Goal: Task Accomplishment & Management: Use online tool/utility

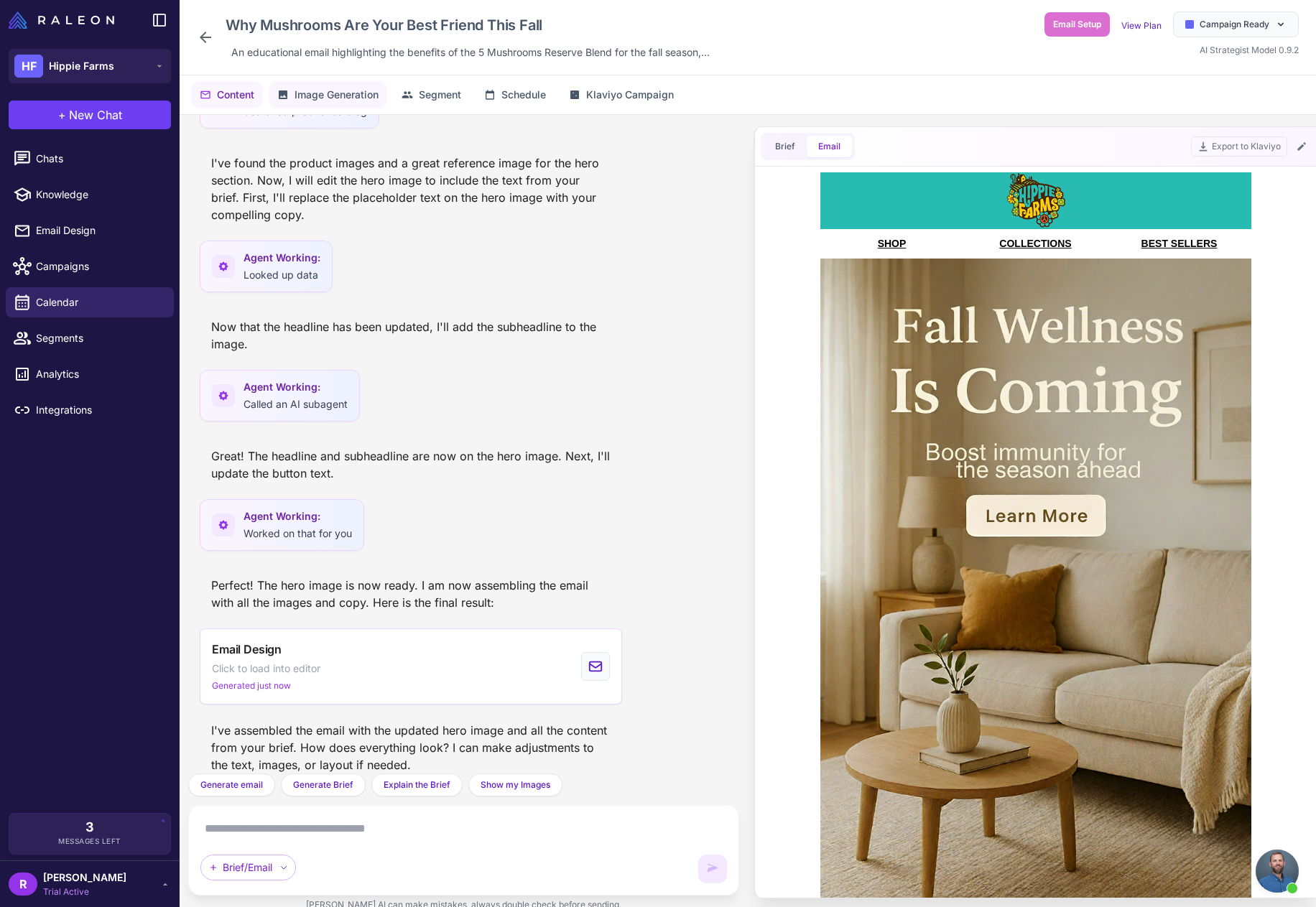
click at [320, 97] on span "Image Generation" at bounding box center [337, 94] width 84 height 16
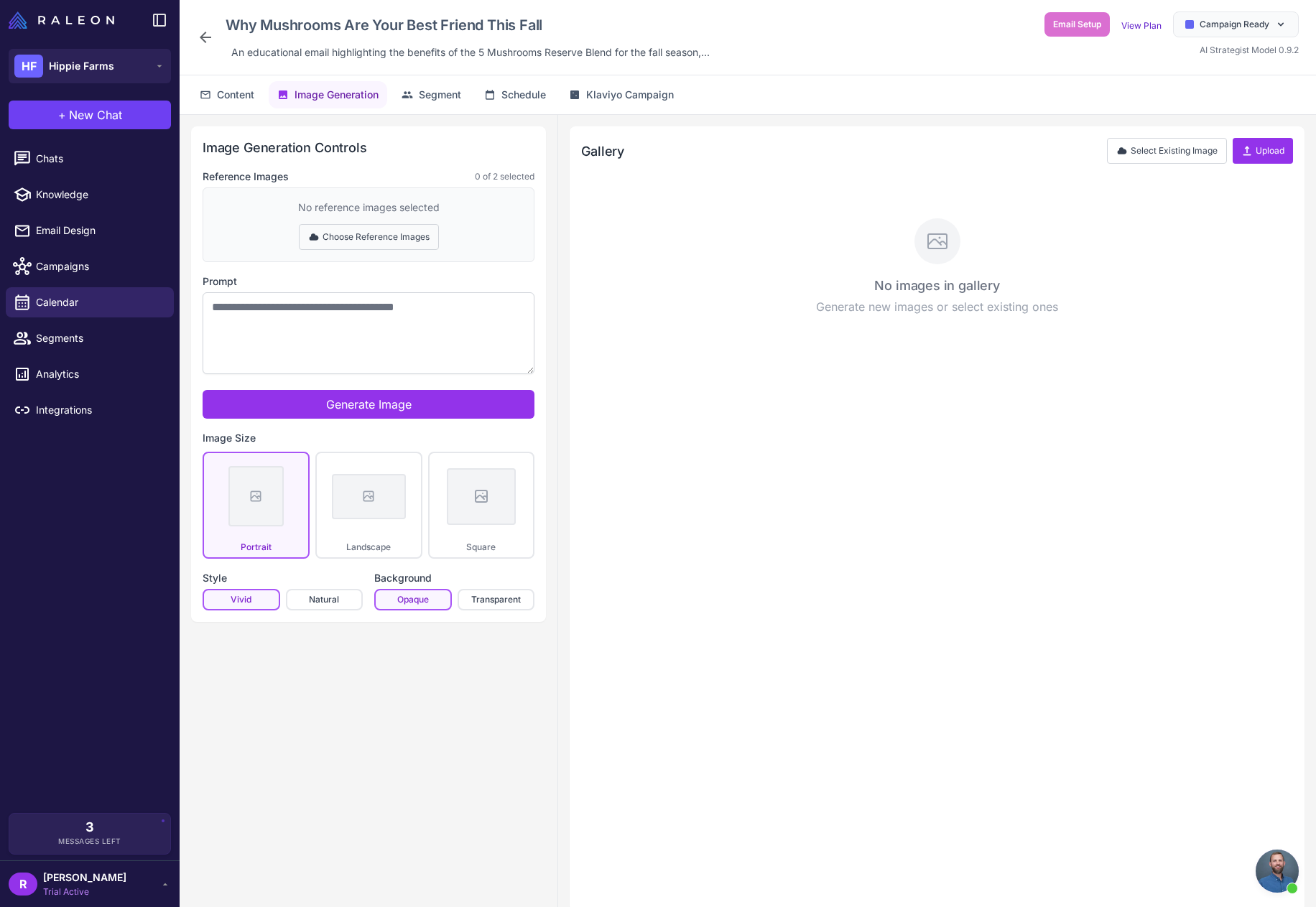
click at [345, 232] on button "Choose Reference Images" at bounding box center [368, 237] width 140 height 26
click at [362, 238] on button "Done Selecting" at bounding box center [368, 237] width 94 height 26
click at [363, 246] on button "Choose Reference Images" at bounding box center [368, 237] width 140 height 26
click at [470, 222] on div "No reference images selected Done Selecting" at bounding box center [368, 225] width 332 height 74
click at [1250, 155] on icon at bounding box center [1246, 152] width 8 height 10
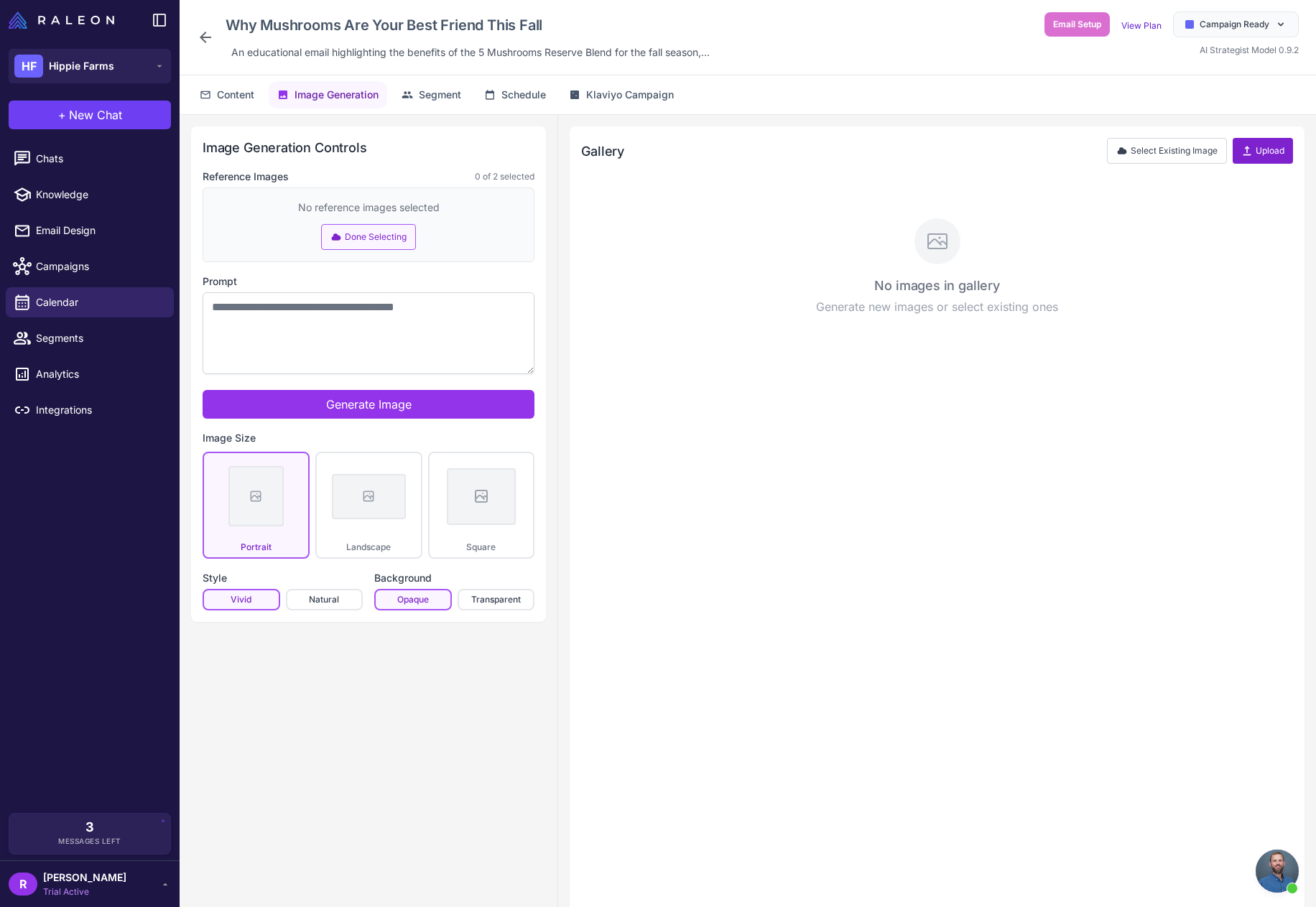
click at [1253, 147] on button "Upload" at bounding box center [1263, 151] width 60 height 26
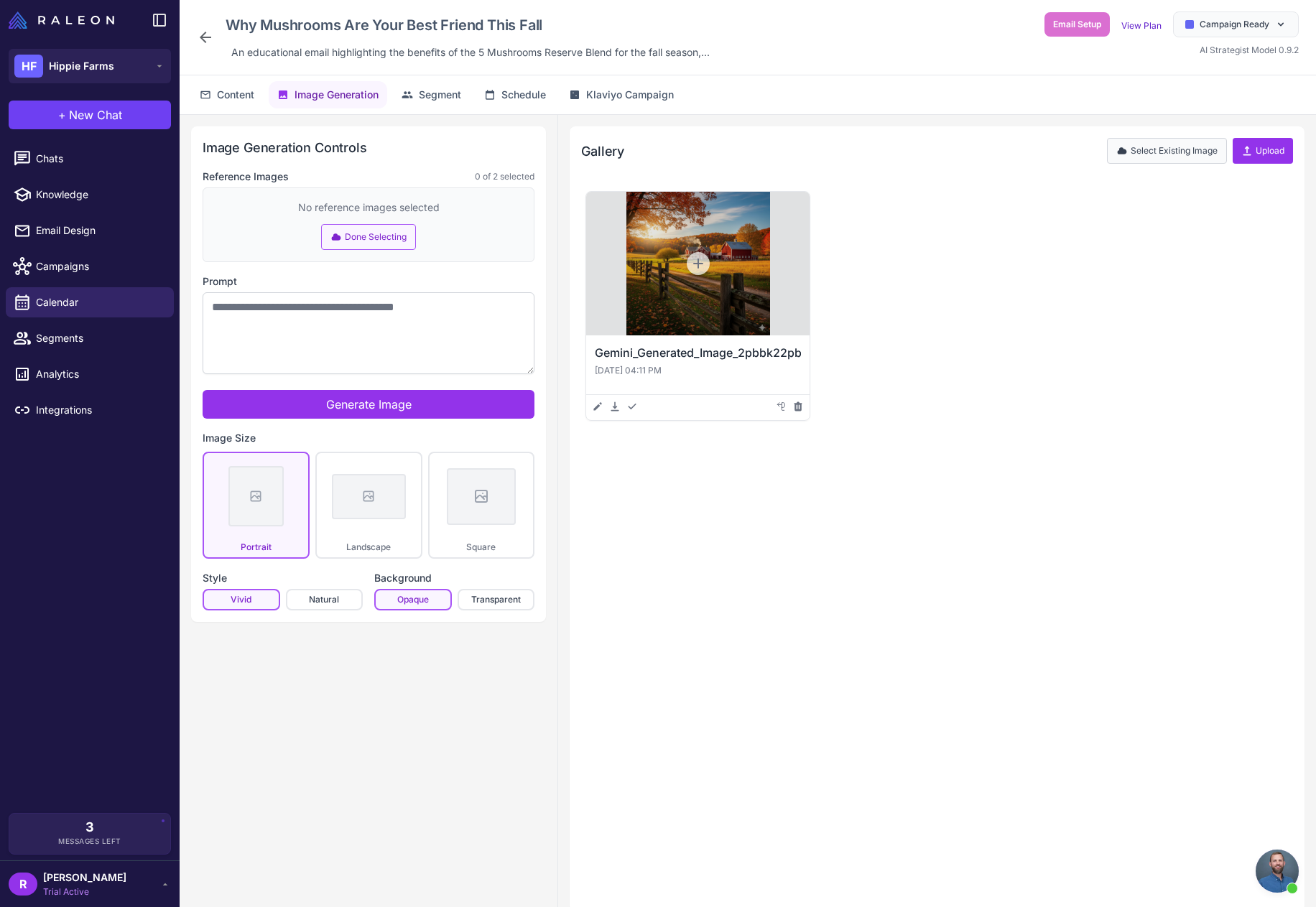
click at [1163, 153] on button "Select Existing Image" at bounding box center [1167, 151] width 120 height 26
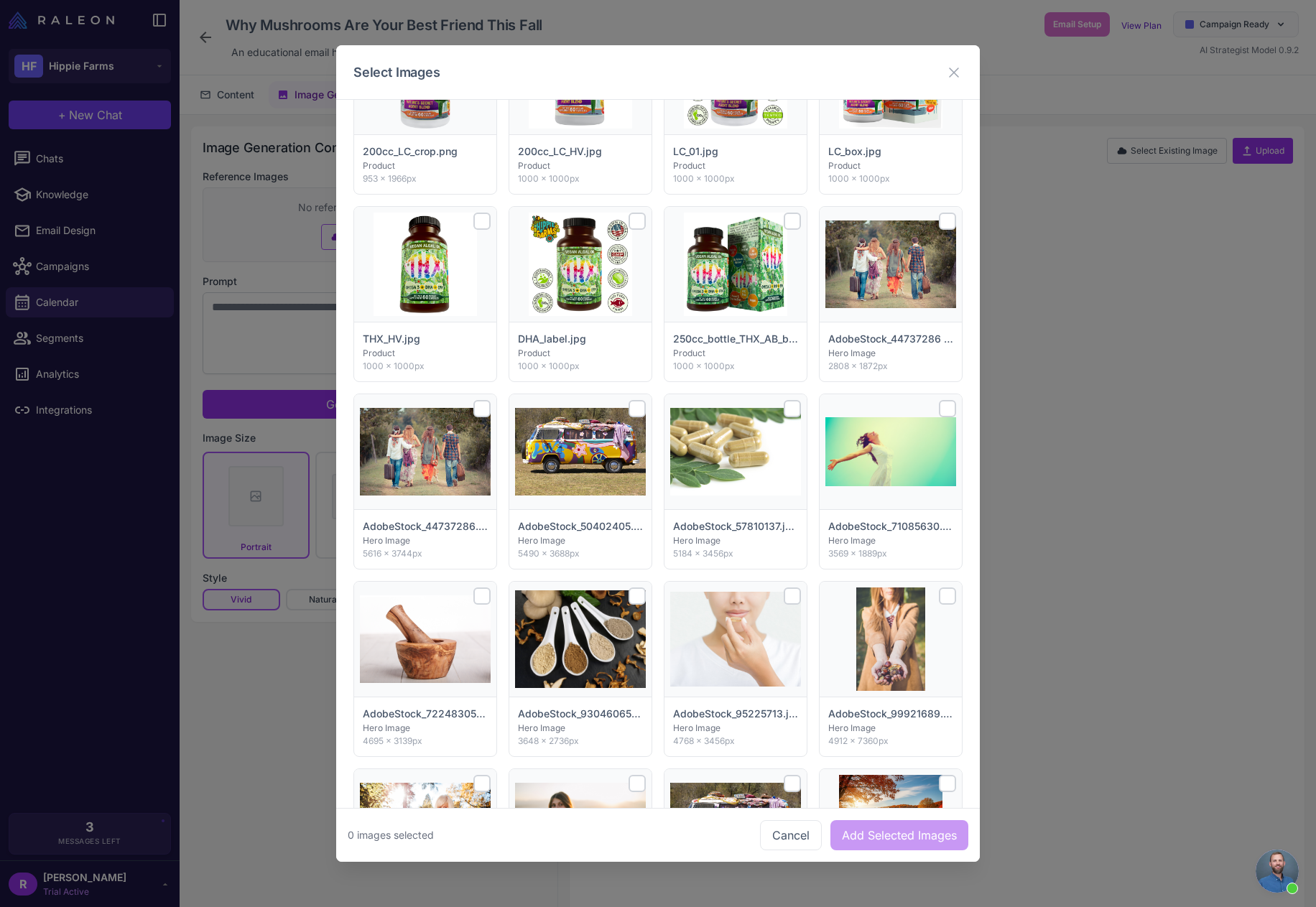
scroll to position [3119, 0]
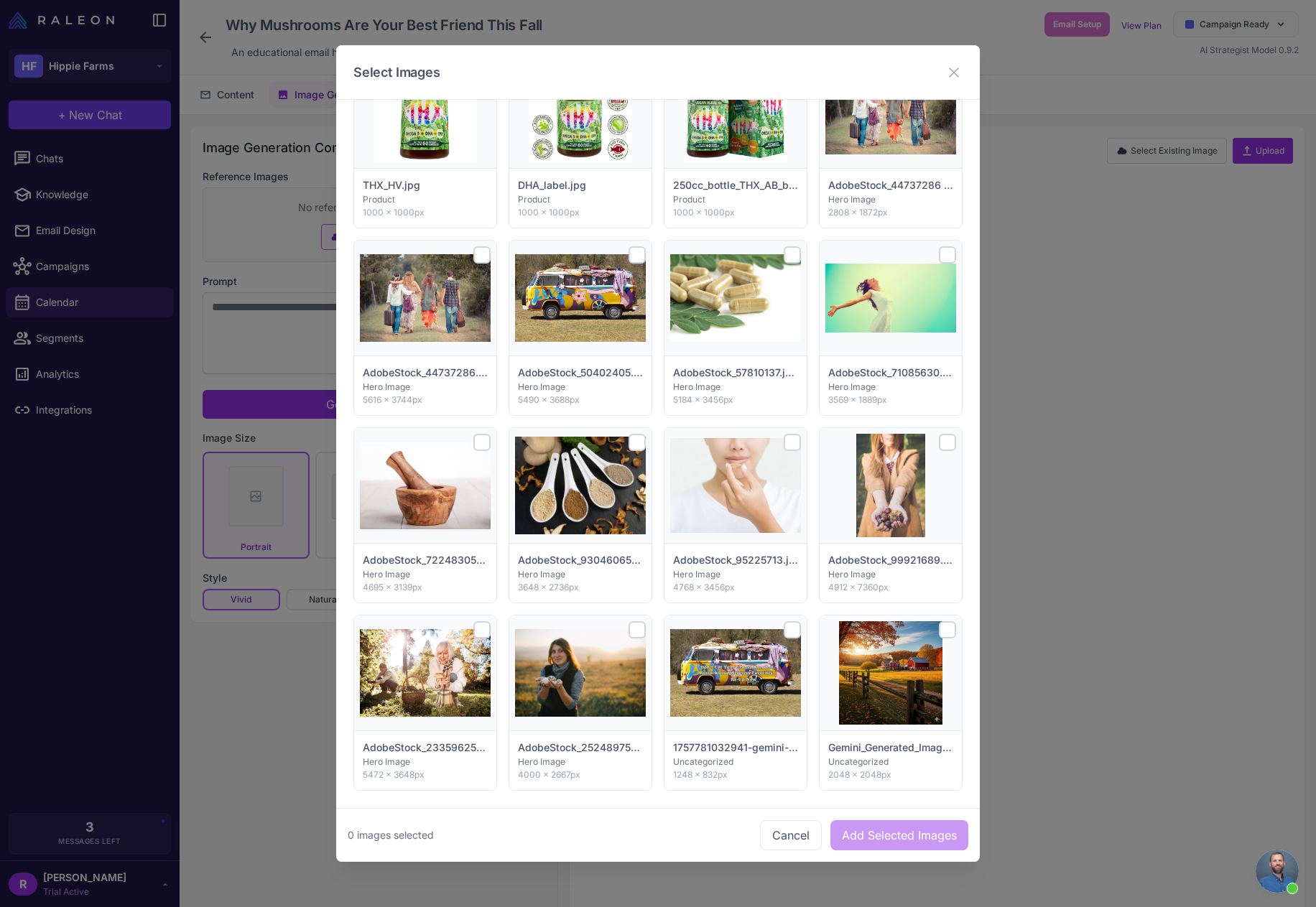
click at [635, 630] on div at bounding box center [637, 630] width 17 height 17
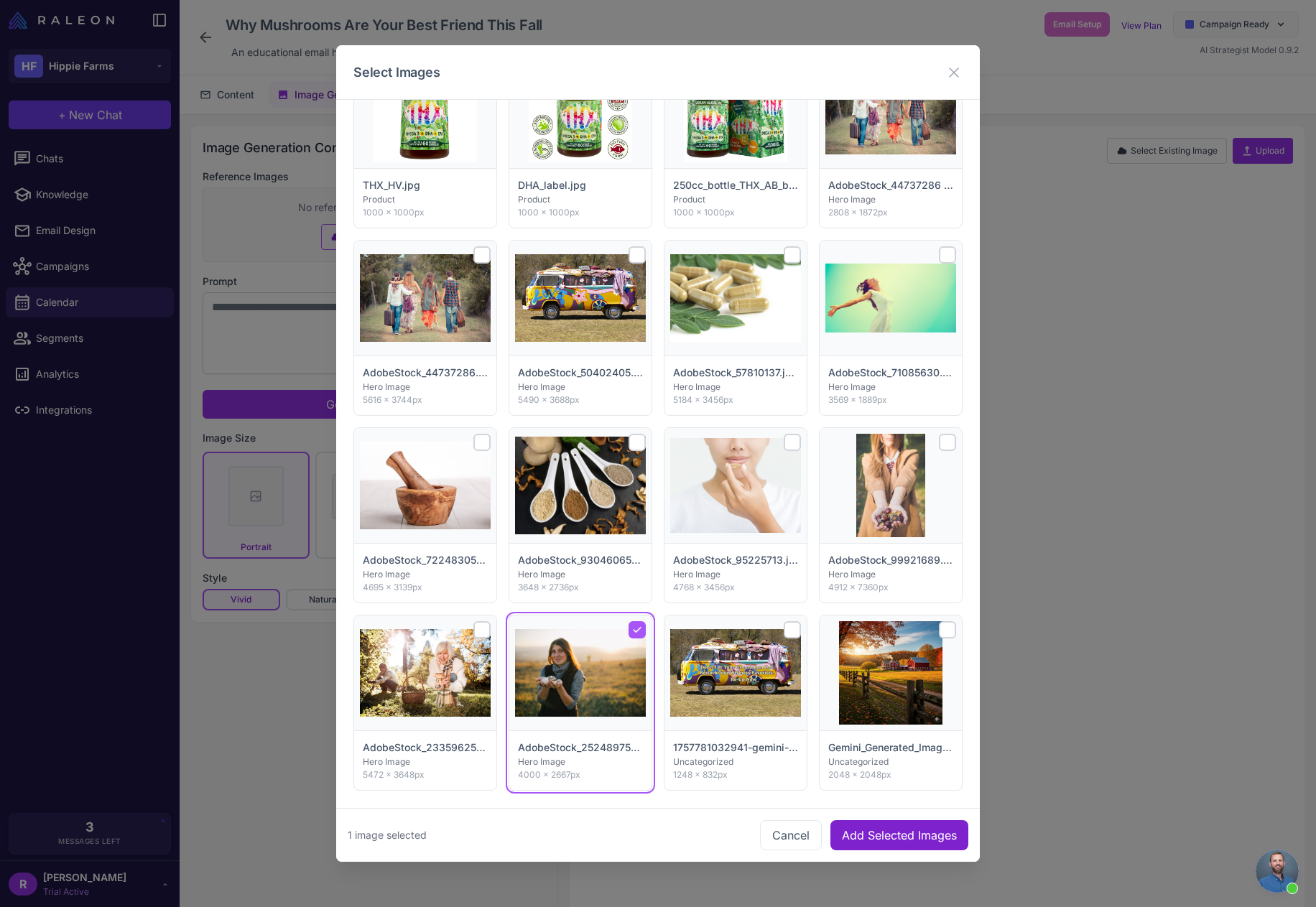
click at [896, 831] on button "Add Selected Images" at bounding box center [899, 835] width 138 height 31
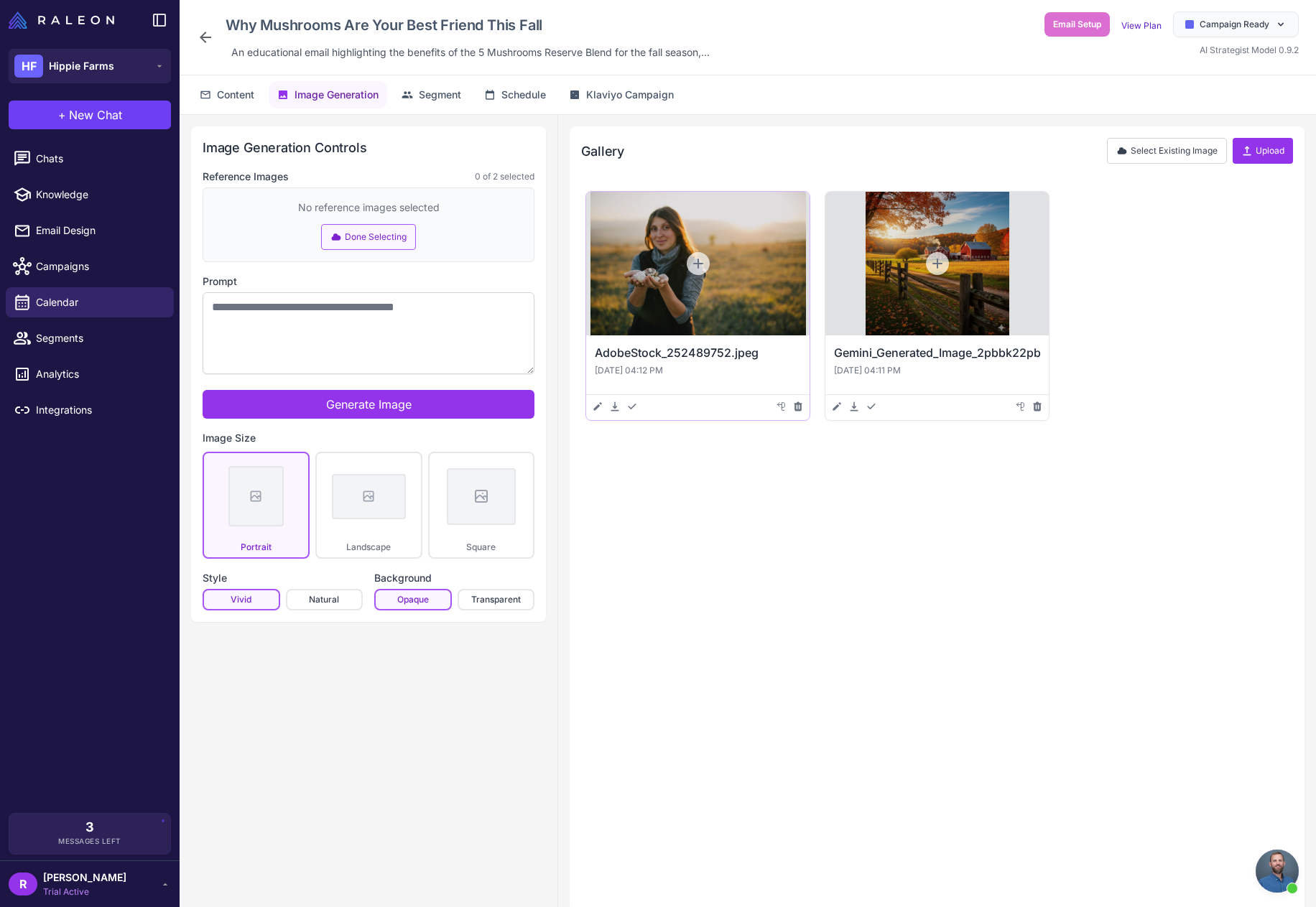
click at [701, 286] on div at bounding box center [698, 263] width 223 height 144
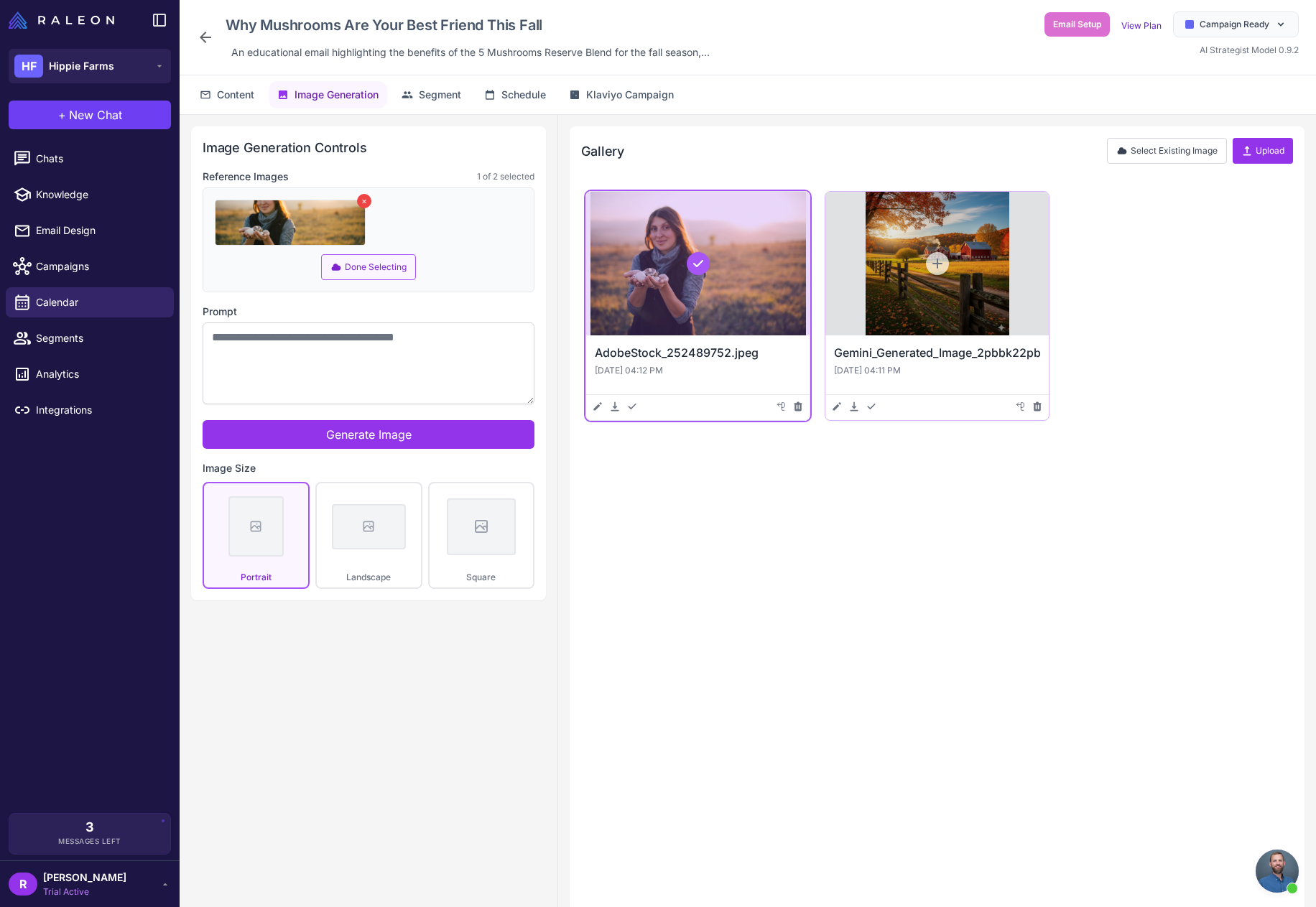
click at [894, 290] on div at bounding box center [937, 263] width 223 height 144
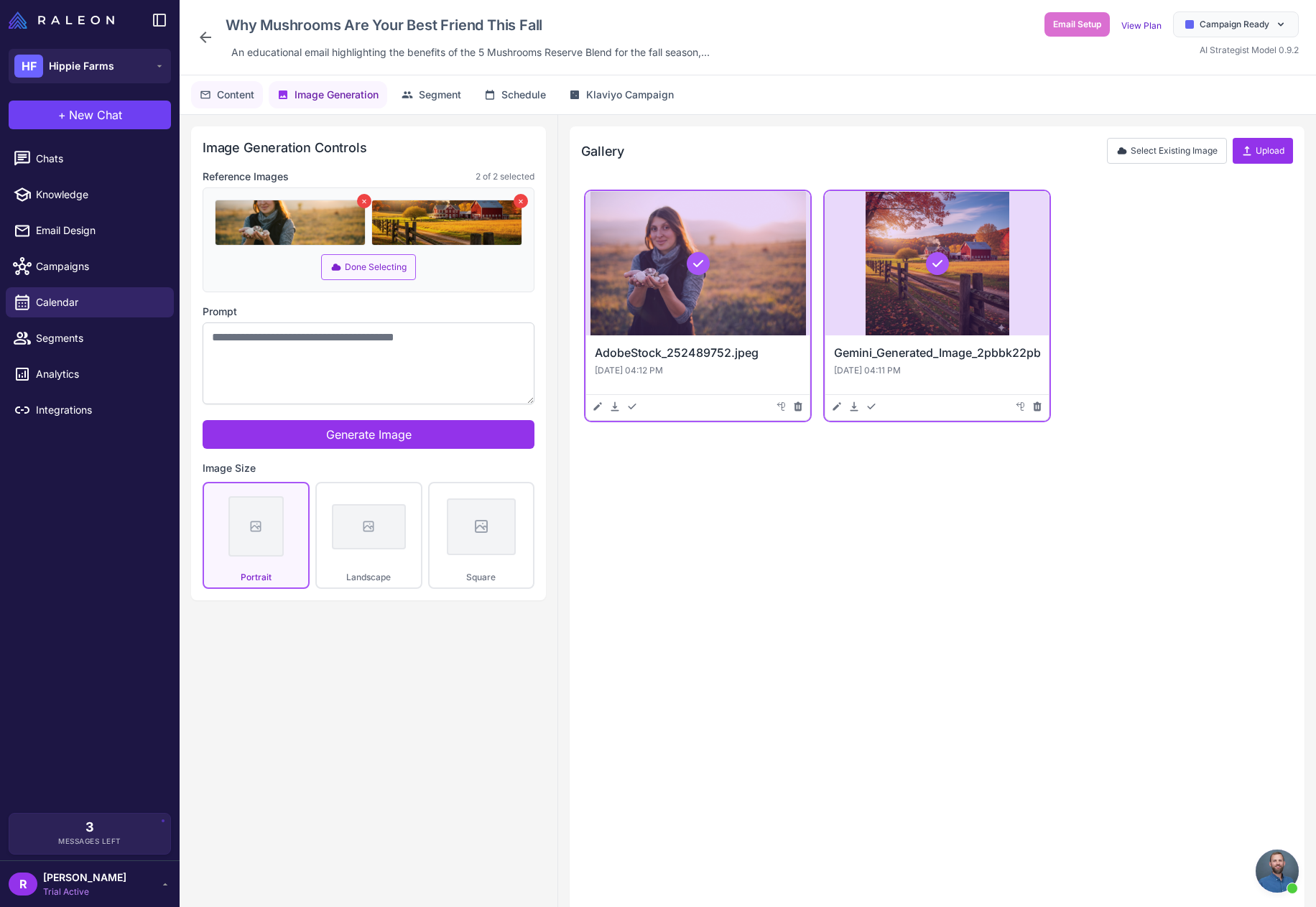
click at [237, 90] on span "Content" at bounding box center [235, 94] width 37 height 16
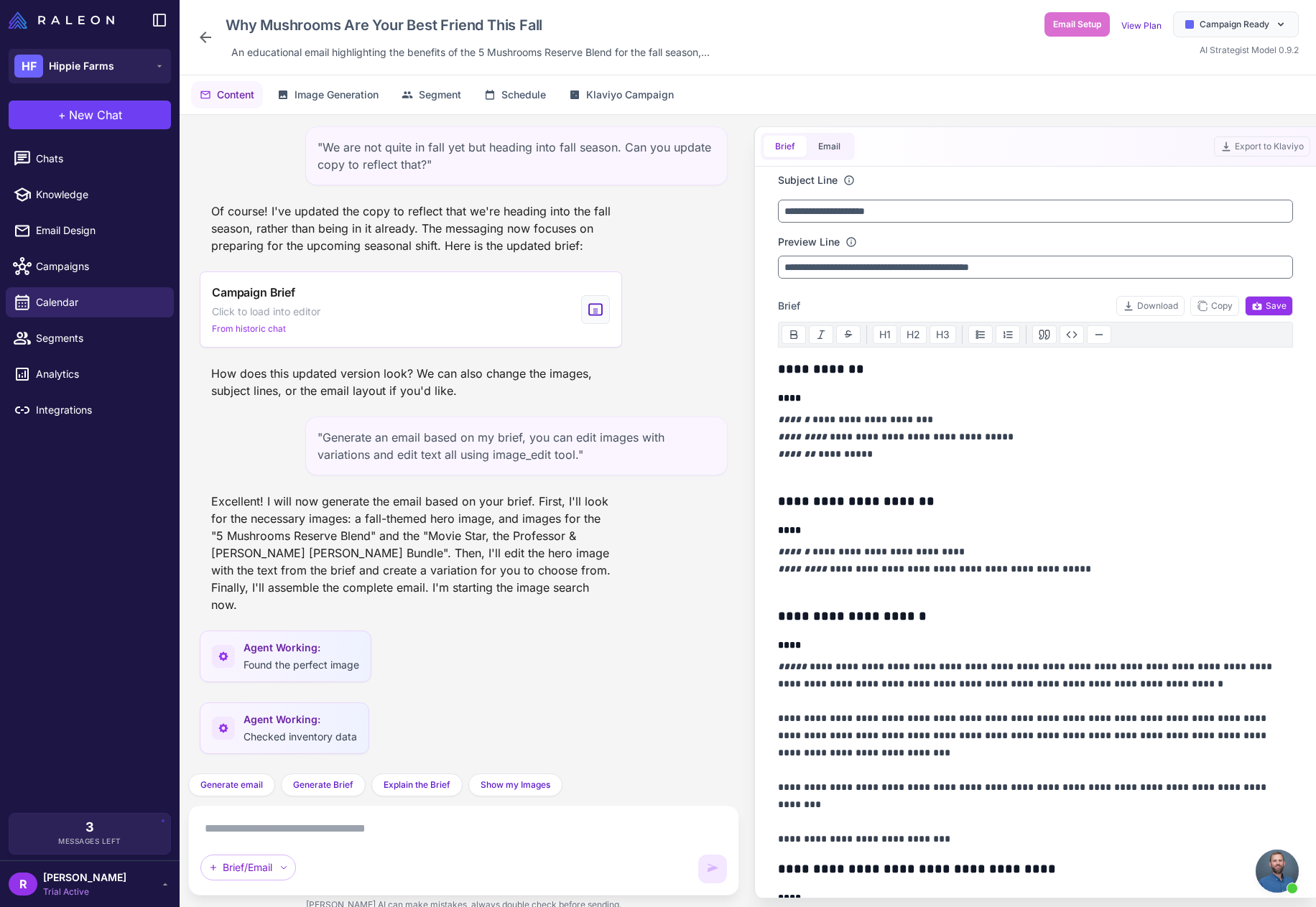
scroll to position [958, 0]
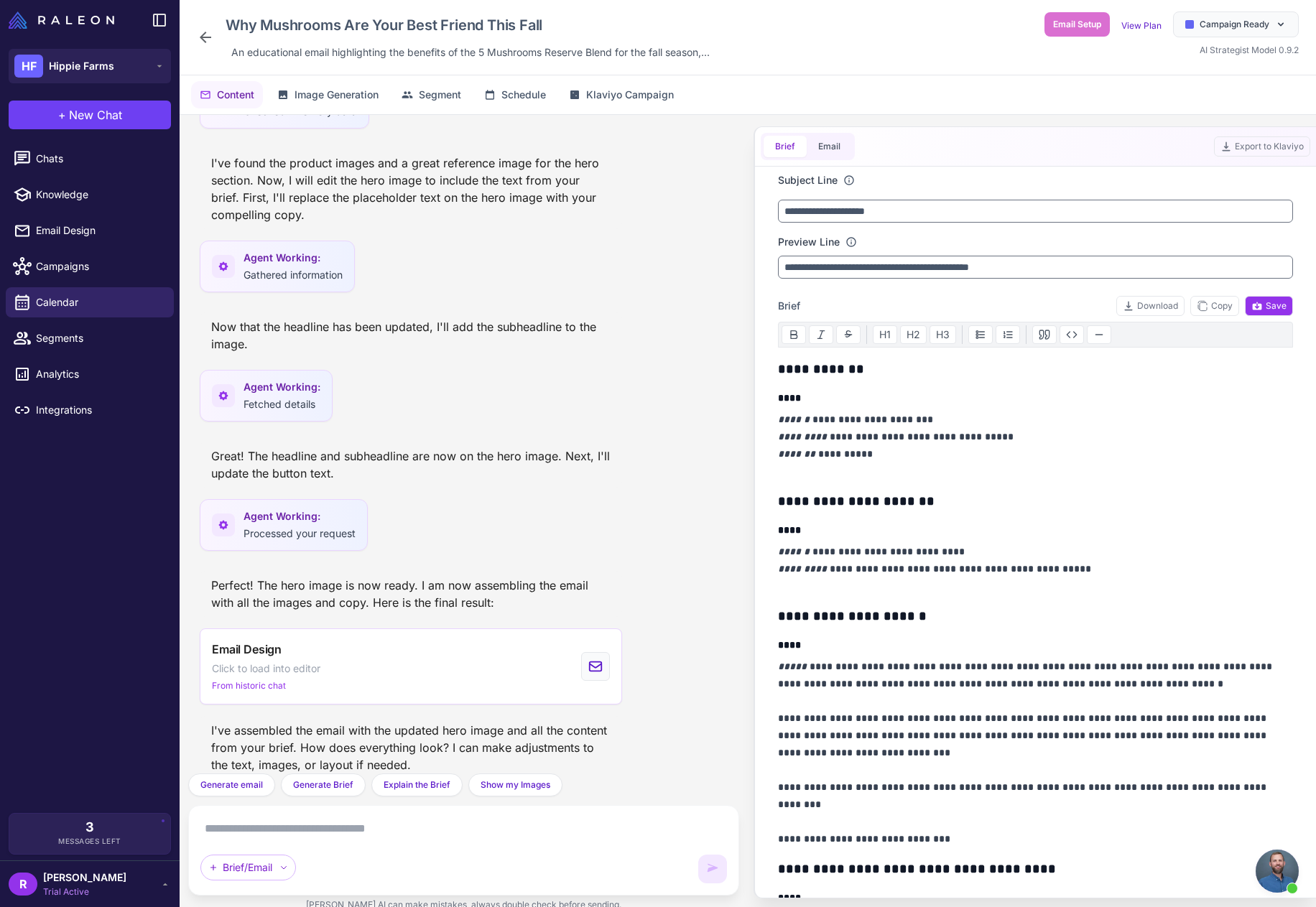
click at [432, 835] on textarea at bounding box center [463, 829] width 526 height 23
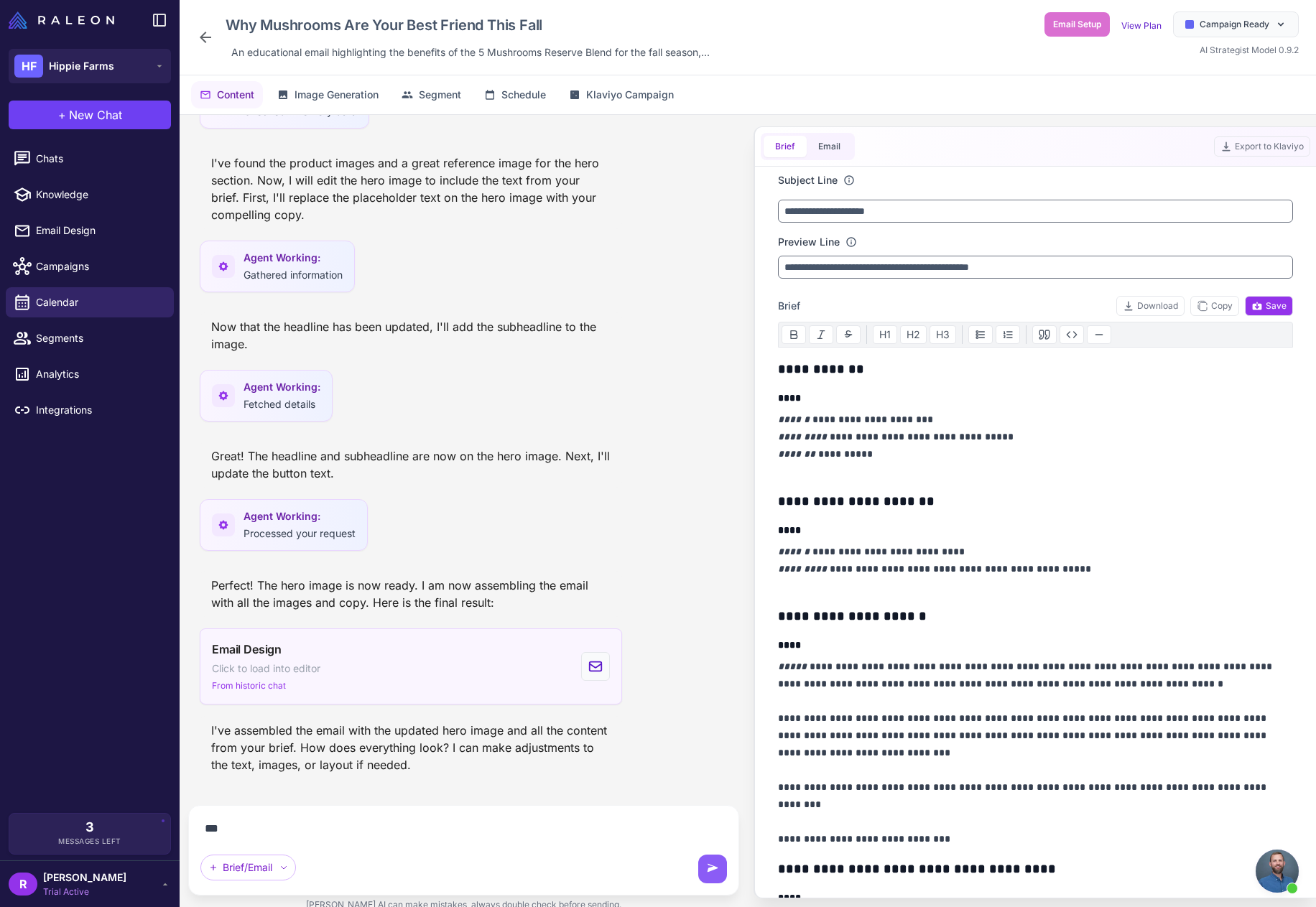
scroll to position [926, 0]
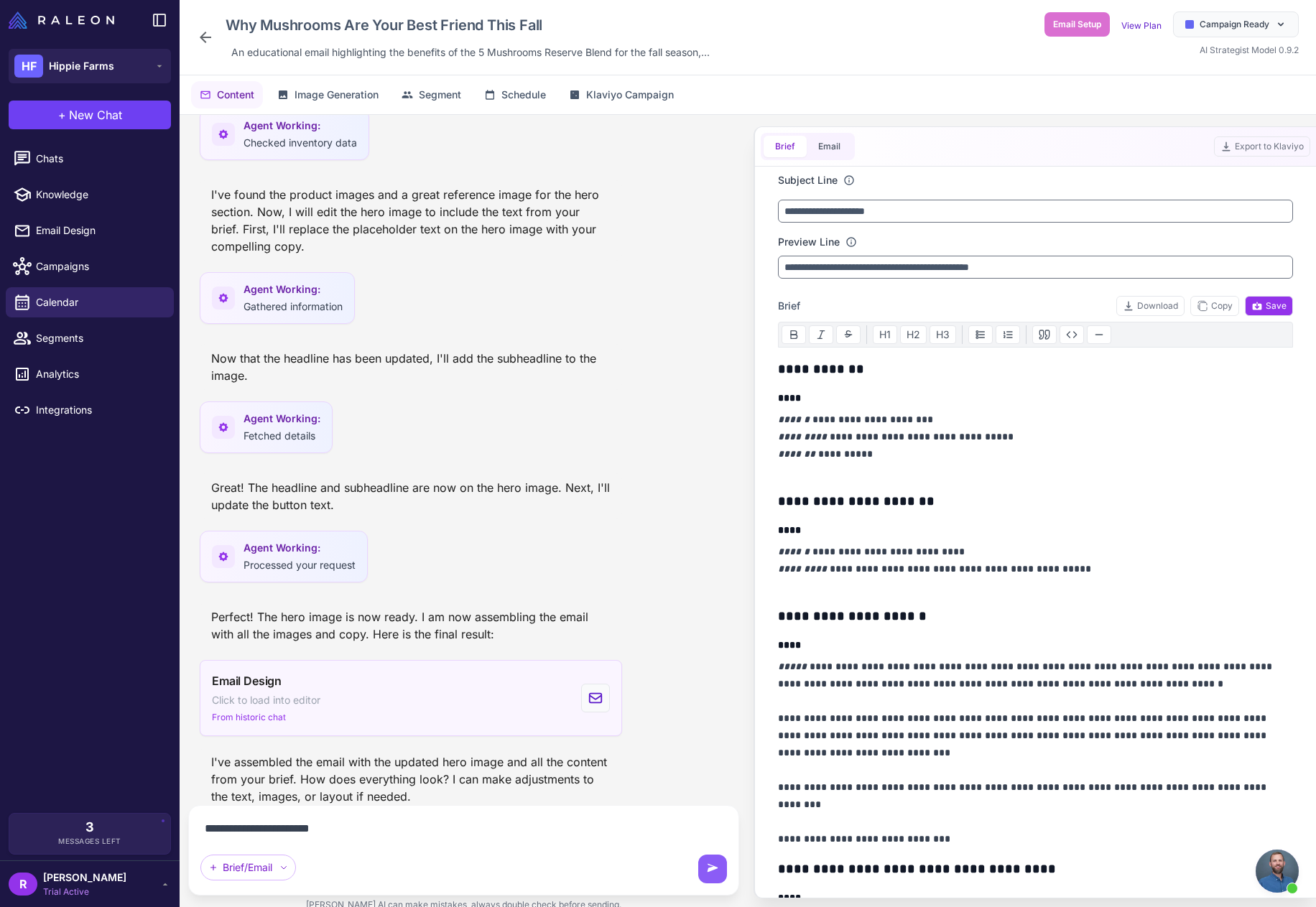
type textarea "**********"
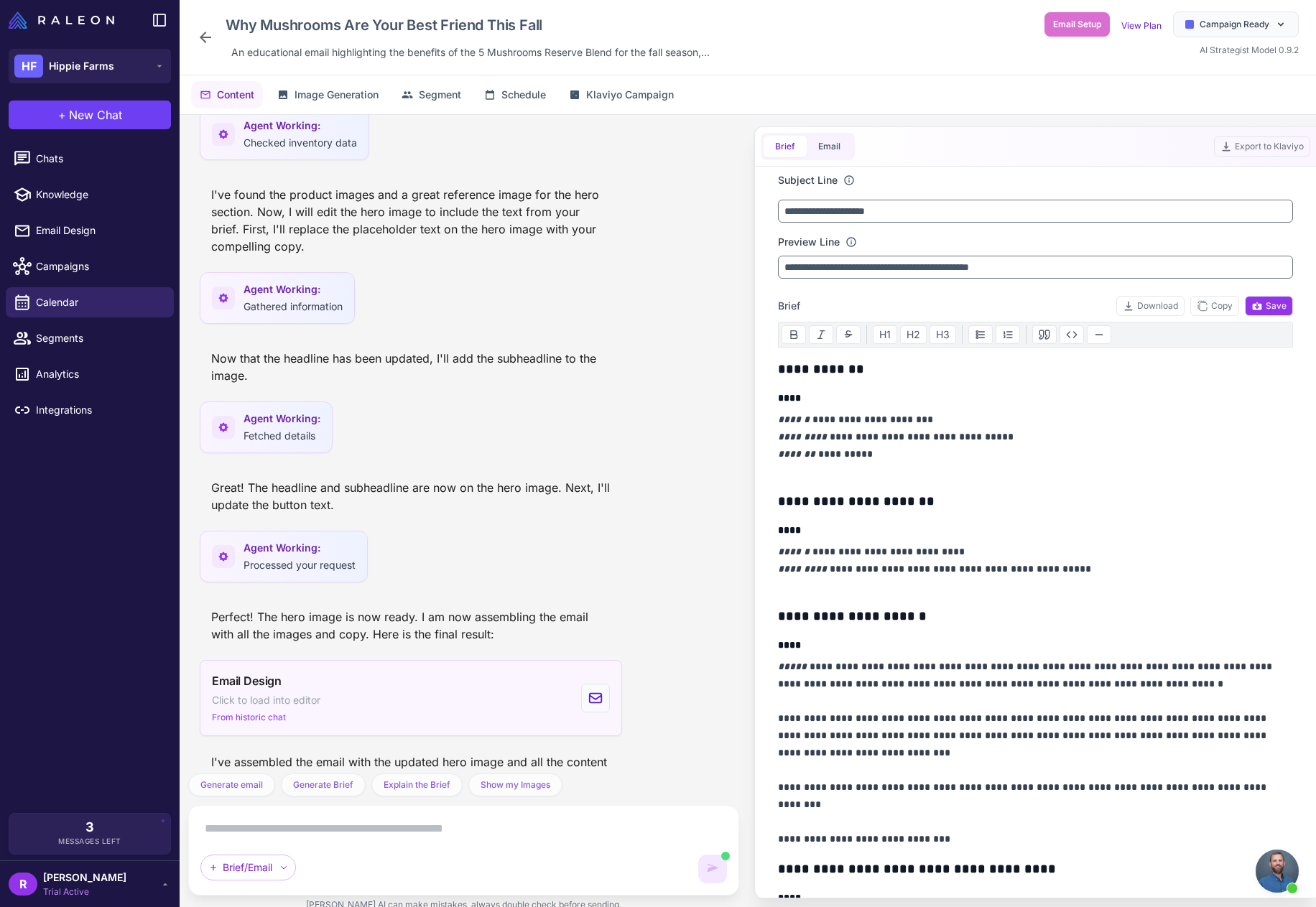
scroll to position [1074, 0]
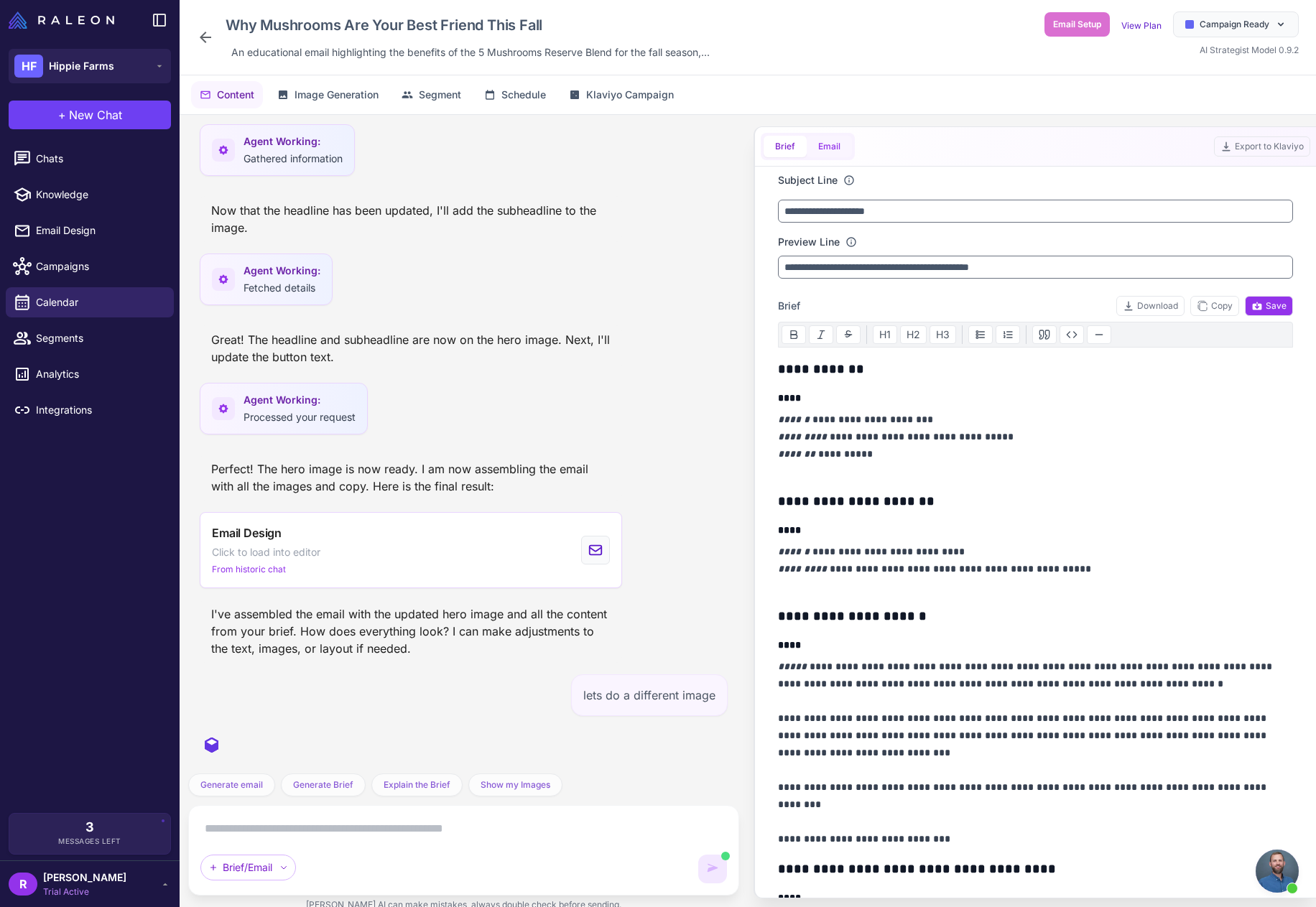
click at [835, 140] on button "Email" at bounding box center [829, 146] width 45 height 22
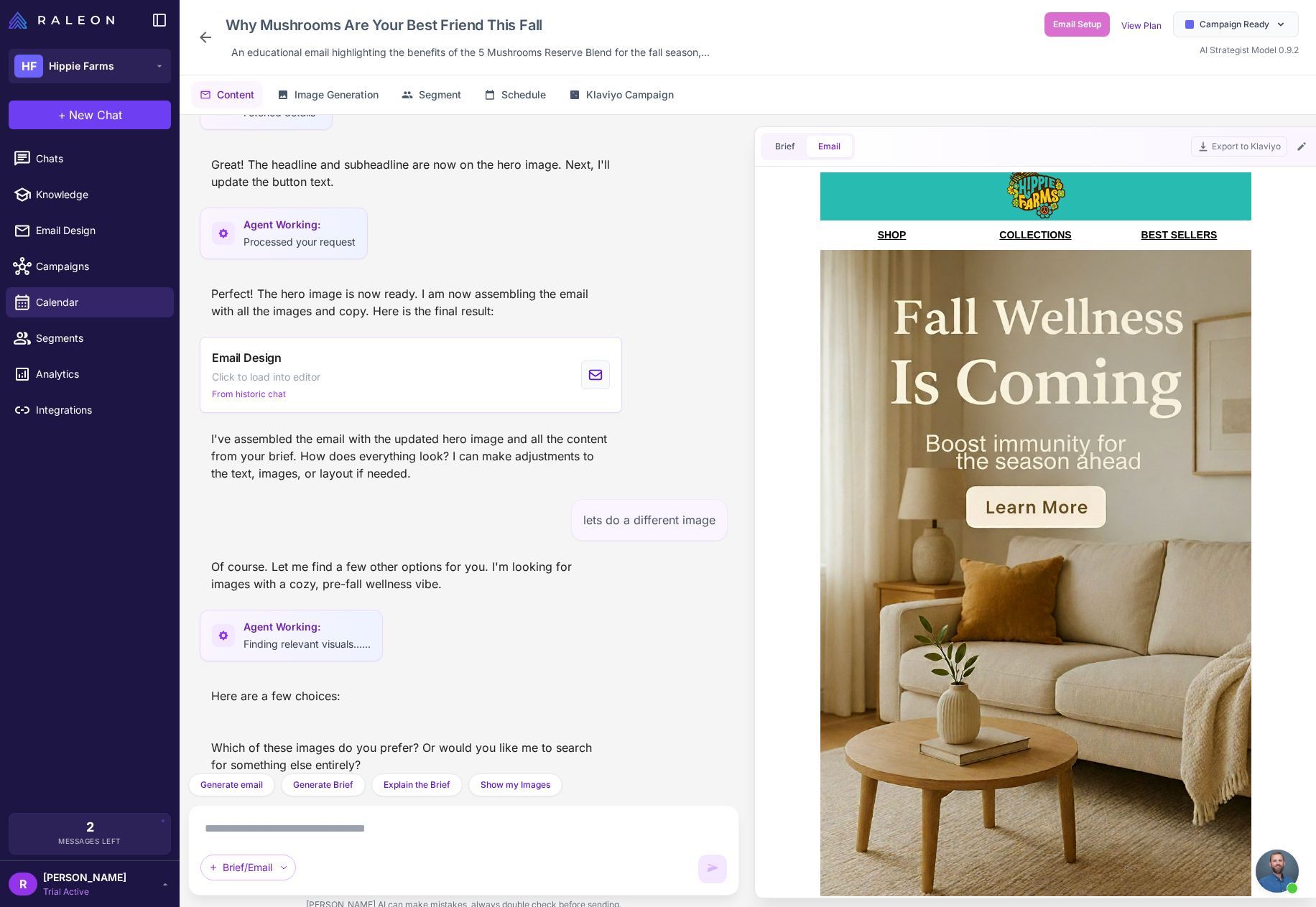
scroll to position [0, 0]
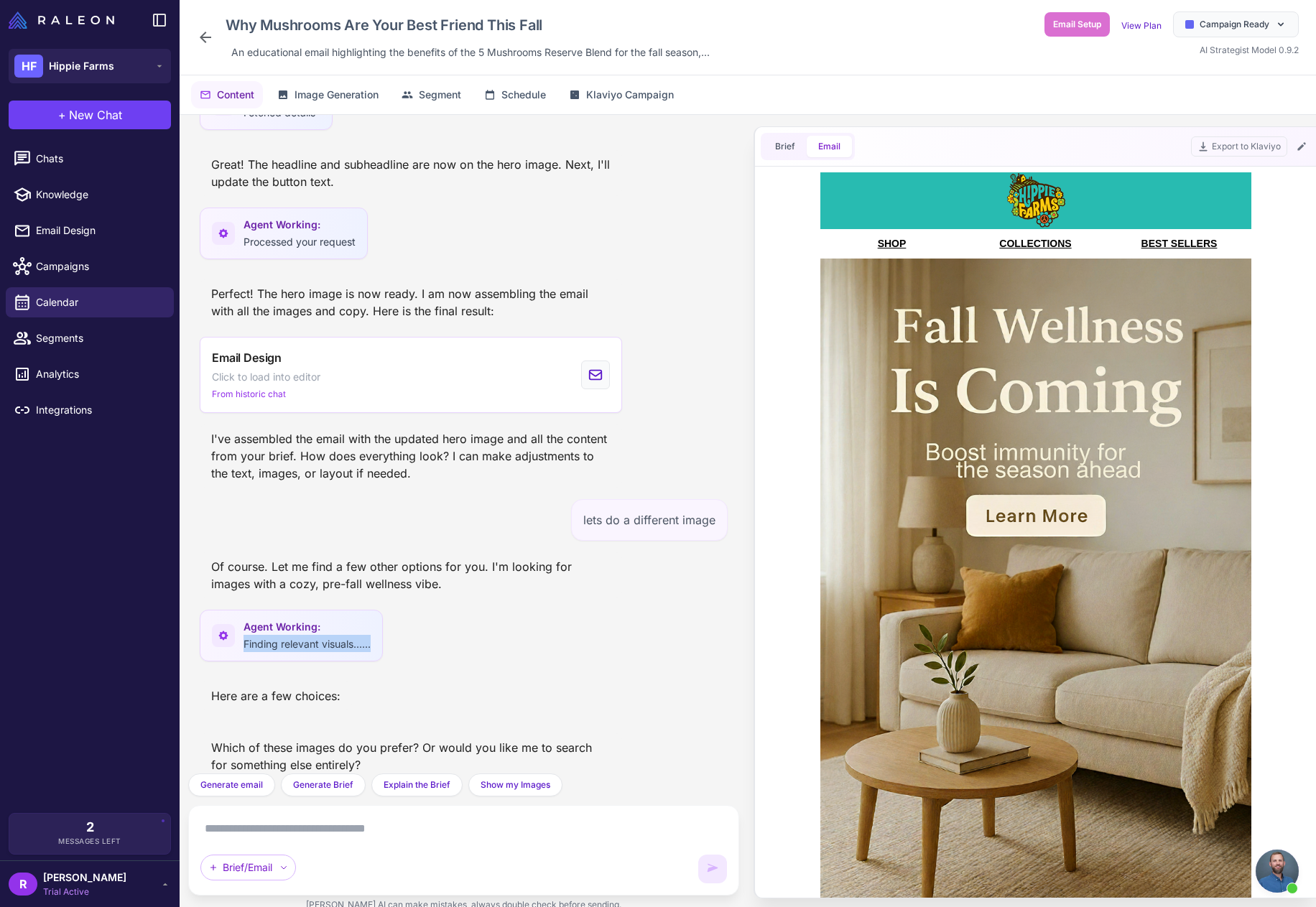
drag, startPoint x: 731, startPoint y: 610, endPoint x: 633, endPoint y: 663, distance: 111.4
click at [721, 642] on div ""We are not quite in fall yet but heading into fall season. Can you update copy…" at bounding box center [463, 444] width 551 height 659
click at [485, 733] on div "Which of these images do you prefer? Or would you like me to search for somethi…" at bounding box center [410, 756] width 422 height 46
click at [347, 830] on textarea at bounding box center [463, 829] width 526 height 23
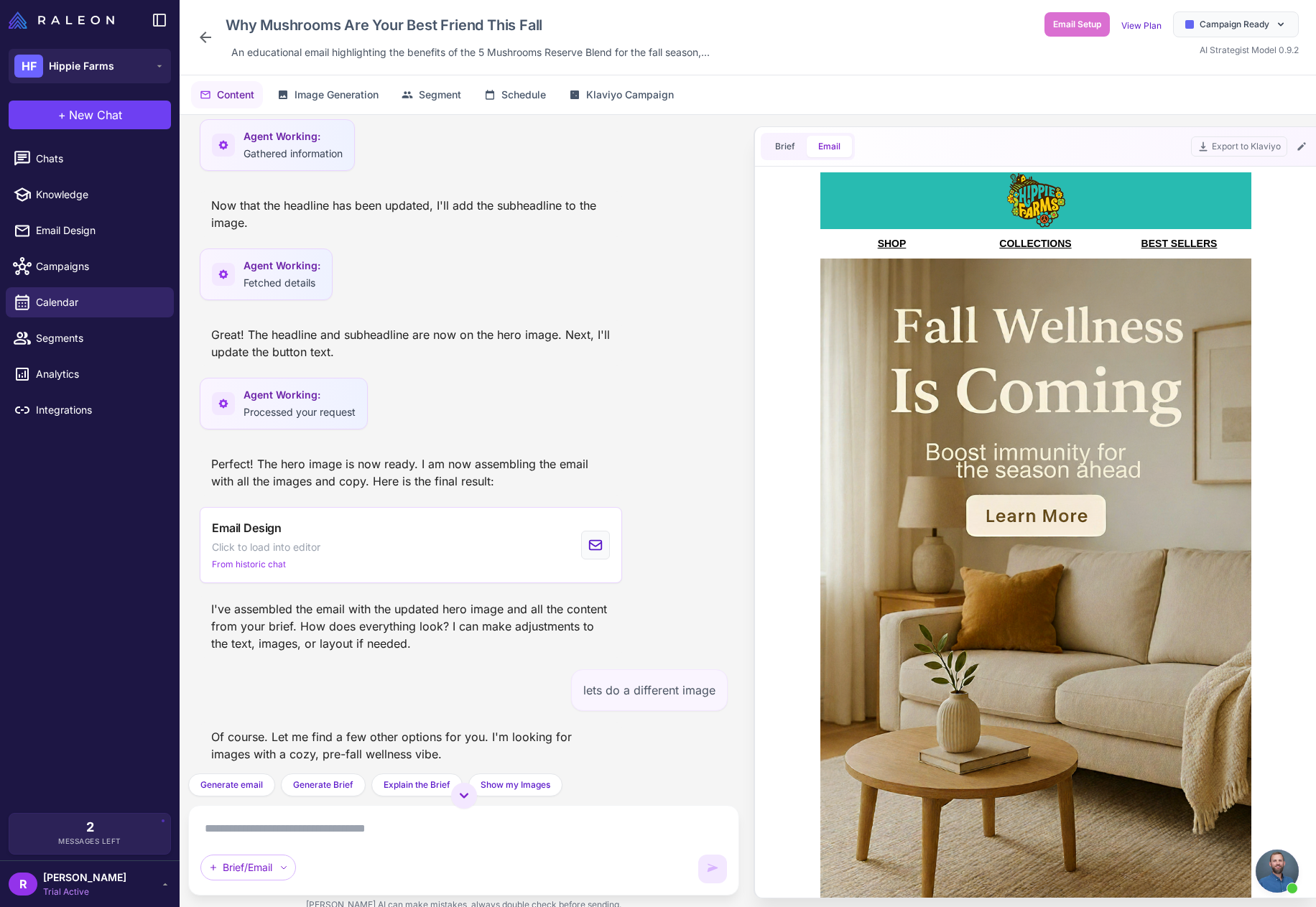
scroll to position [1249, 0]
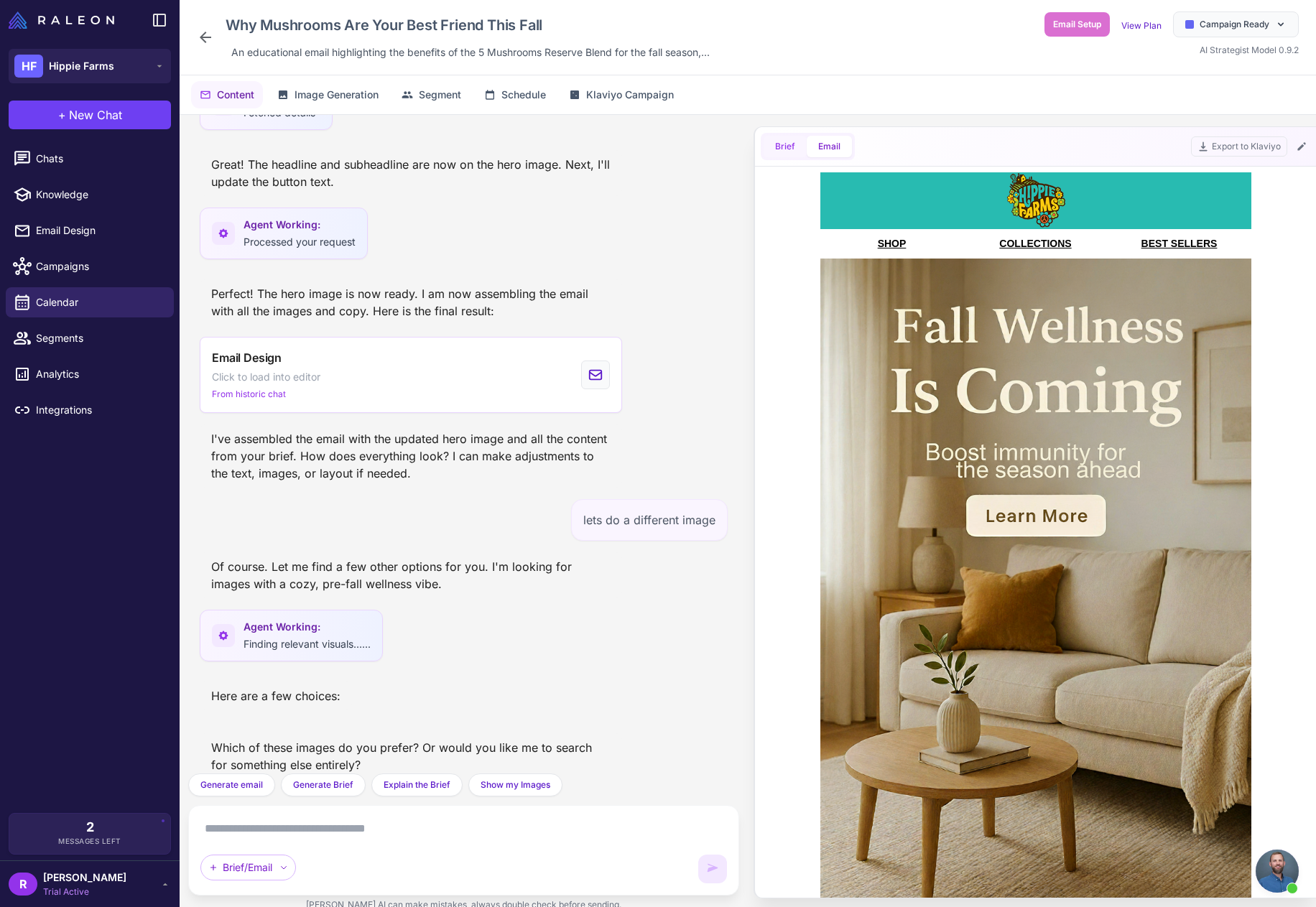
click at [791, 141] on button "Brief" at bounding box center [785, 146] width 43 height 22
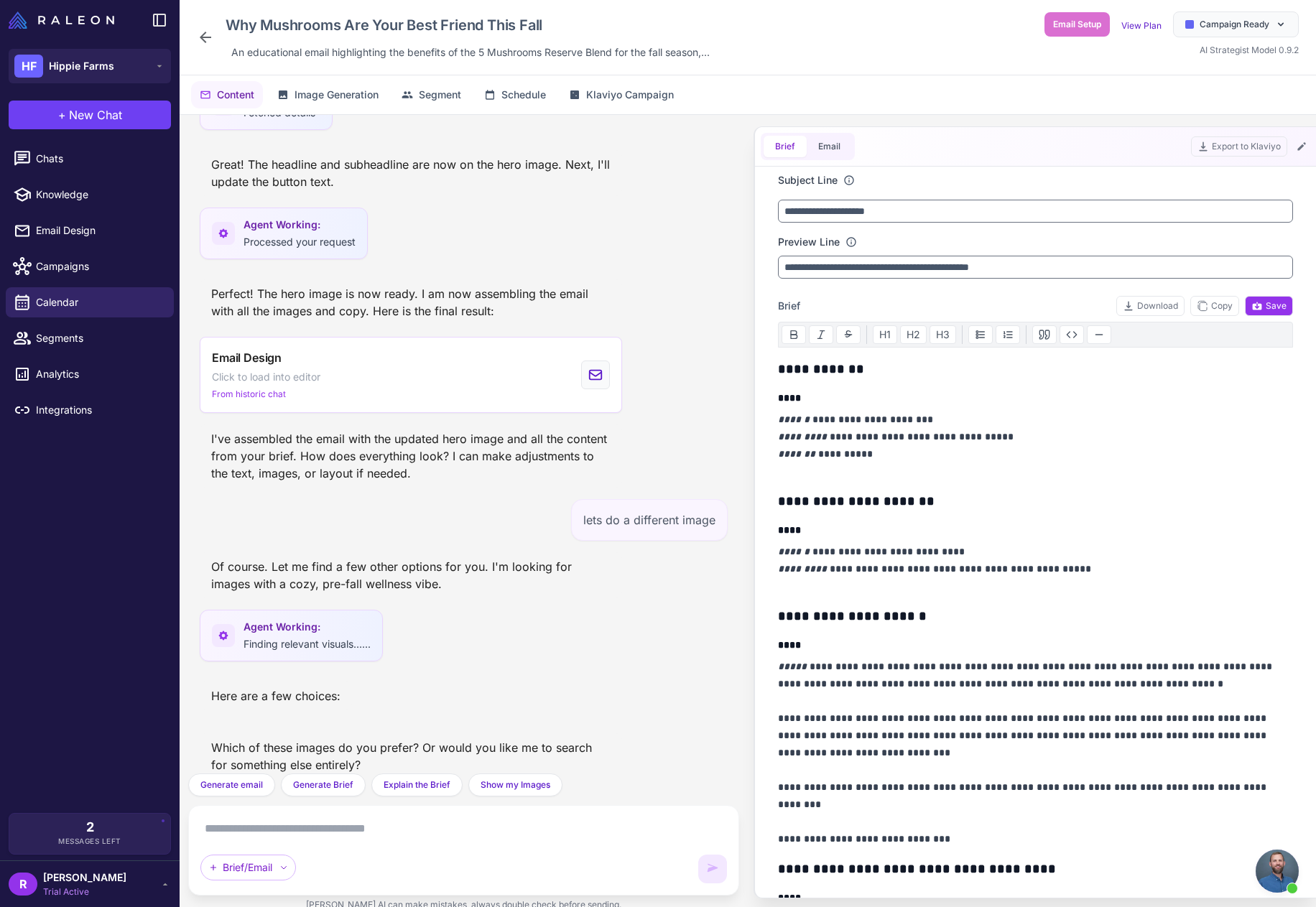
click at [336, 833] on textarea at bounding box center [463, 829] width 526 height 23
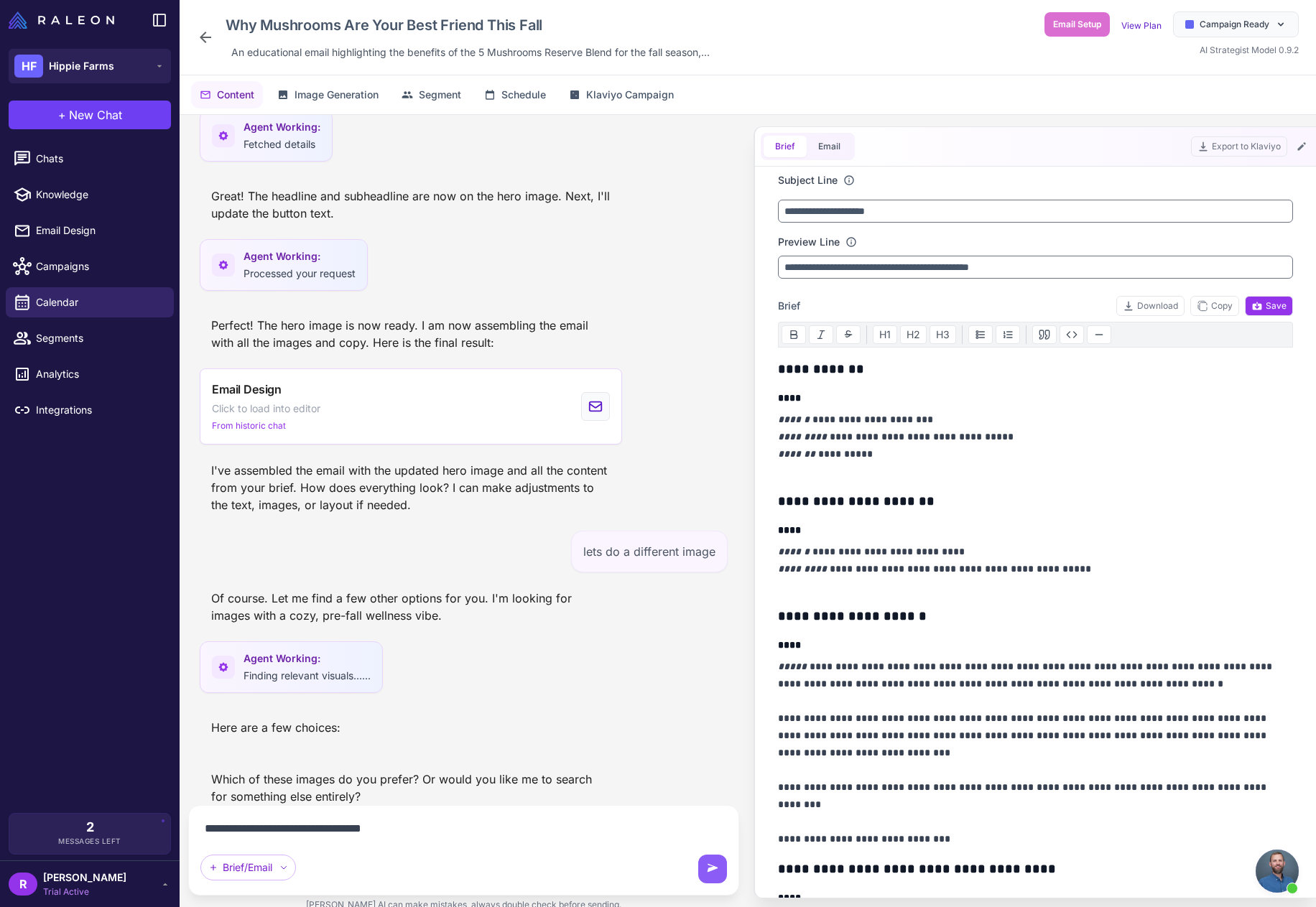
type textarea "**********"
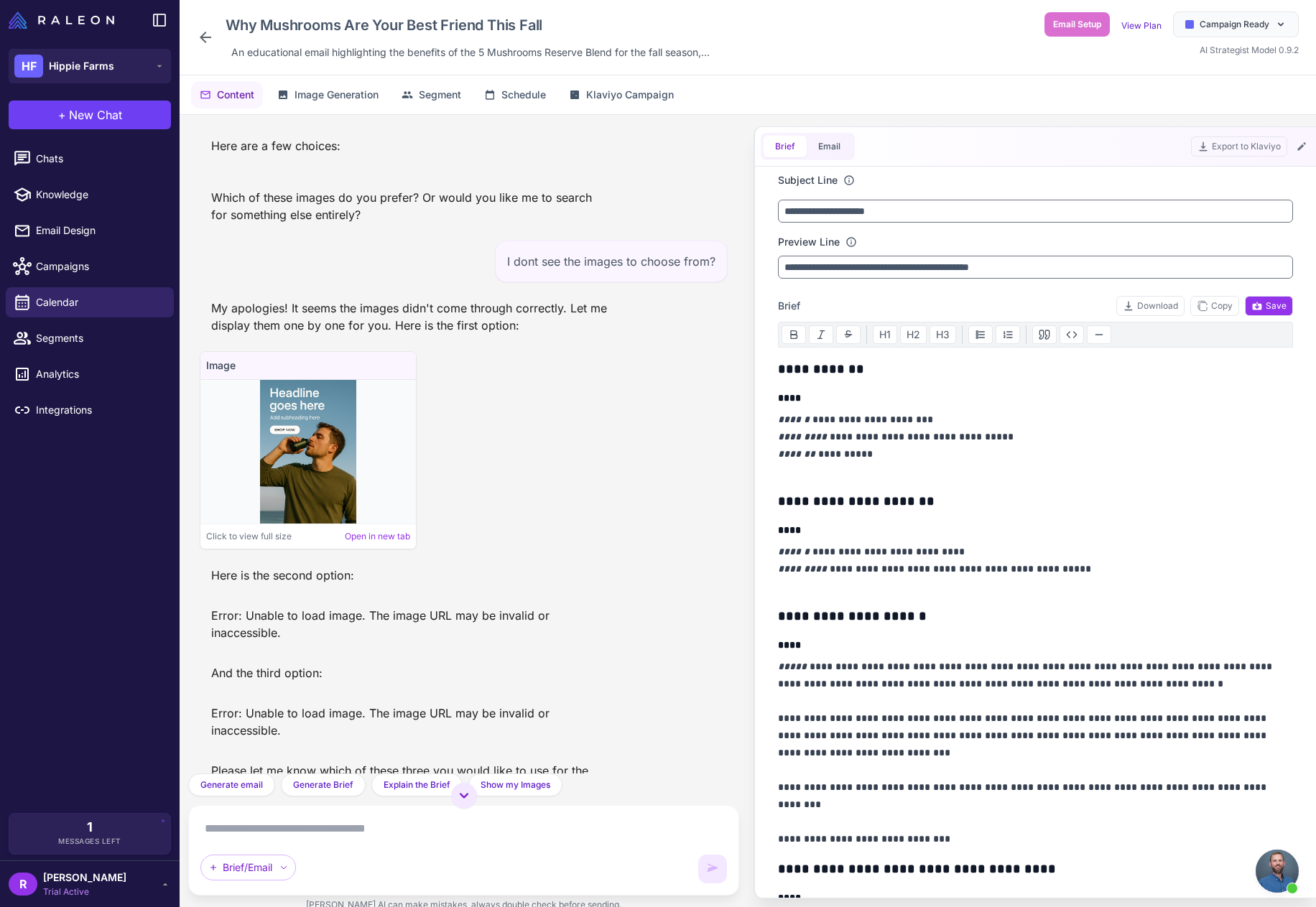
scroll to position [1823, 0]
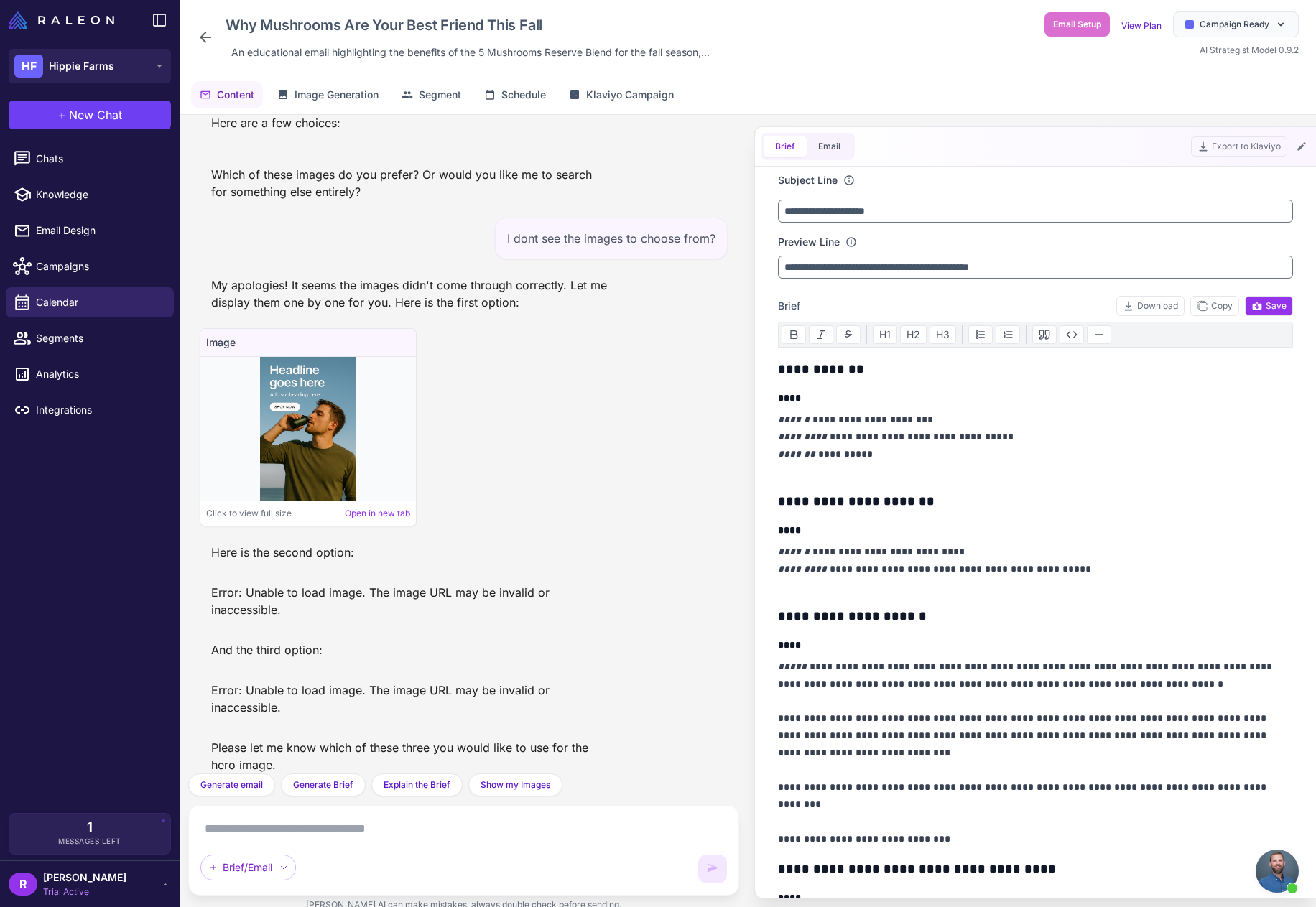
click at [1278, 873] on span "Open chat" at bounding box center [1277, 871] width 43 height 43
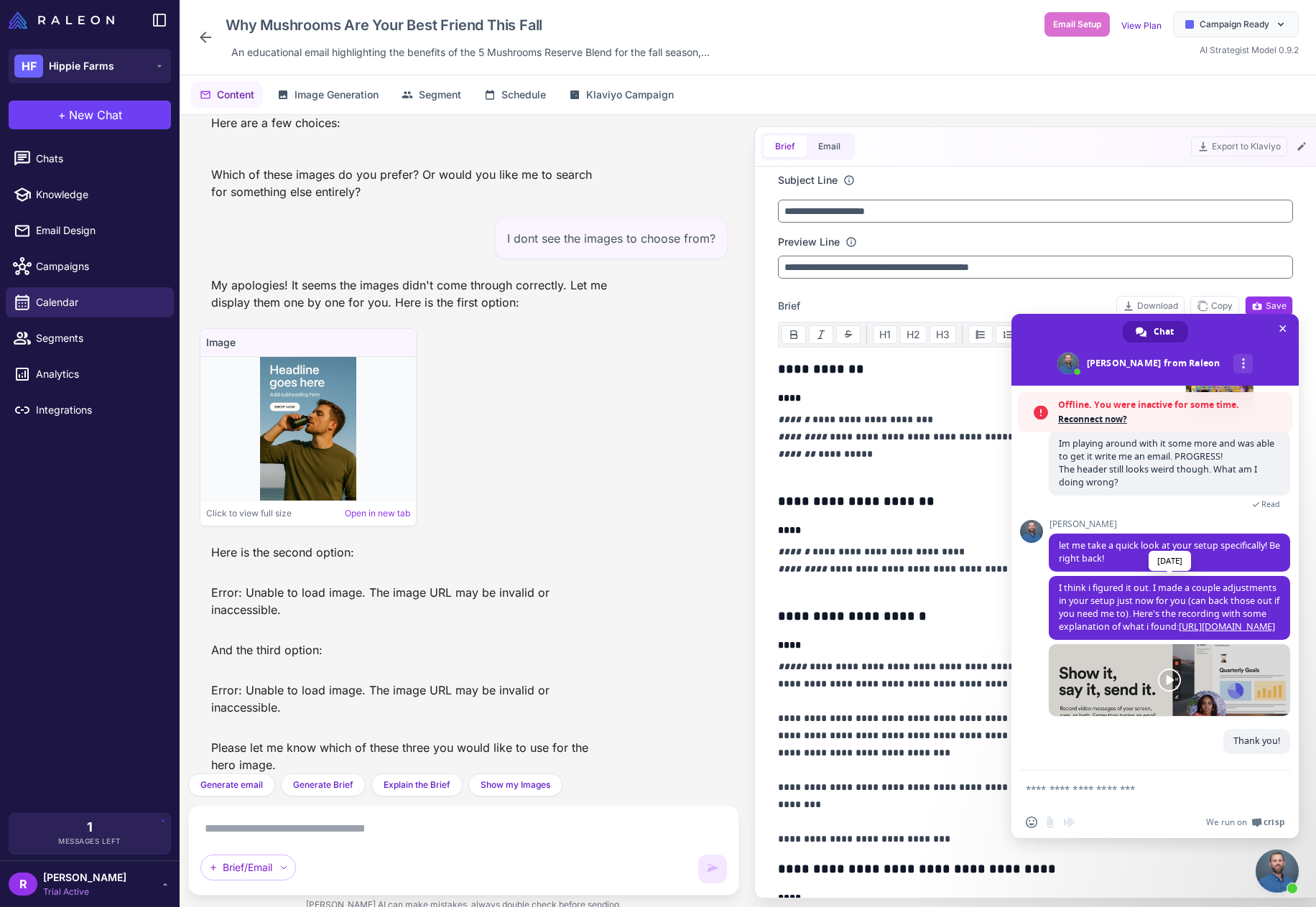
scroll to position [787, 0]
click at [1081, 793] on textarea "Compose your message..." at bounding box center [1140, 790] width 227 height 13
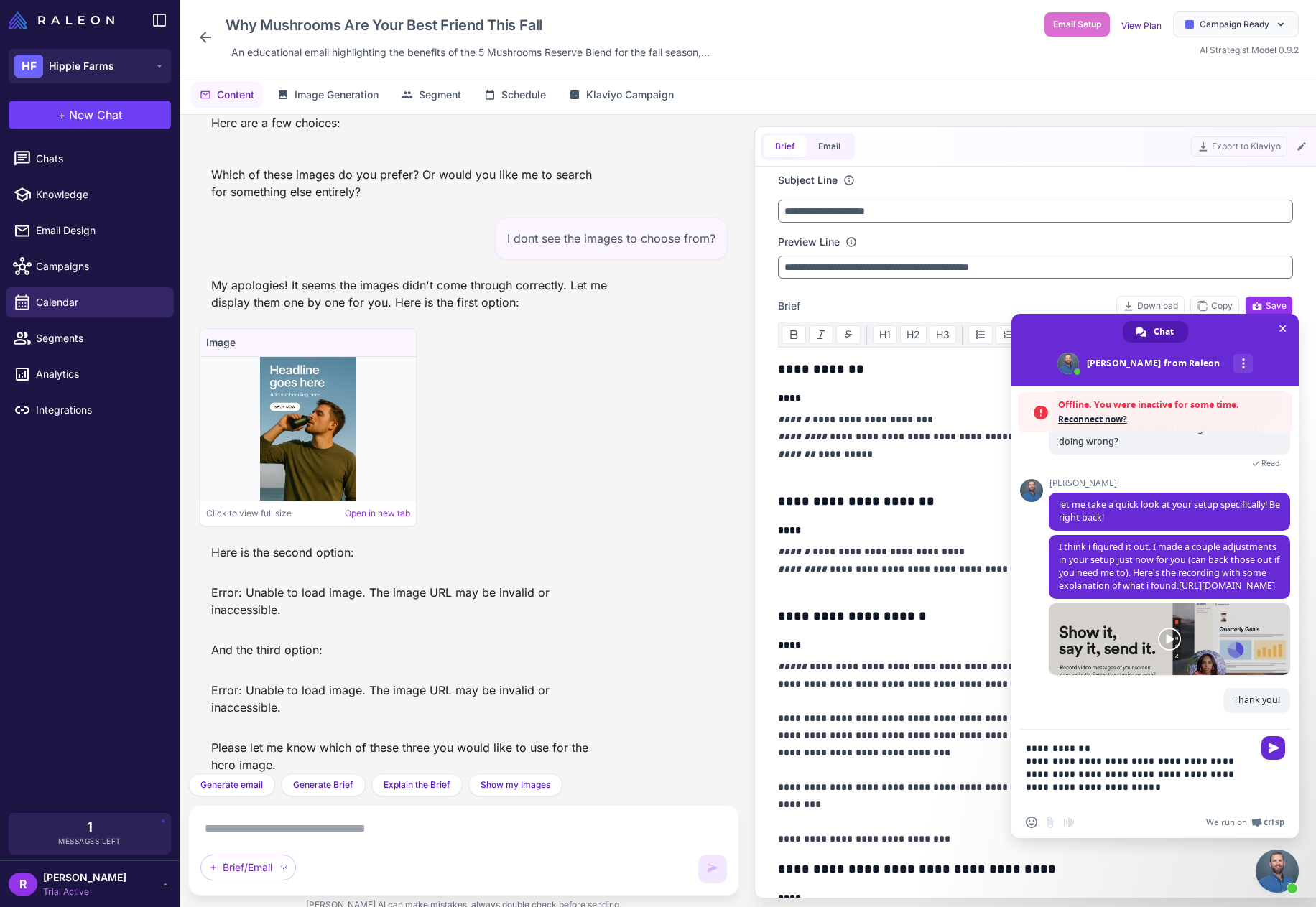
paste textarea "Compose your message..."
click at [1144, 792] on textarea "**********" at bounding box center [1140, 774] width 227 height 65
click at [1141, 786] on textarea "**********" at bounding box center [1140, 774] width 227 height 65
click at [1131, 791] on textarea "**********" at bounding box center [1140, 774] width 227 height 65
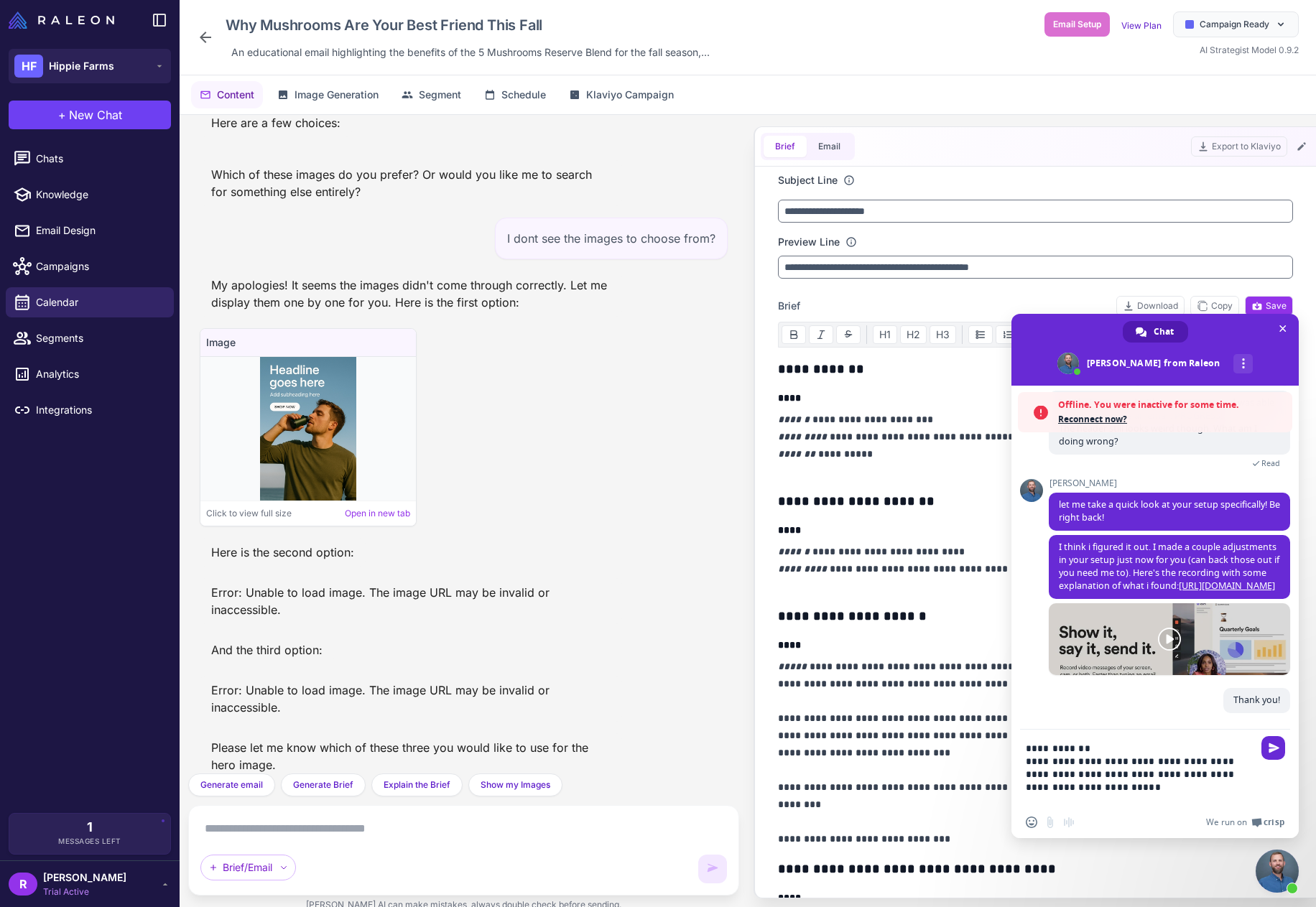
click at [1125, 782] on textarea "**********" at bounding box center [1140, 774] width 227 height 65
click at [1141, 791] on textarea "**********" at bounding box center [1140, 774] width 227 height 65
click at [1143, 781] on textarea "**********" at bounding box center [1140, 774] width 227 height 65
drag, startPoint x: 1133, startPoint y: 787, endPoint x: 1021, endPoint y: 750, distance: 118.0
click at [1021, 750] on div "**********" at bounding box center [1155, 770] width 287 height 80
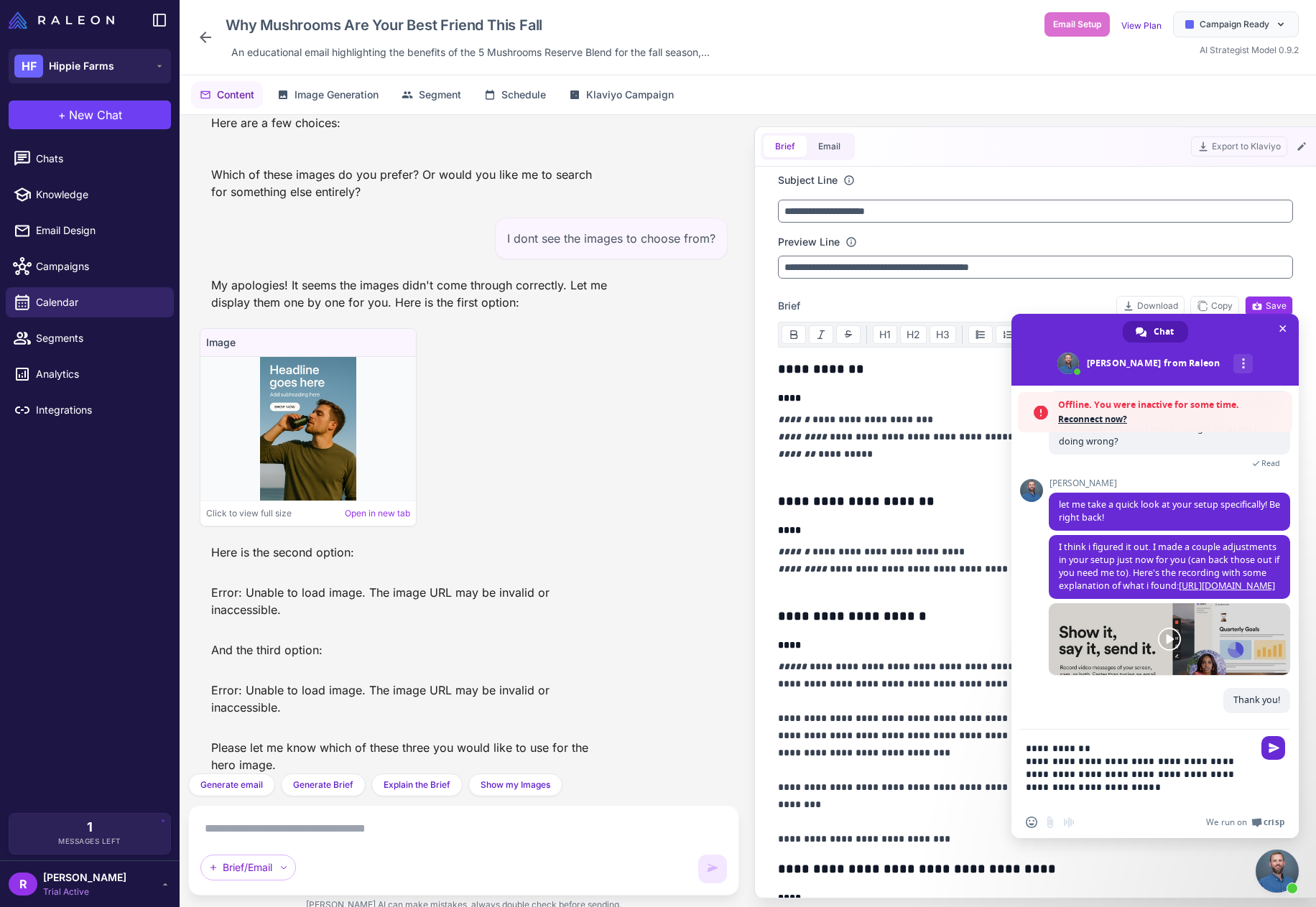
click at [1141, 755] on textarea "**********" at bounding box center [1140, 774] width 227 height 65
click at [1164, 334] on span "Chat" at bounding box center [1163, 332] width 20 height 22
click at [1277, 328] on span "Close chat" at bounding box center [1283, 329] width 15 height 15
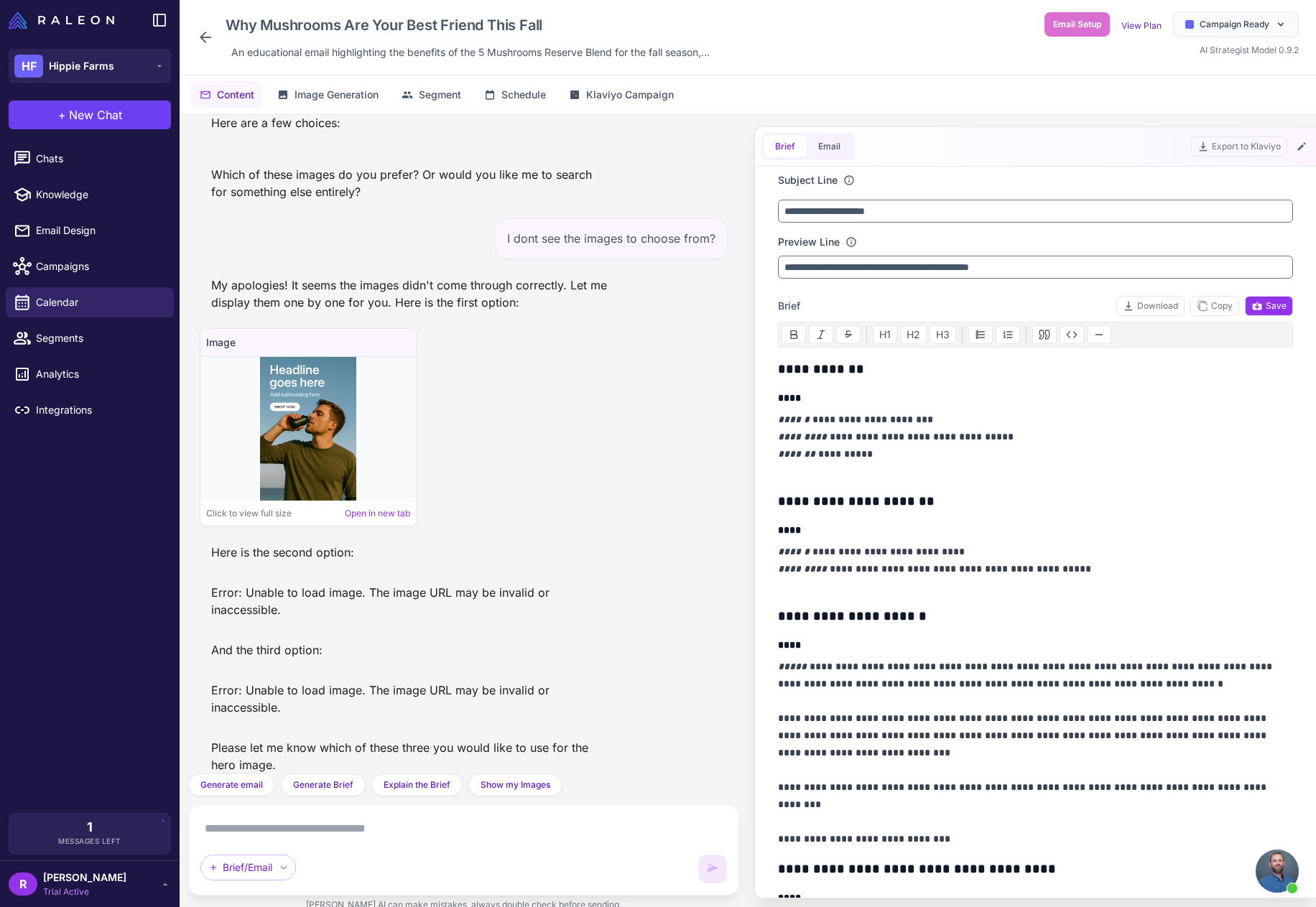
click at [1268, 881] on span "Open chat" at bounding box center [1277, 871] width 43 height 43
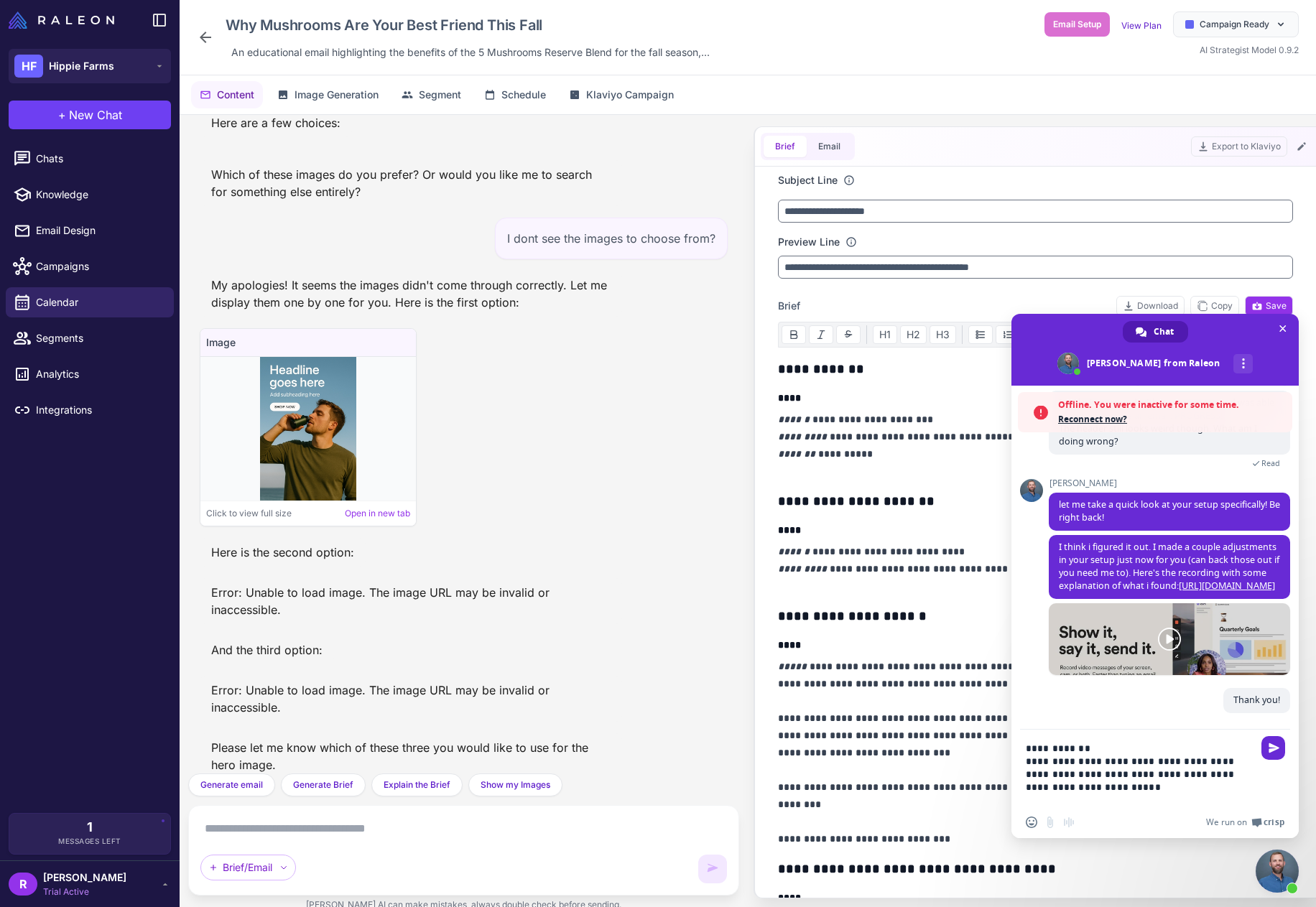
scroll to position [828, 0]
click at [1233, 368] on div "More channels" at bounding box center [1243, 363] width 19 height 19
click at [1152, 328] on div "Chat" at bounding box center [1155, 332] width 66 height 22
click at [1163, 363] on span at bounding box center [1155, 349] width 287 height 72
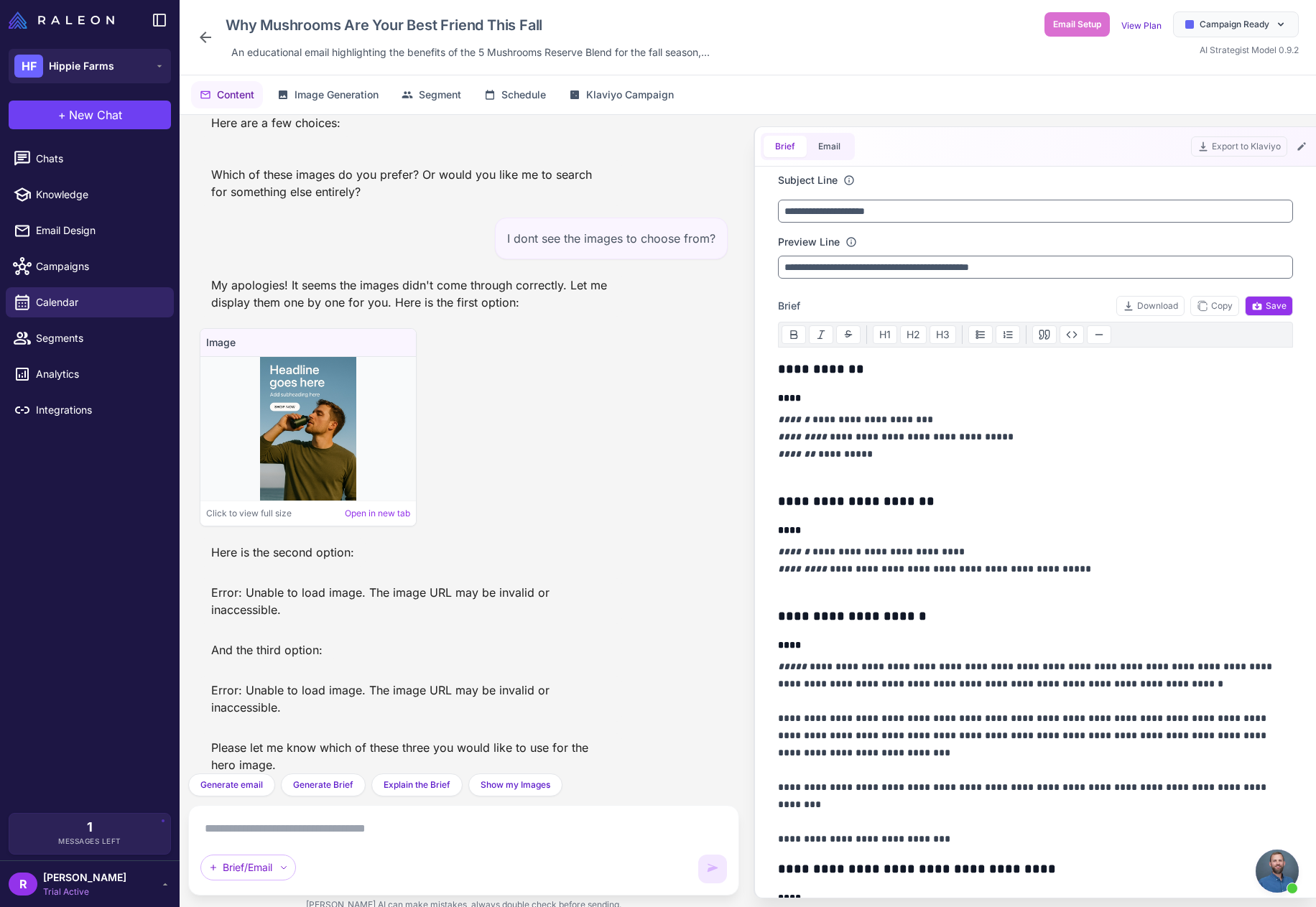
click at [1279, 881] on span "Open chat" at bounding box center [1277, 871] width 43 height 43
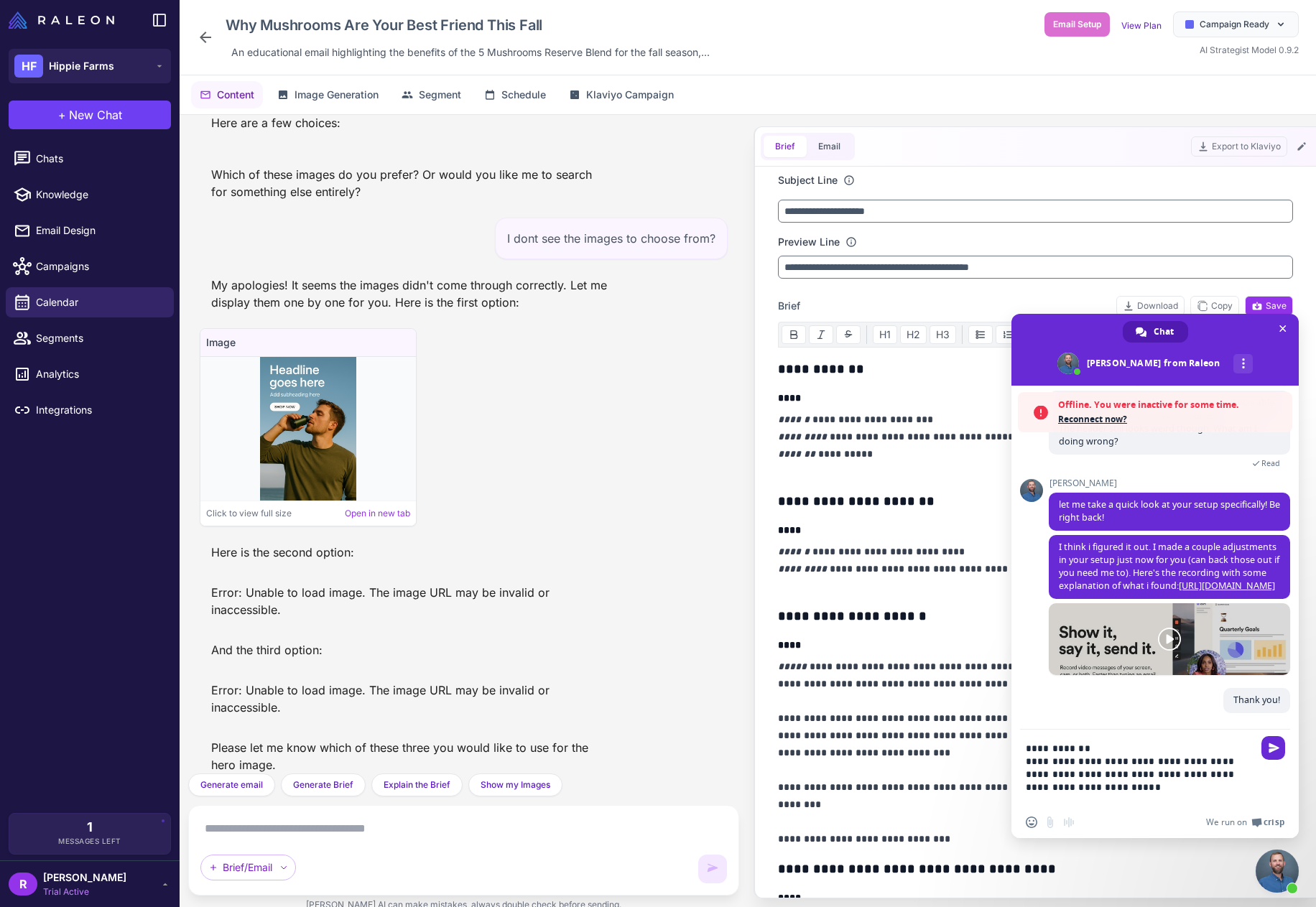
click at [1094, 418] on span "Reconnect now?" at bounding box center [1172, 419] width 227 height 14
click at [1136, 793] on textarea "**********" at bounding box center [1140, 774] width 227 height 65
paste textarea "Compose your message..."
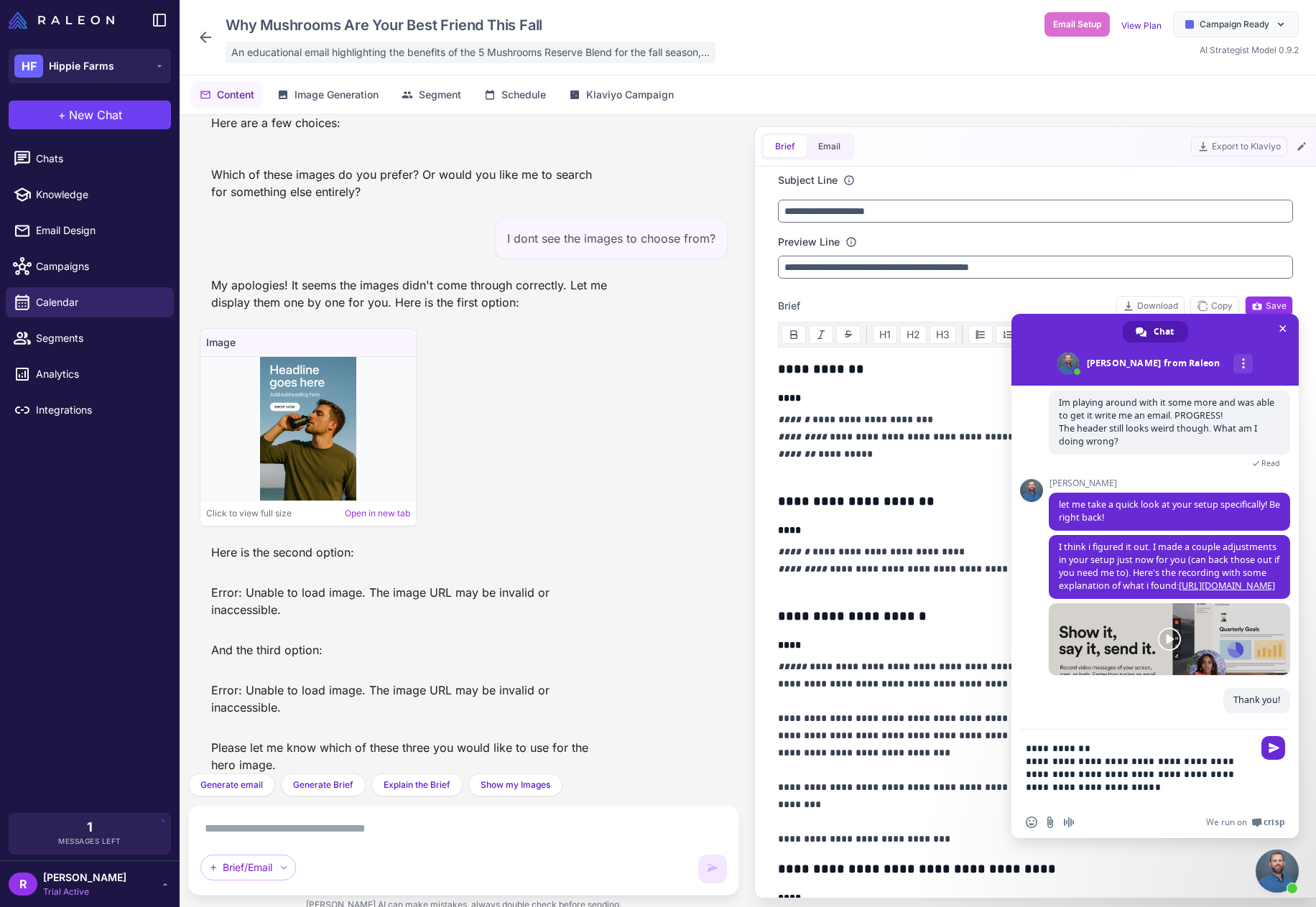
type textarea "**********"
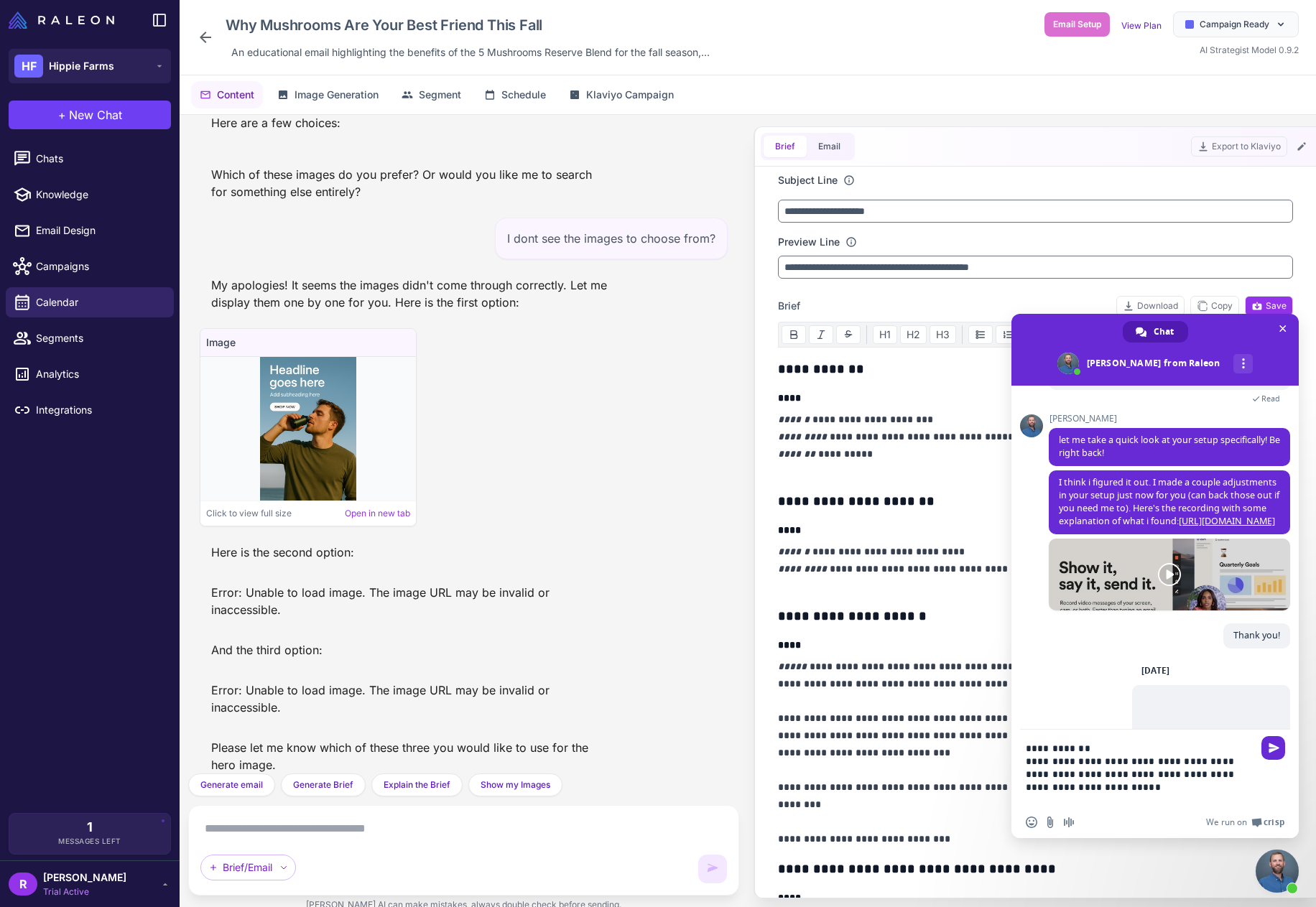
scroll to position [920, 0]
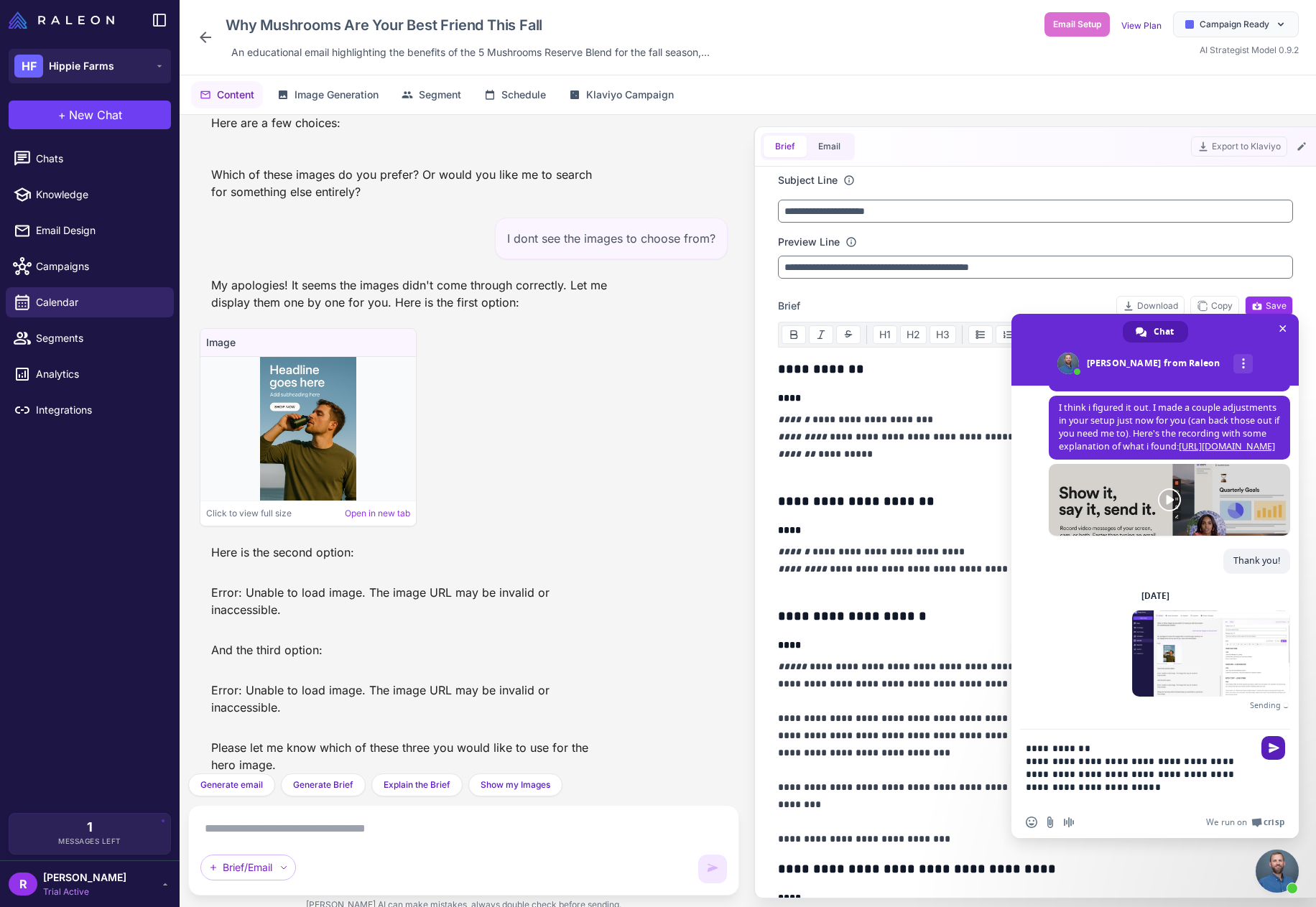
click at [1271, 748] on span "Send" at bounding box center [1273, 748] width 10 height 10
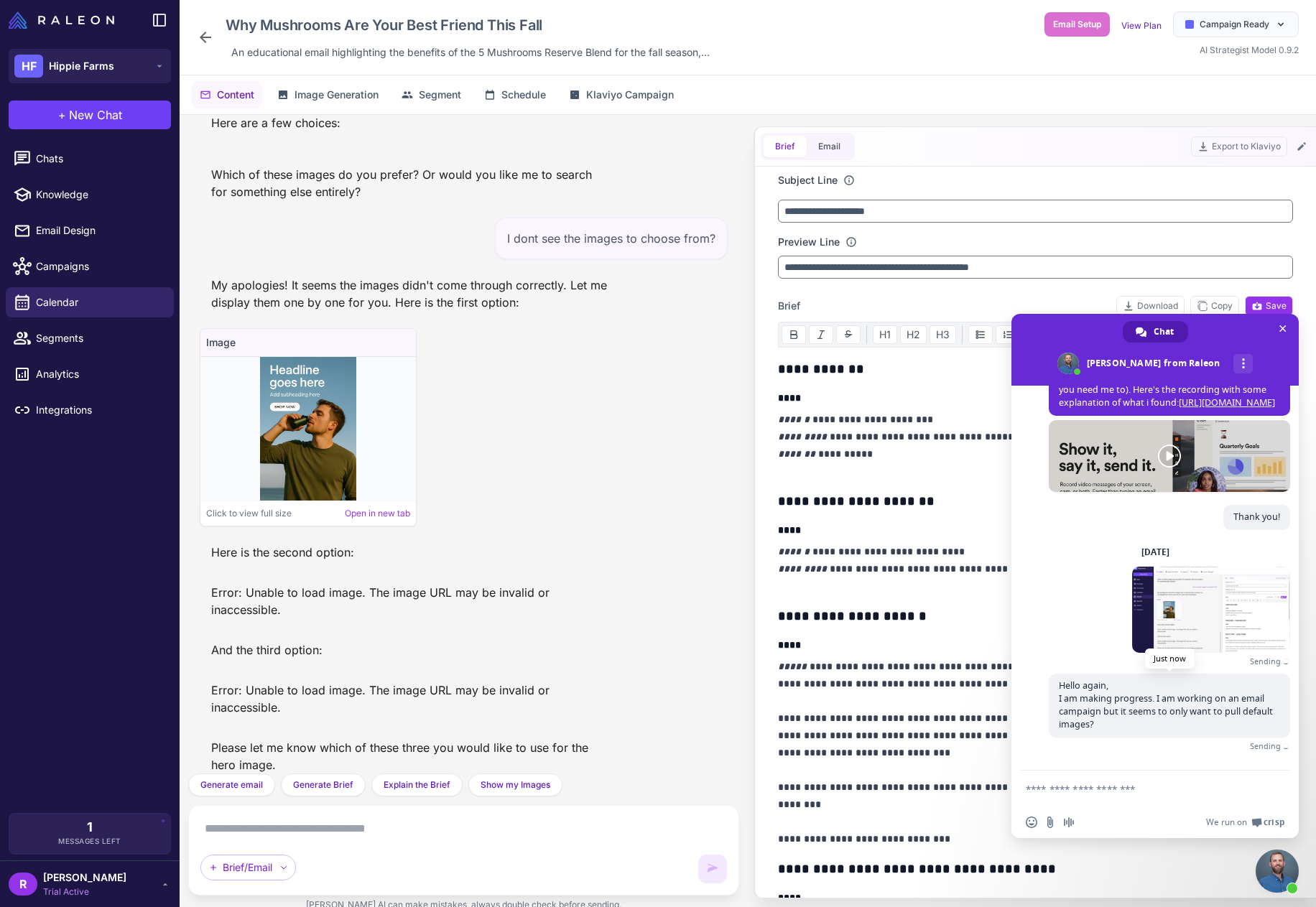
scroll to position [931, 0]
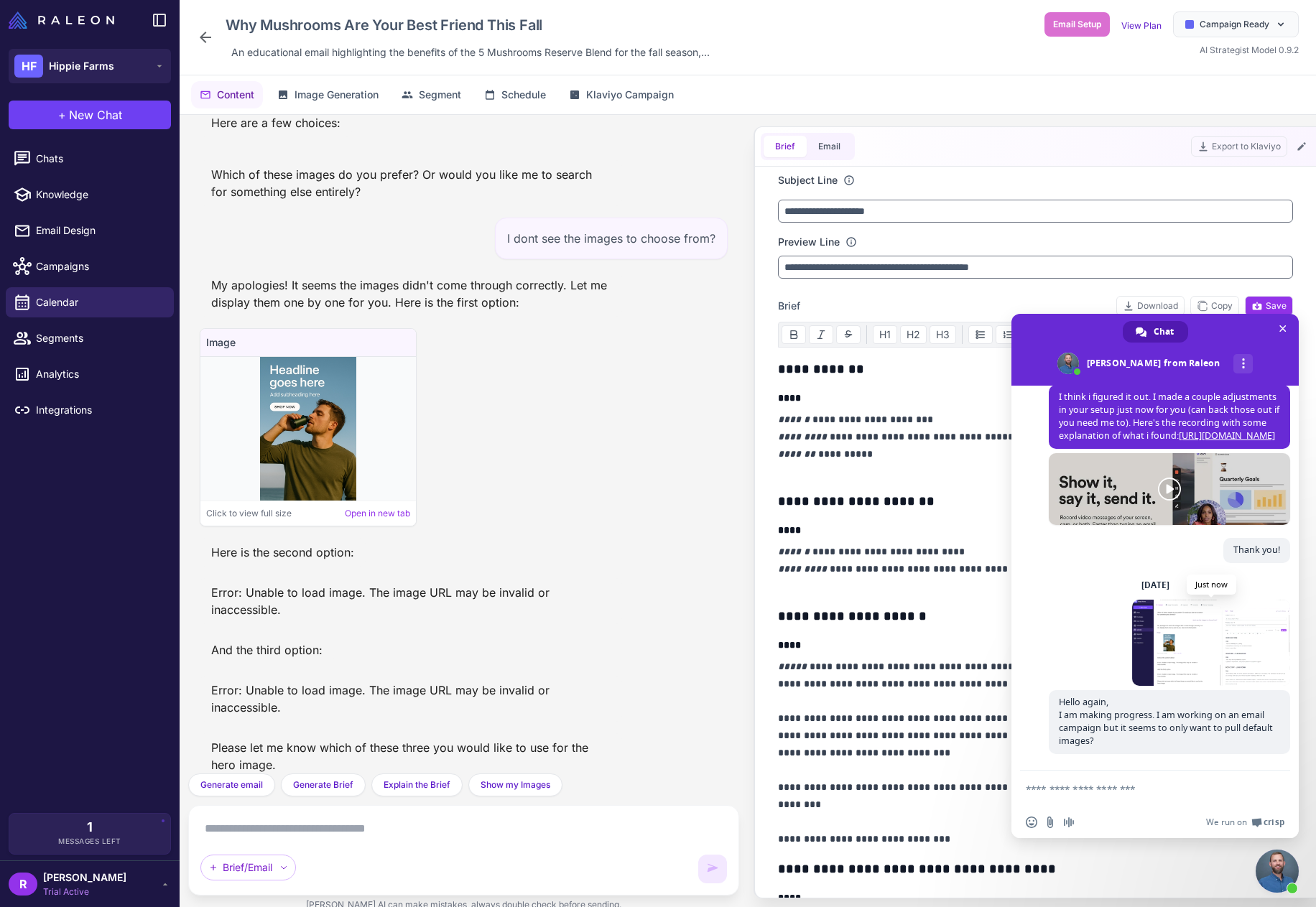
click at [1203, 649] on span at bounding box center [1211, 643] width 158 height 86
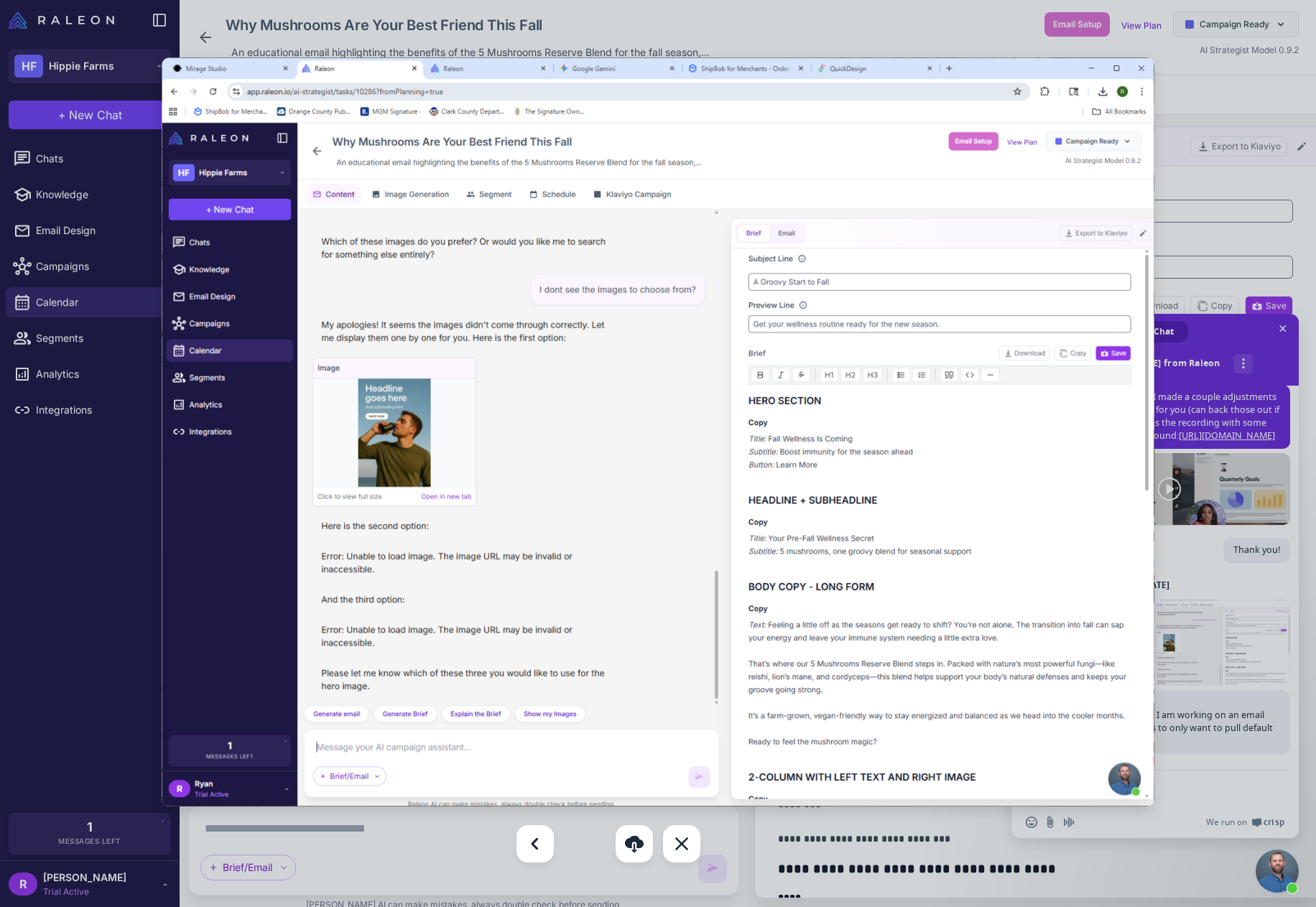
click at [1244, 101] on div at bounding box center [658, 453] width 1316 height 907
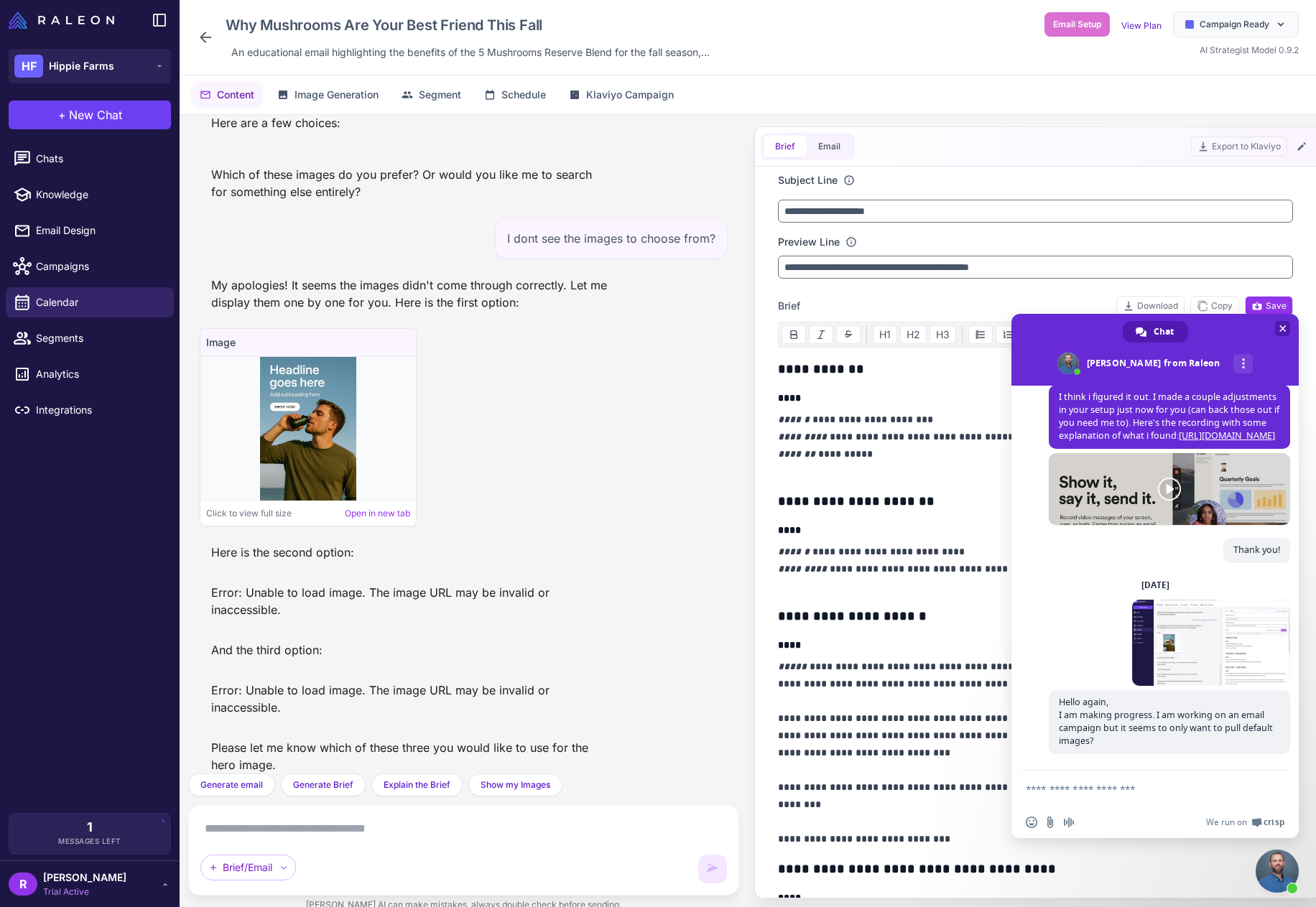
click at [1284, 329] on span "Close chat" at bounding box center [1284, 329] width 8 height 8
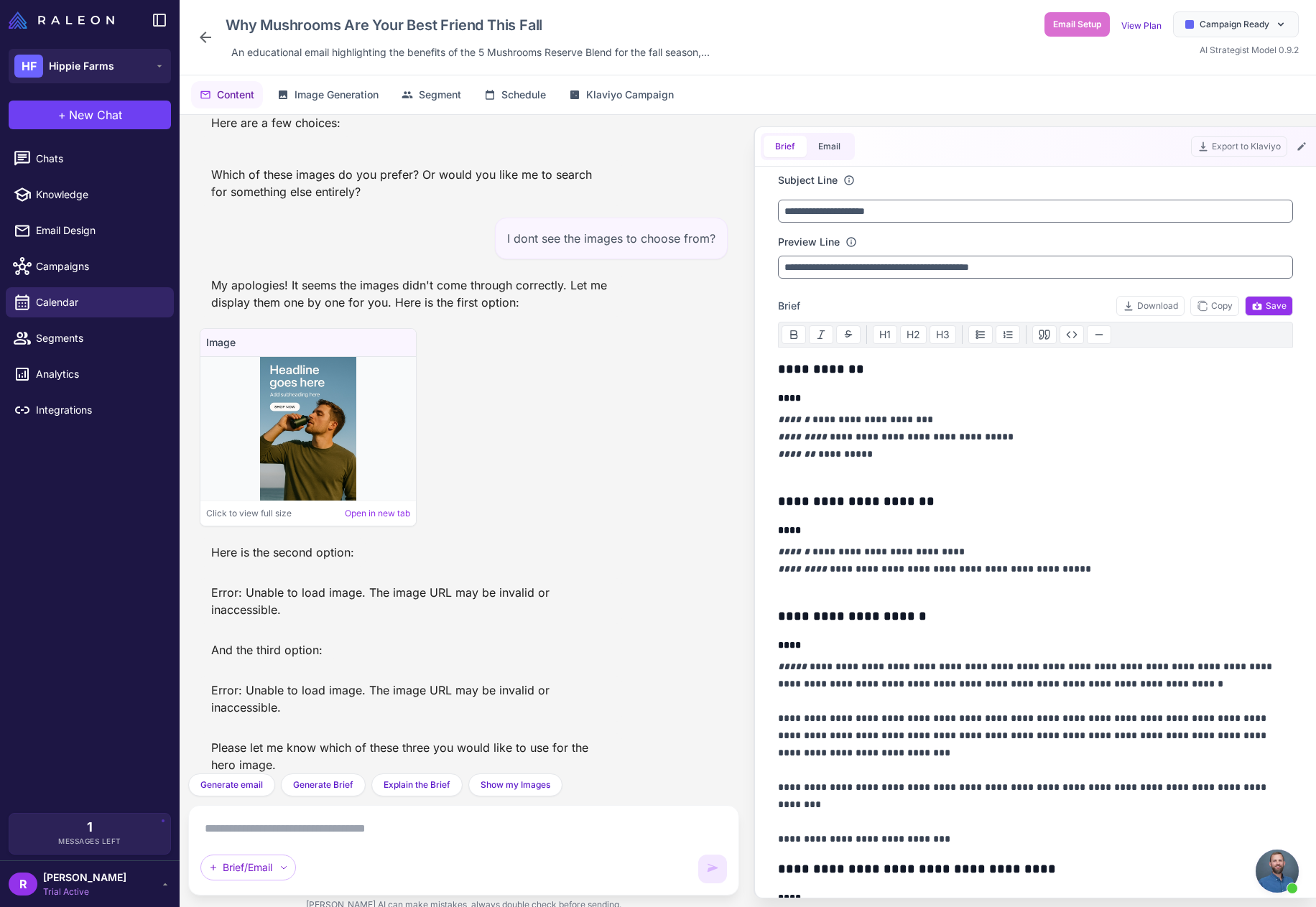
scroll to position [917, 0]
click at [91, 880] on div "[PERSON_NAME] Trial Active" at bounding box center [90, 884] width 162 height 29
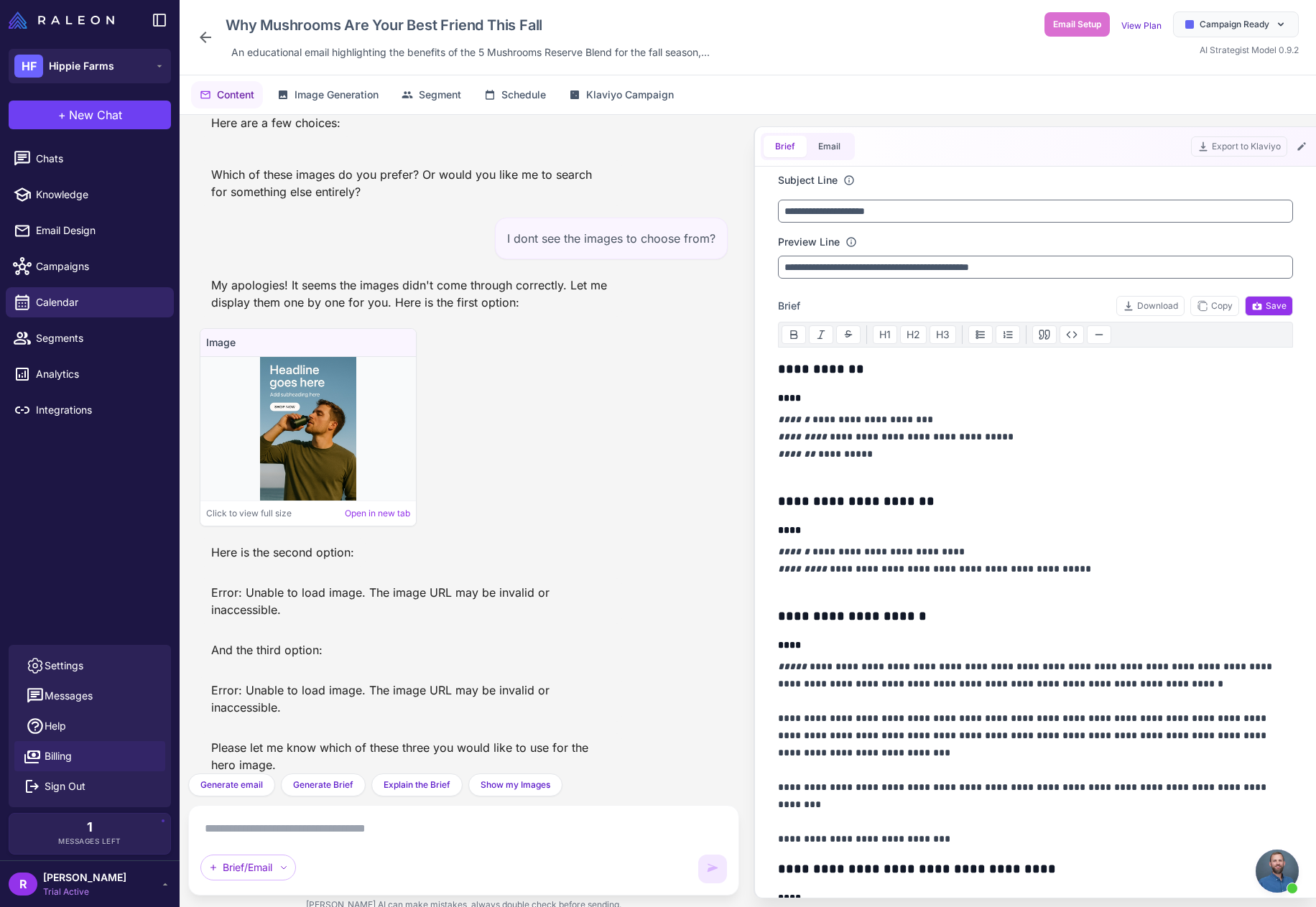
click at [60, 762] on span "Billing" at bounding box center [58, 756] width 28 height 16
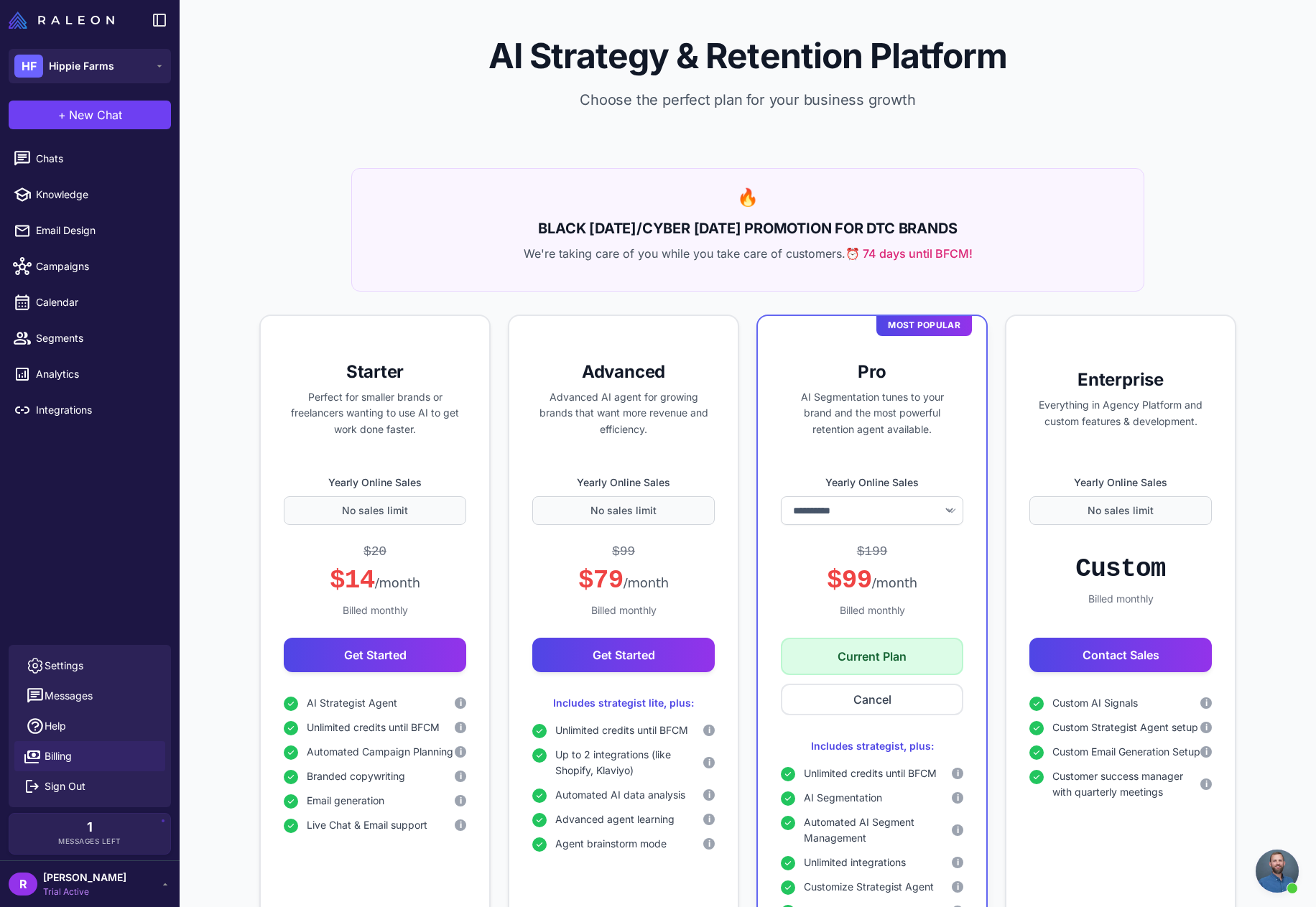
select select "******"
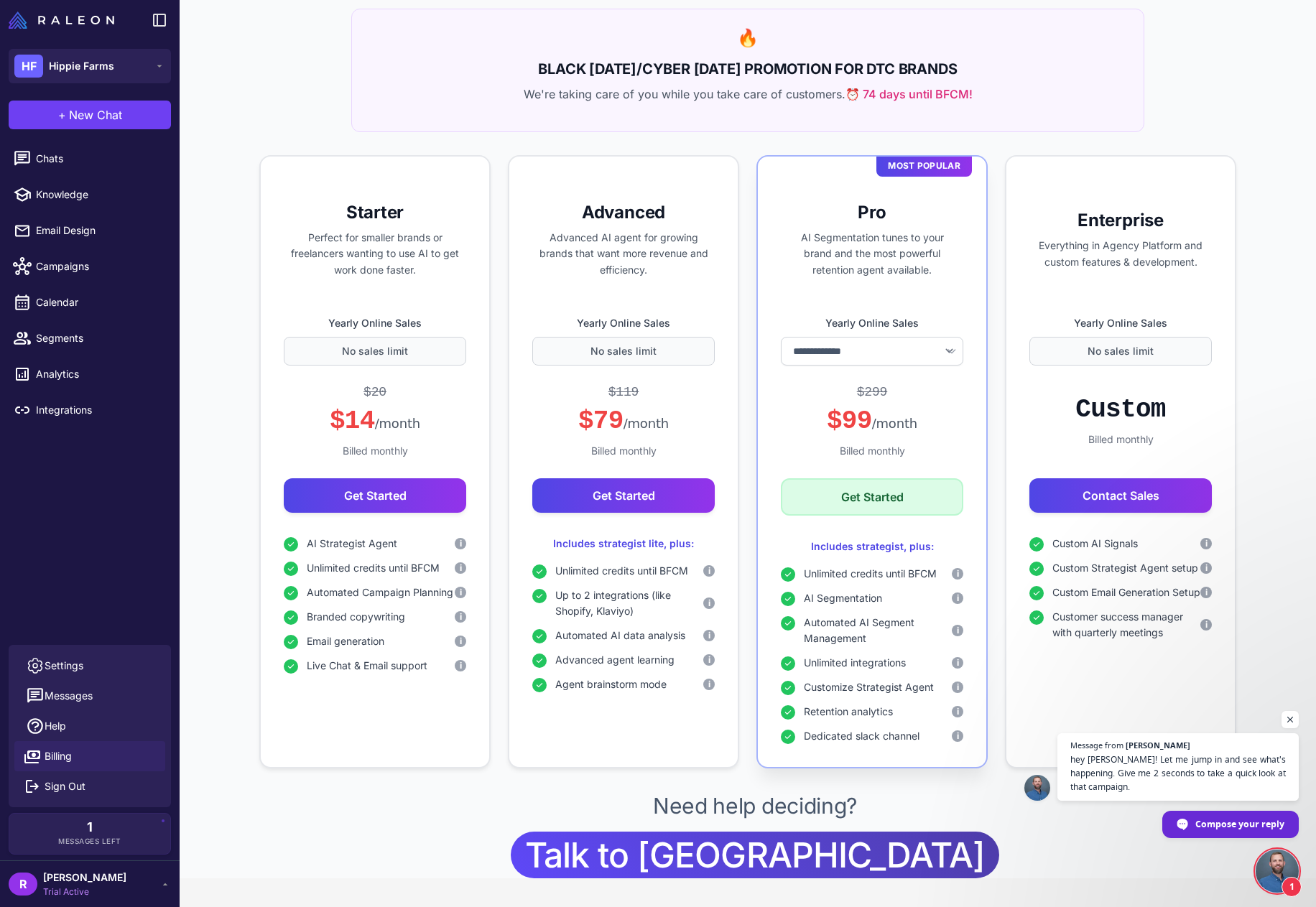
scroll to position [1006, 0]
click at [60, 169] on link "Chats" at bounding box center [90, 159] width 168 height 31
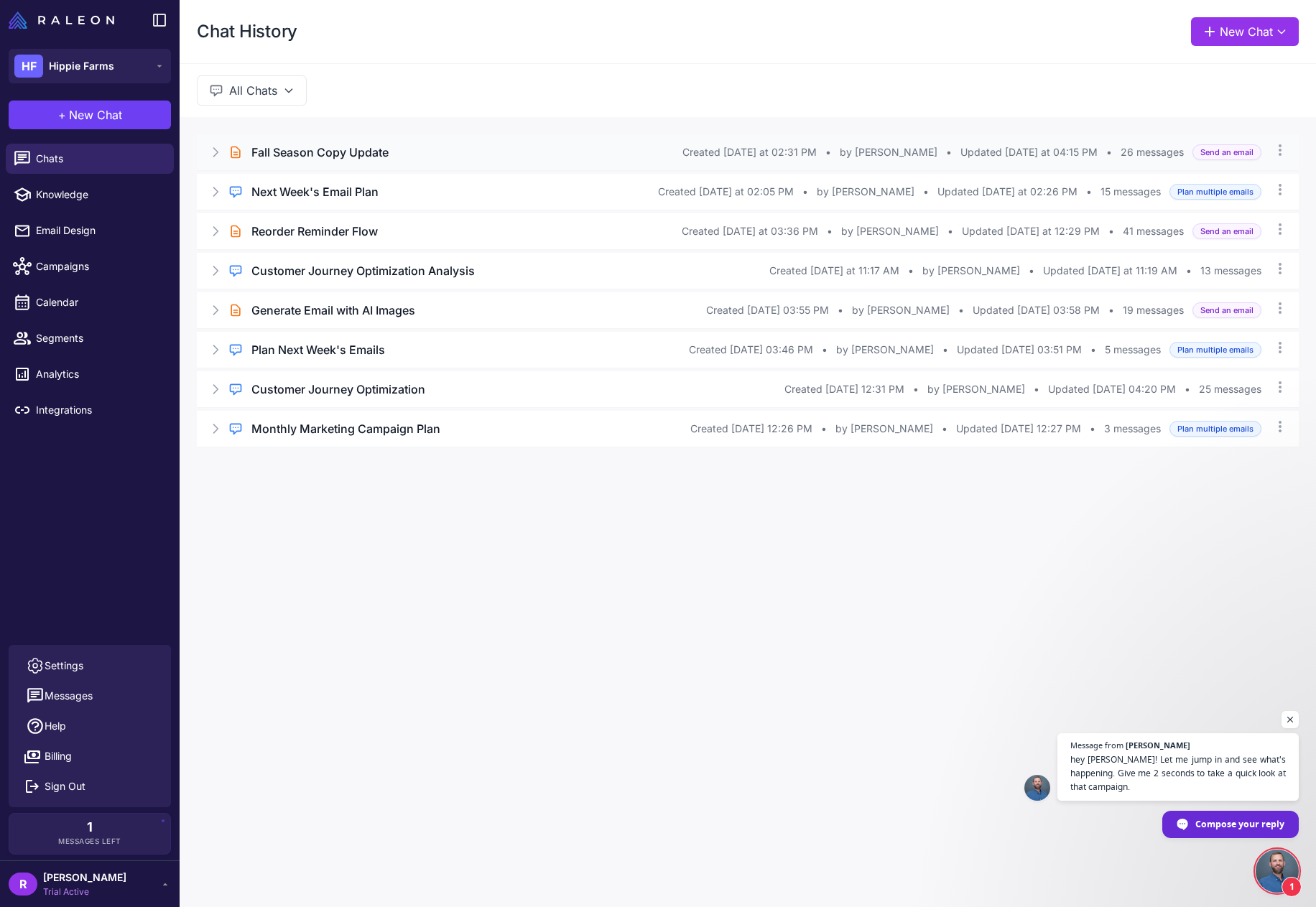
click at [429, 155] on div "Fall Season Copy Update" at bounding box center [467, 153] width 431 height 17
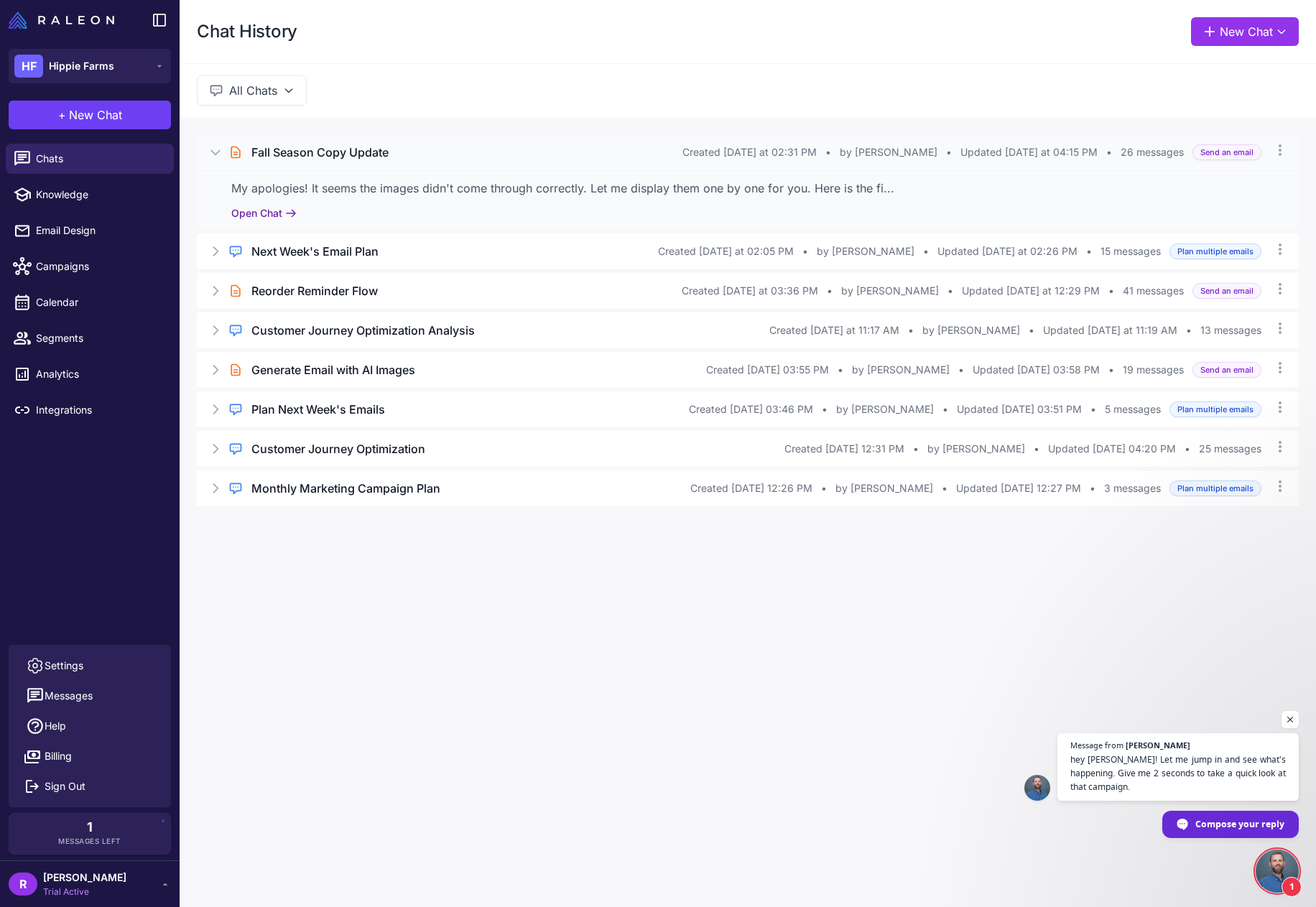
click at [260, 216] on button "Open Chat" at bounding box center [264, 213] width 66 height 16
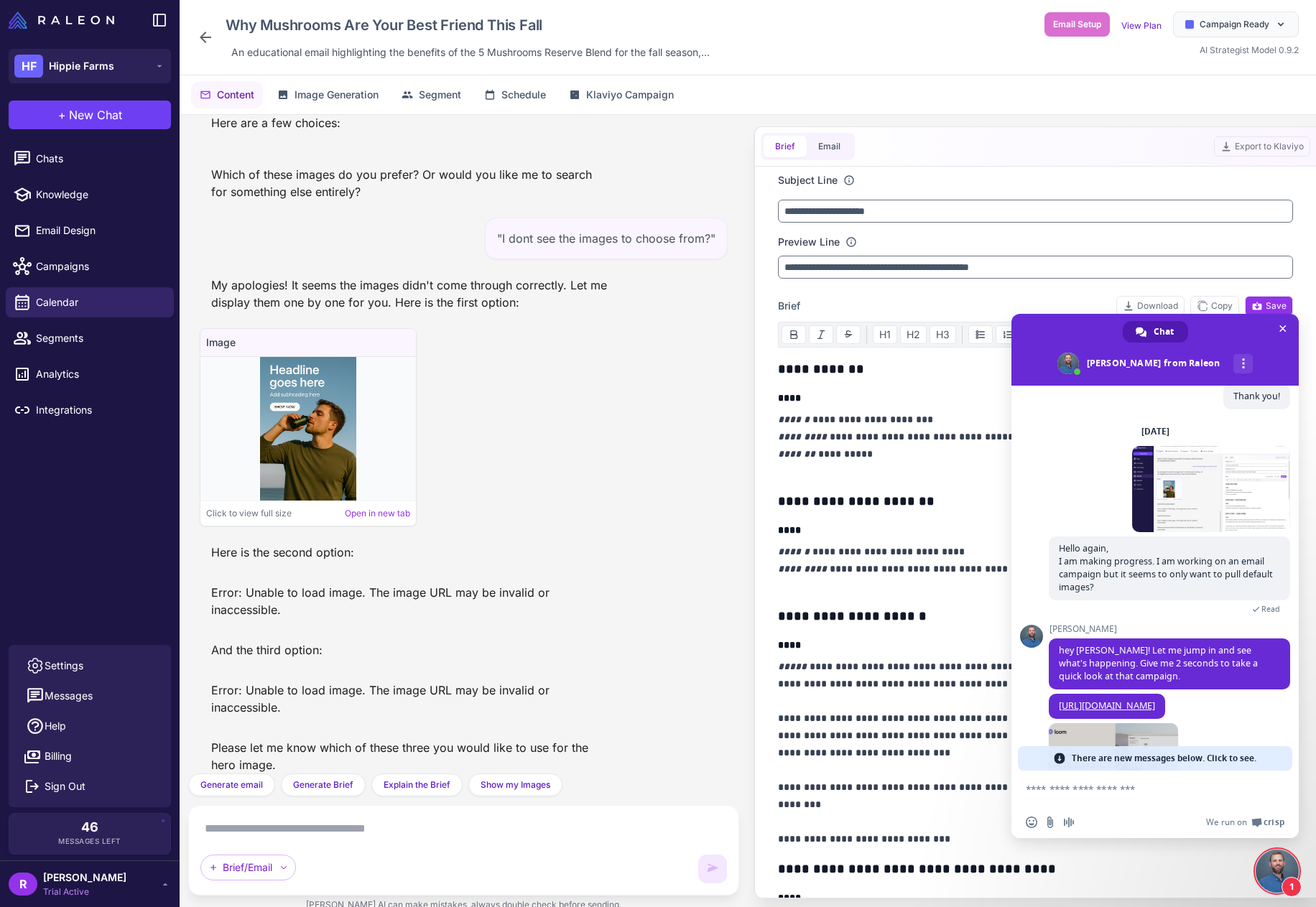
scroll to position [1211, 0]
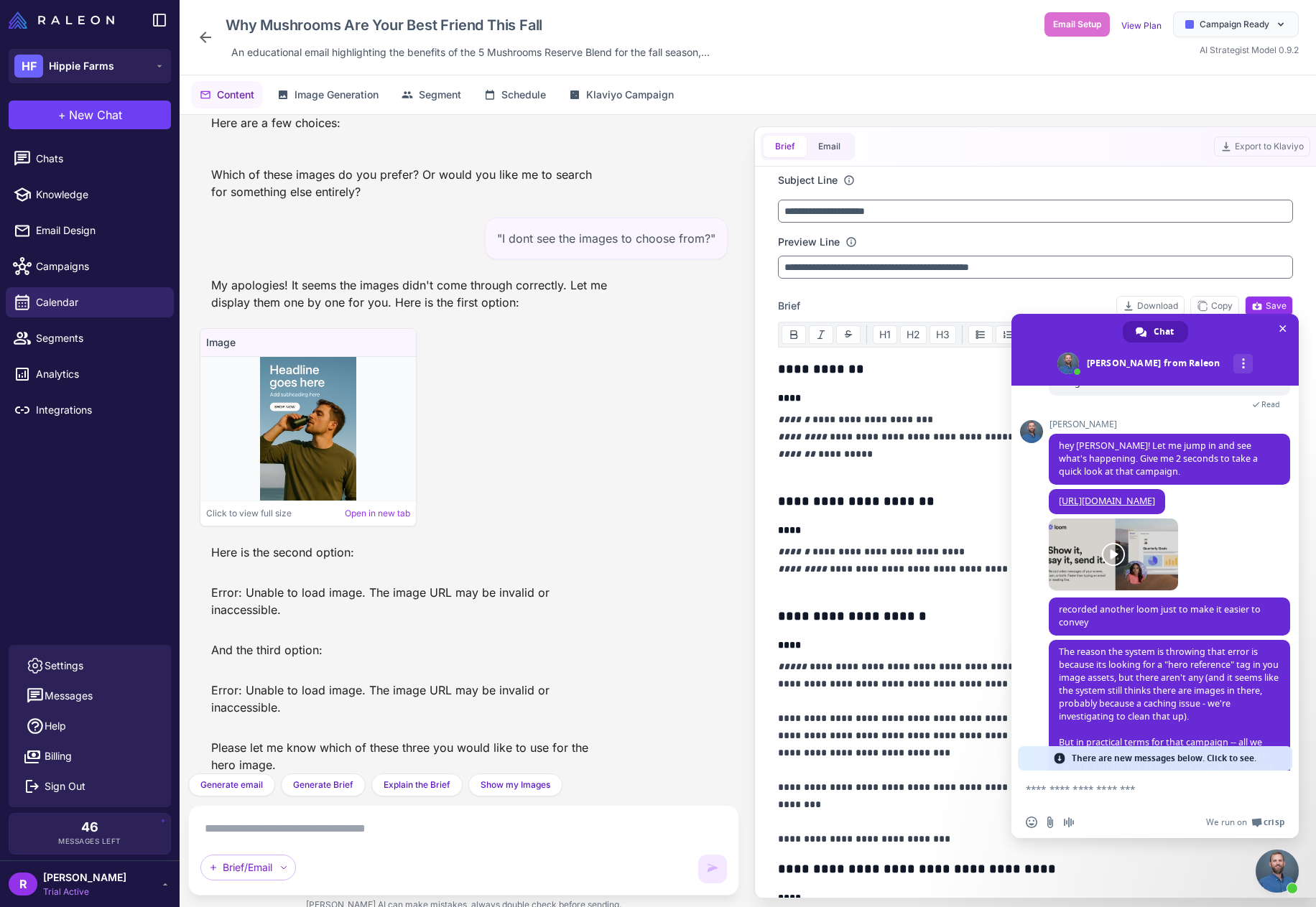
click at [1285, 873] on span "Close chat" at bounding box center [1277, 871] width 43 height 43
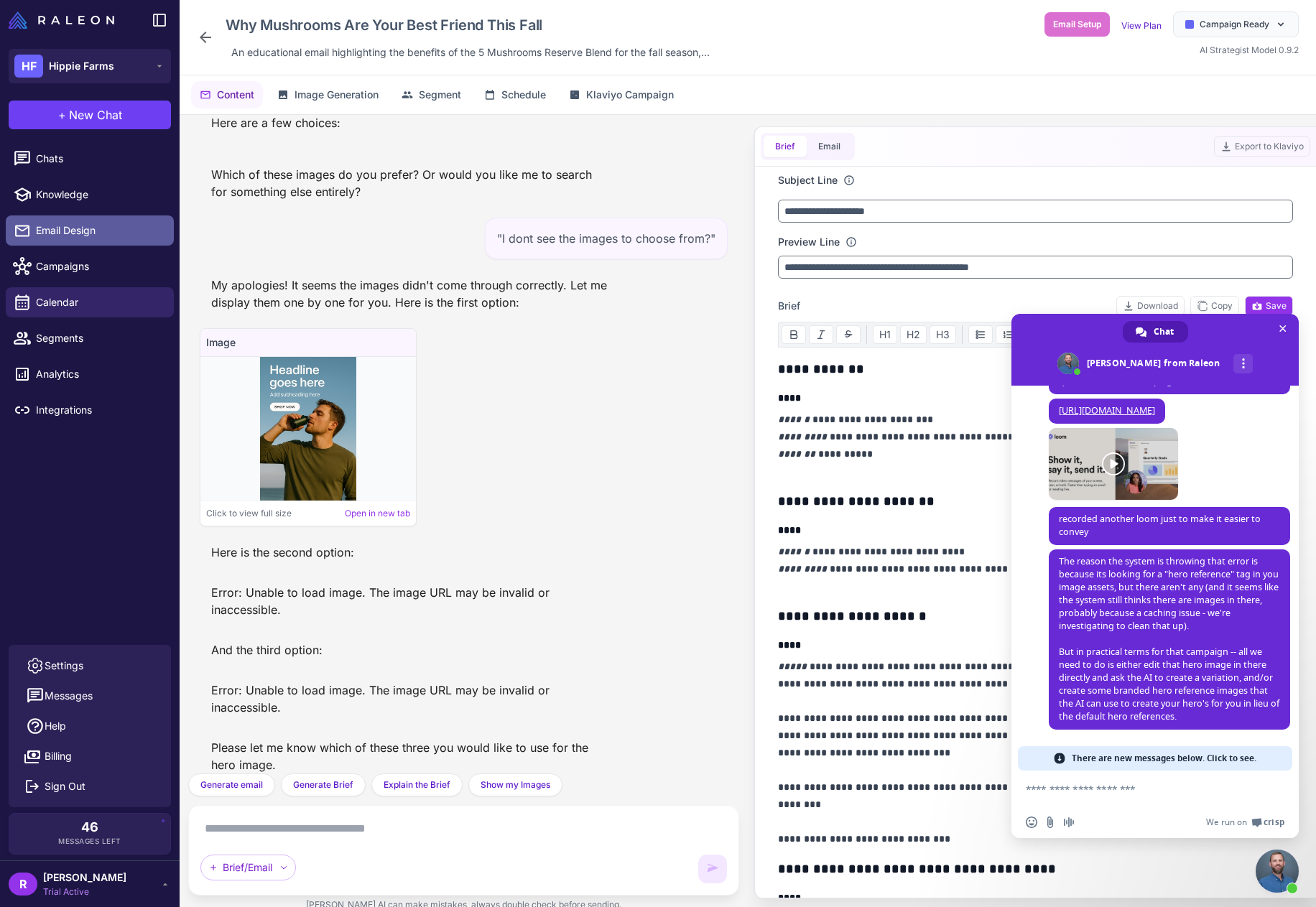
click at [96, 229] on span "Email Design" at bounding box center [99, 231] width 127 height 16
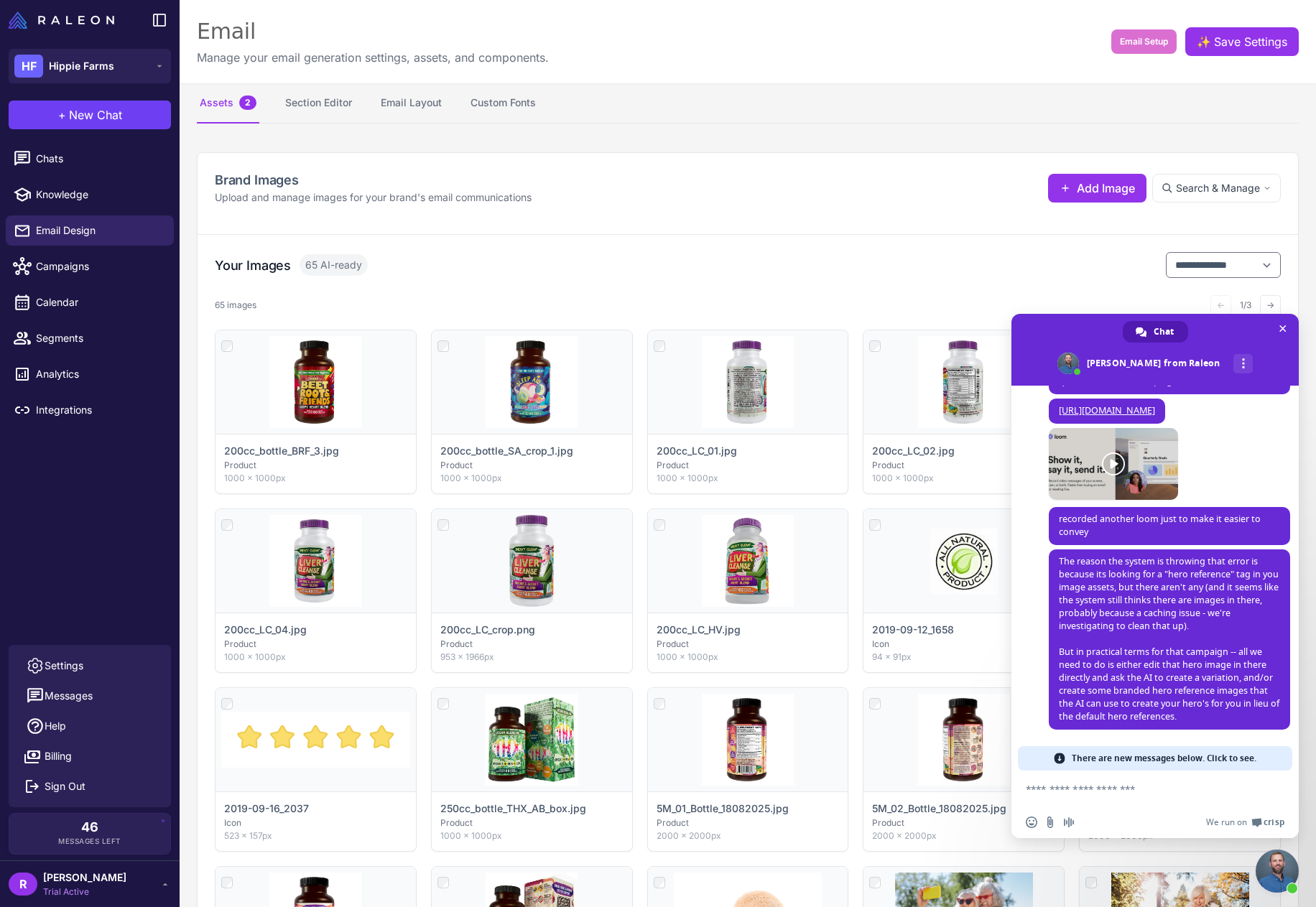
click at [212, 100] on button "Assets 2" at bounding box center [228, 103] width 63 height 40
click at [1245, 183] on span "Search & Manage" at bounding box center [1218, 188] width 84 height 16
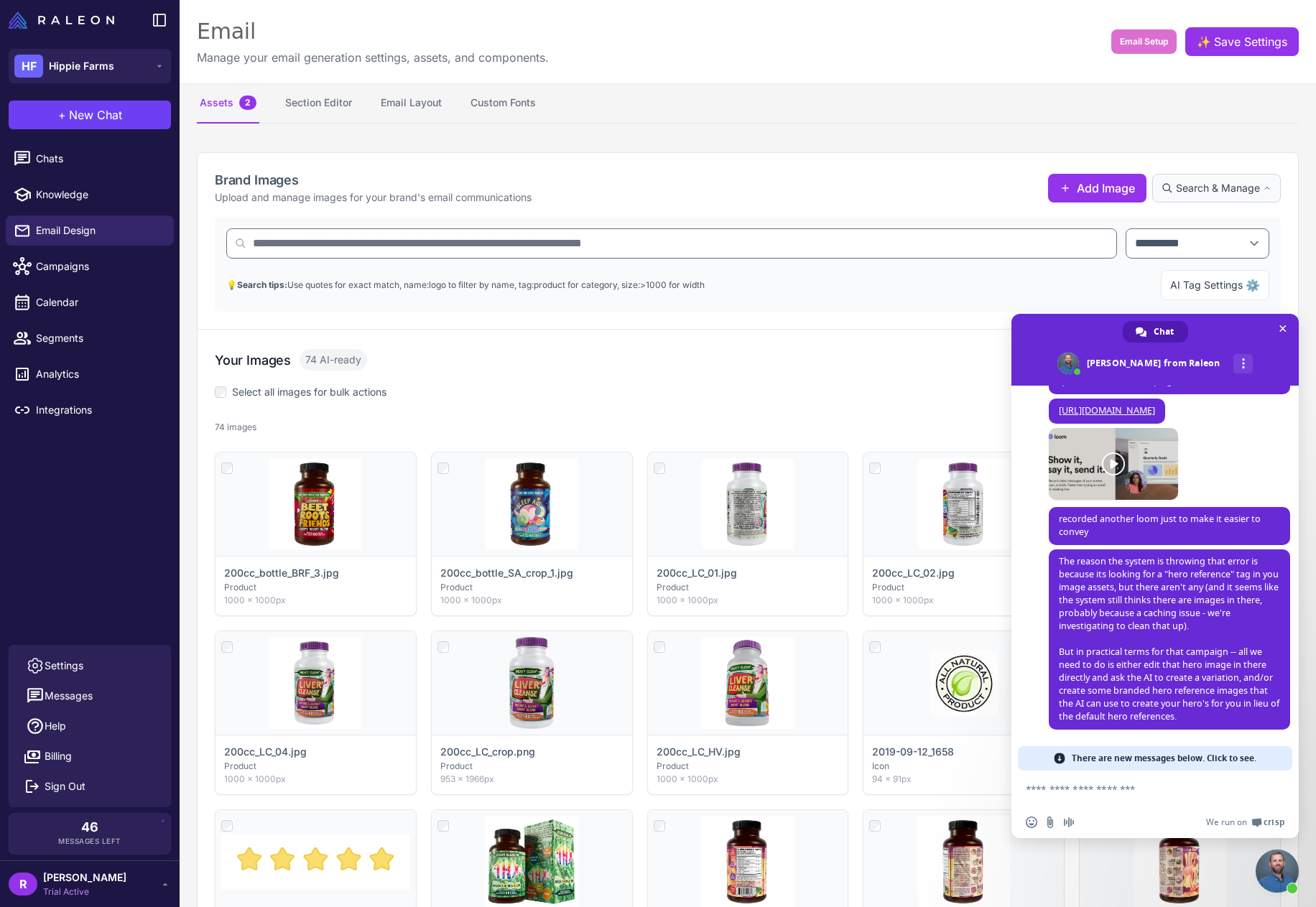
click at [1237, 185] on span "Search & Manage" at bounding box center [1218, 188] width 84 height 16
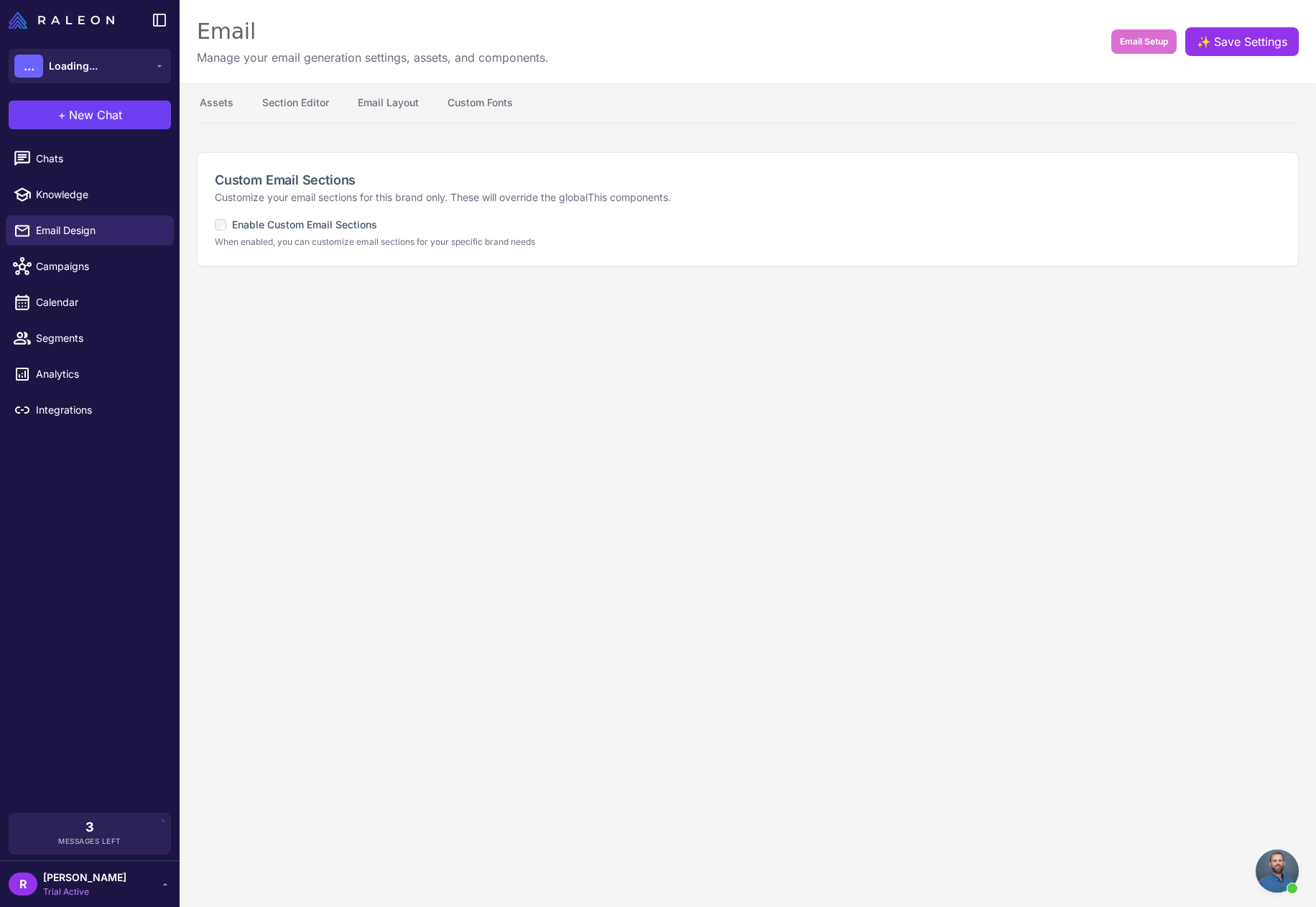
scroll to position [740, 0]
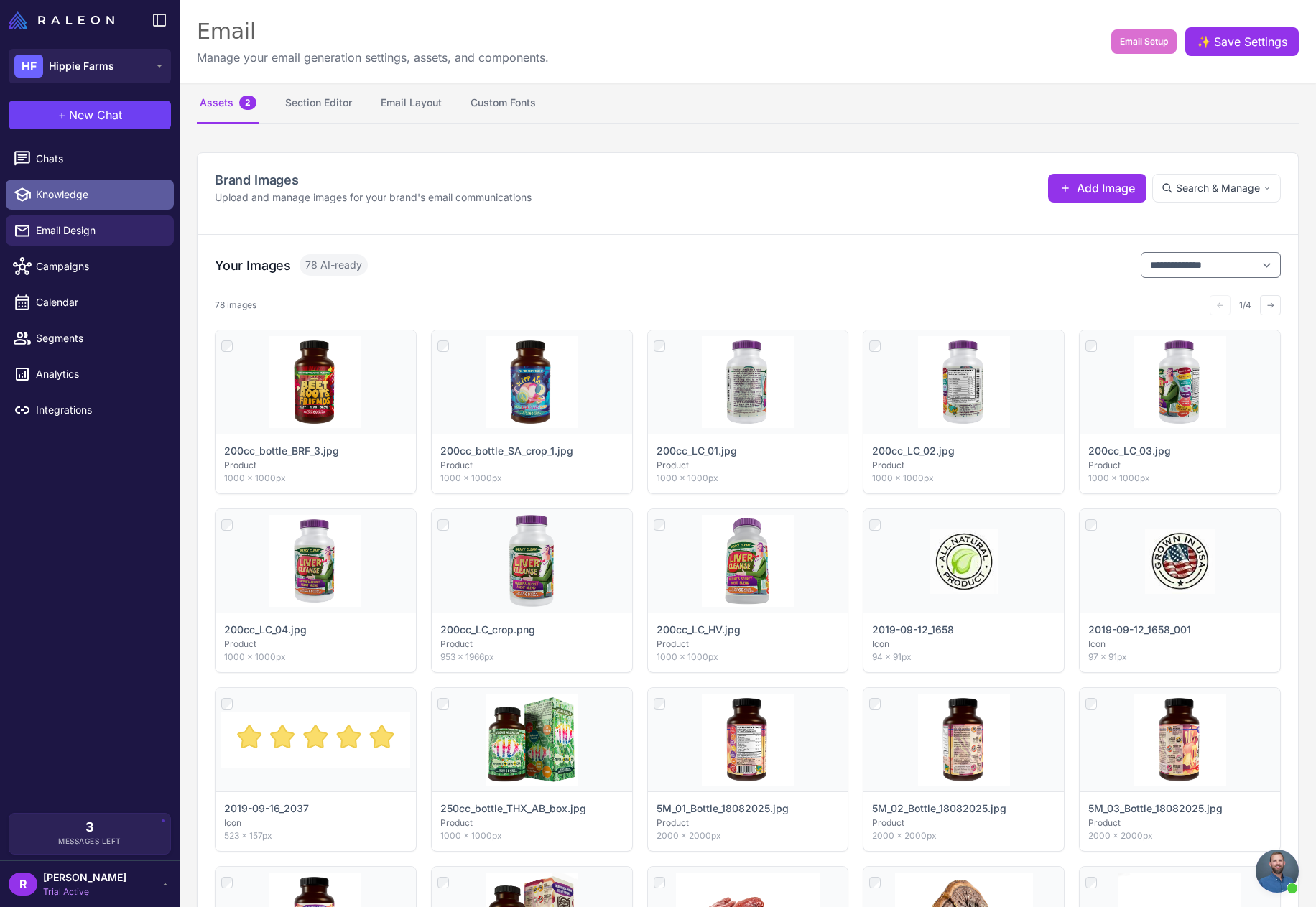
click at [99, 196] on span "Knowledge" at bounding box center [99, 195] width 127 height 16
select select
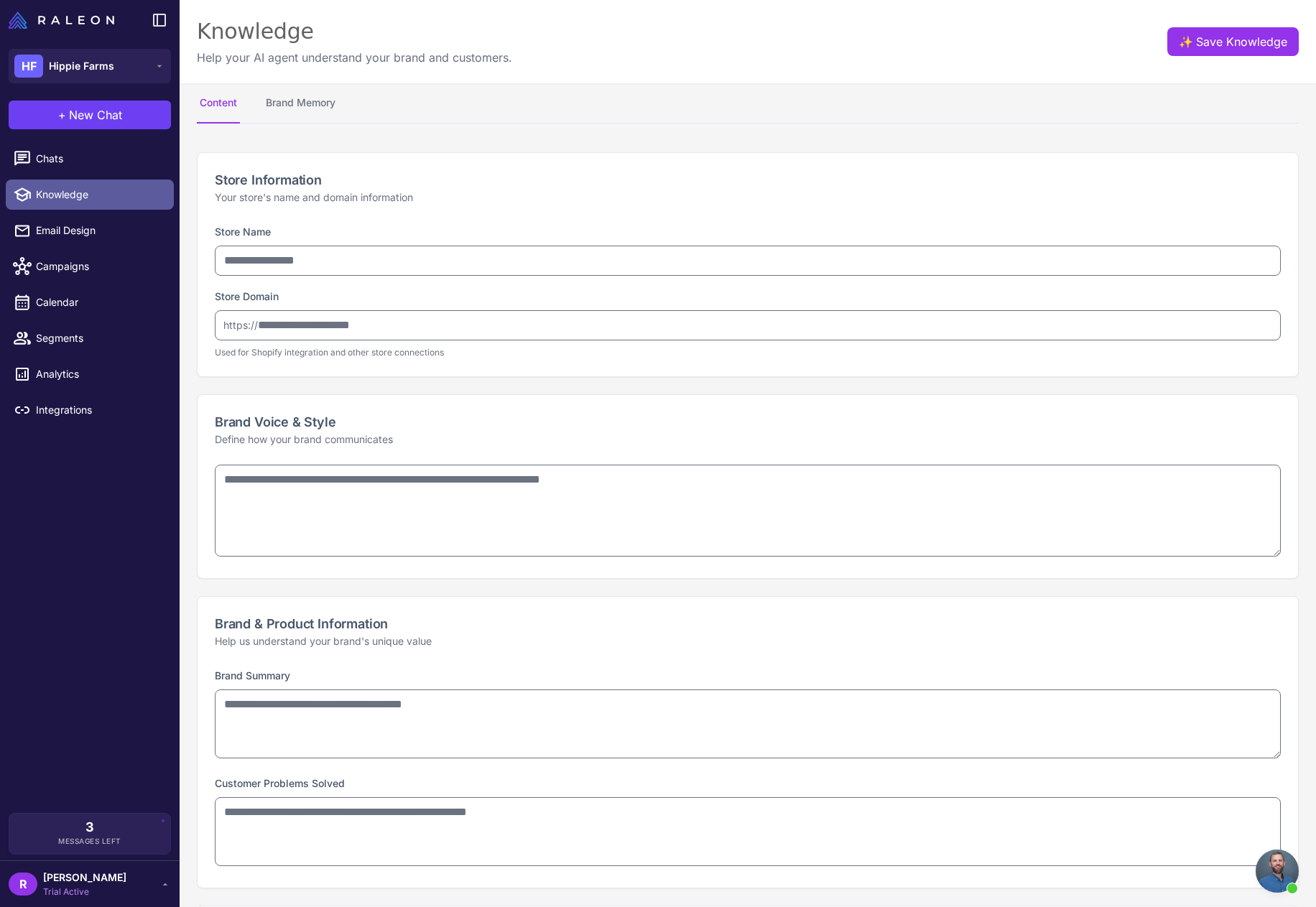
type input "**********"
type textarea "**********"
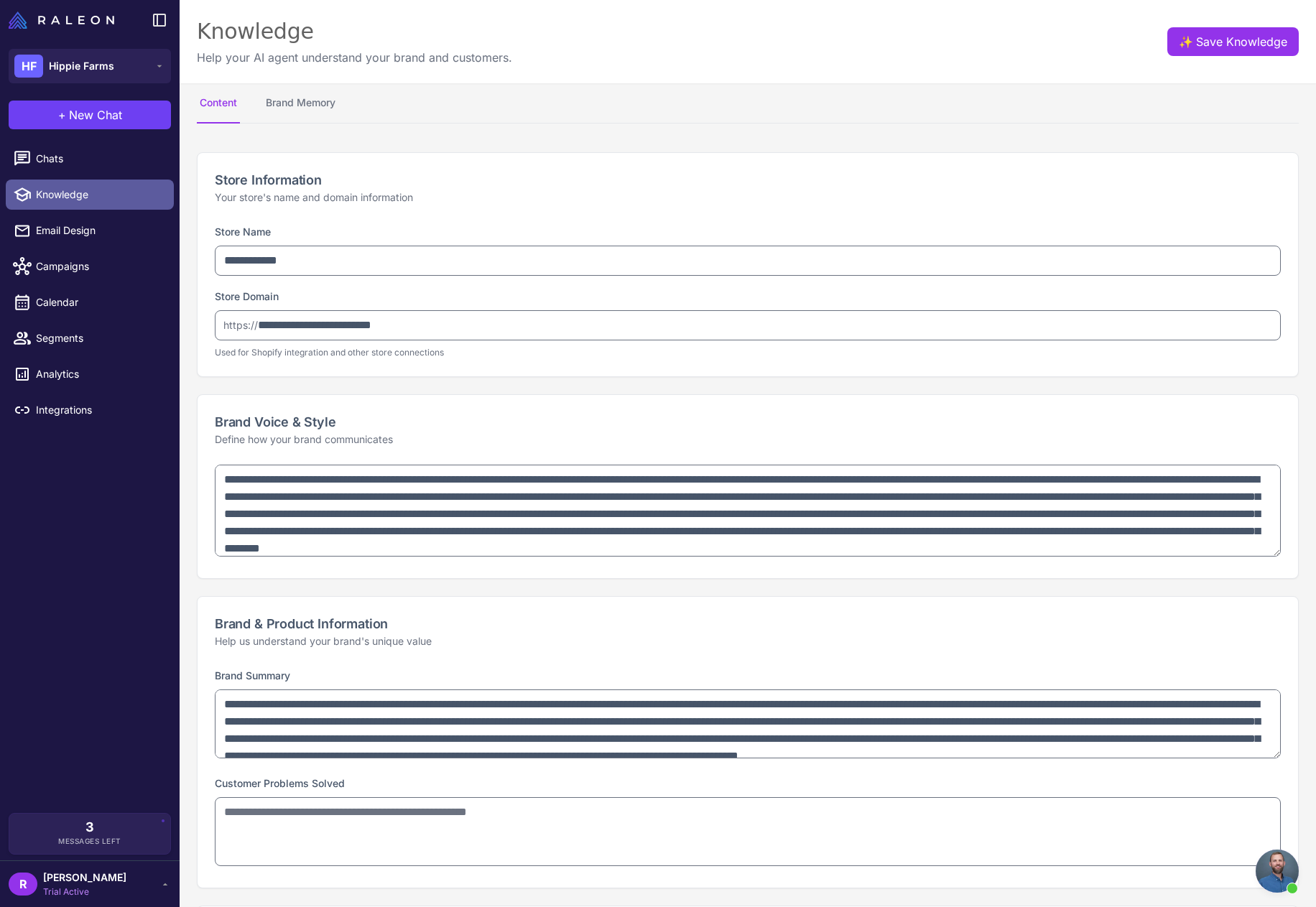
type textarea "**********"
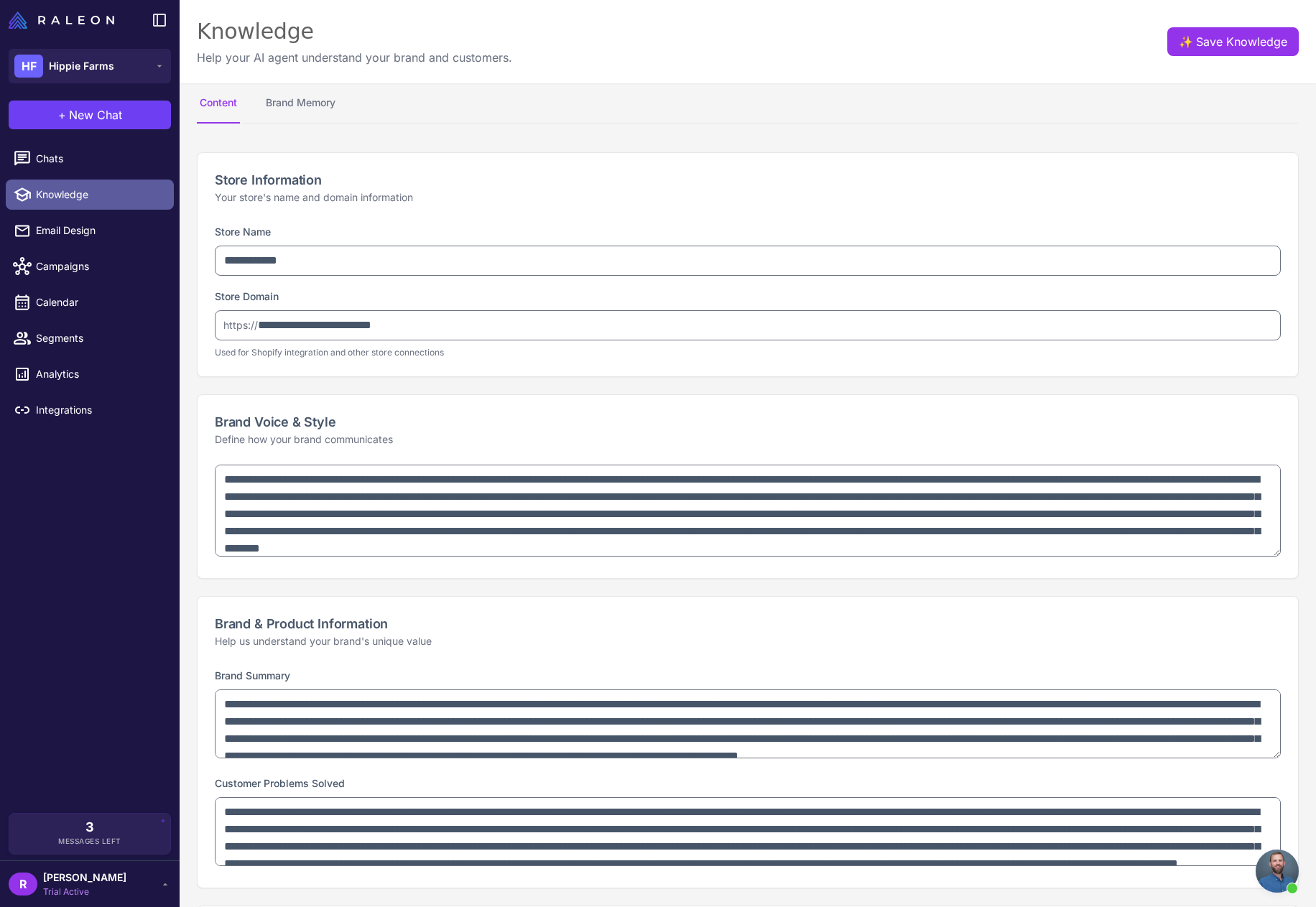
type textarea "**********"
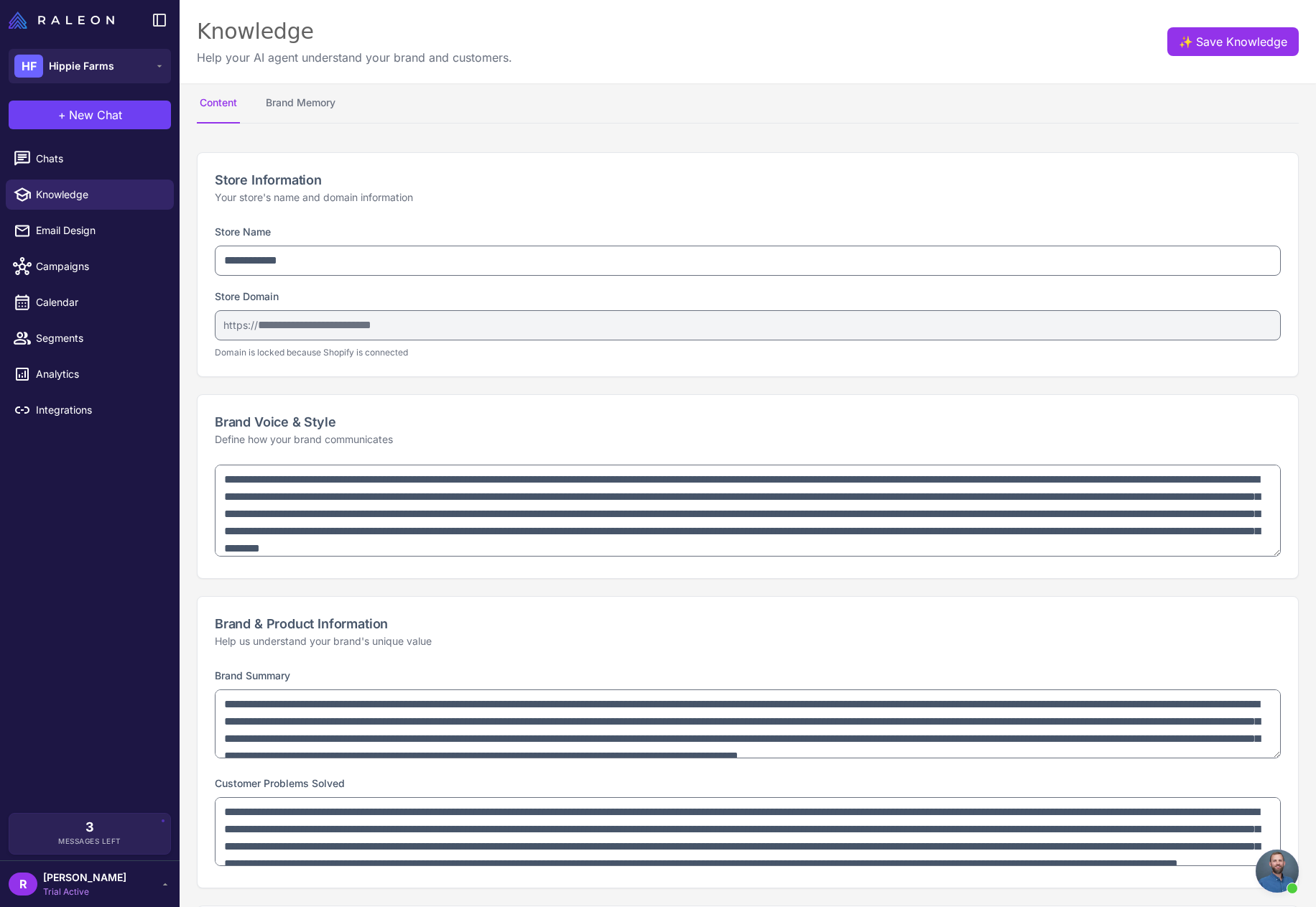
click at [103, 882] on div "[PERSON_NAME] Trial Active" at bounding box center [90, 884] width 162 height 29
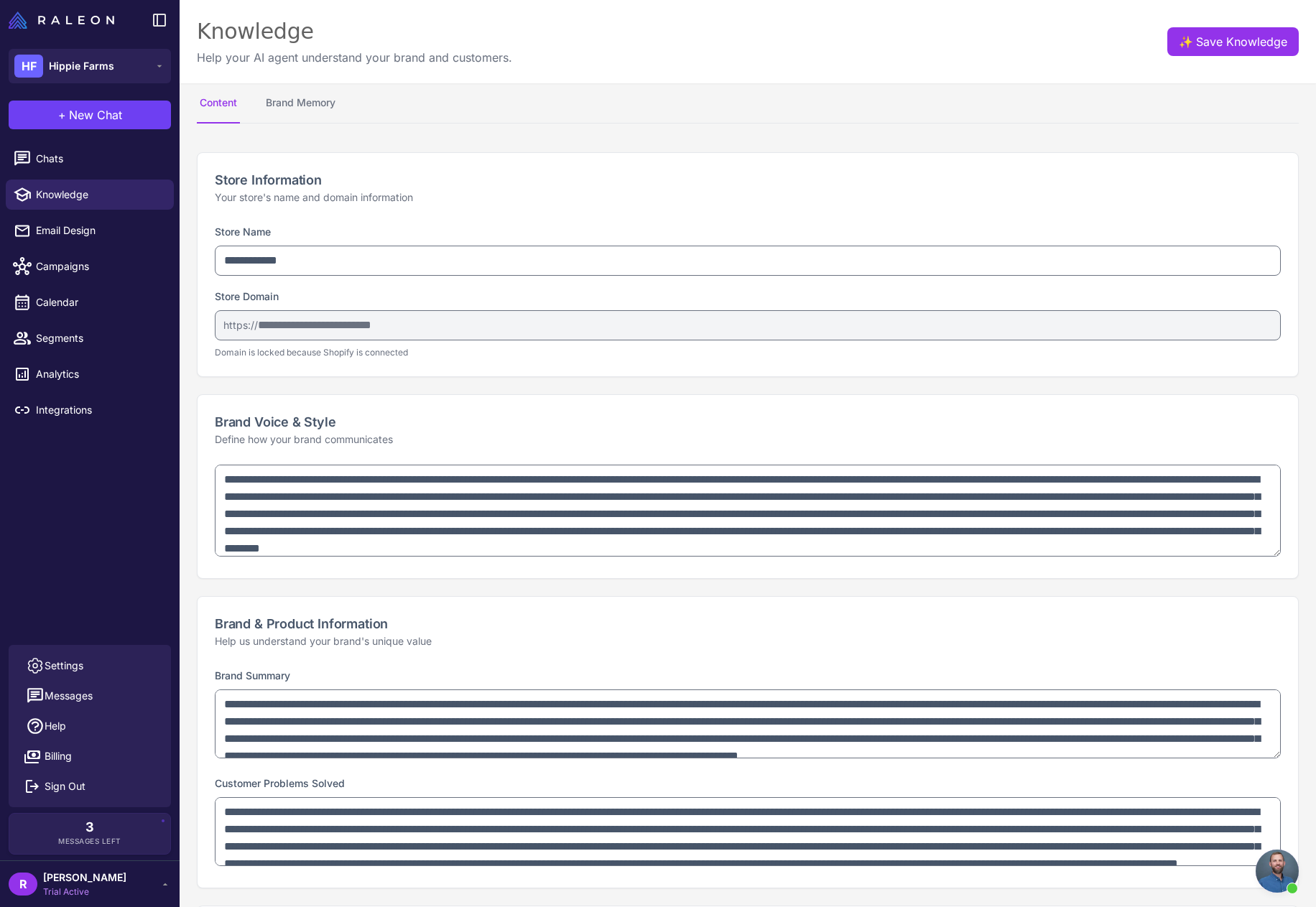
click at [113, 511] on div "Chats Knowledge Email Design Campaigns Calendar Segments Analytics Integrations" at bounding box center [90, 392] width 179 height 507
click at [298, 110] on button "Brand Memory" at bounding box center [300, 103] width 75 height 40
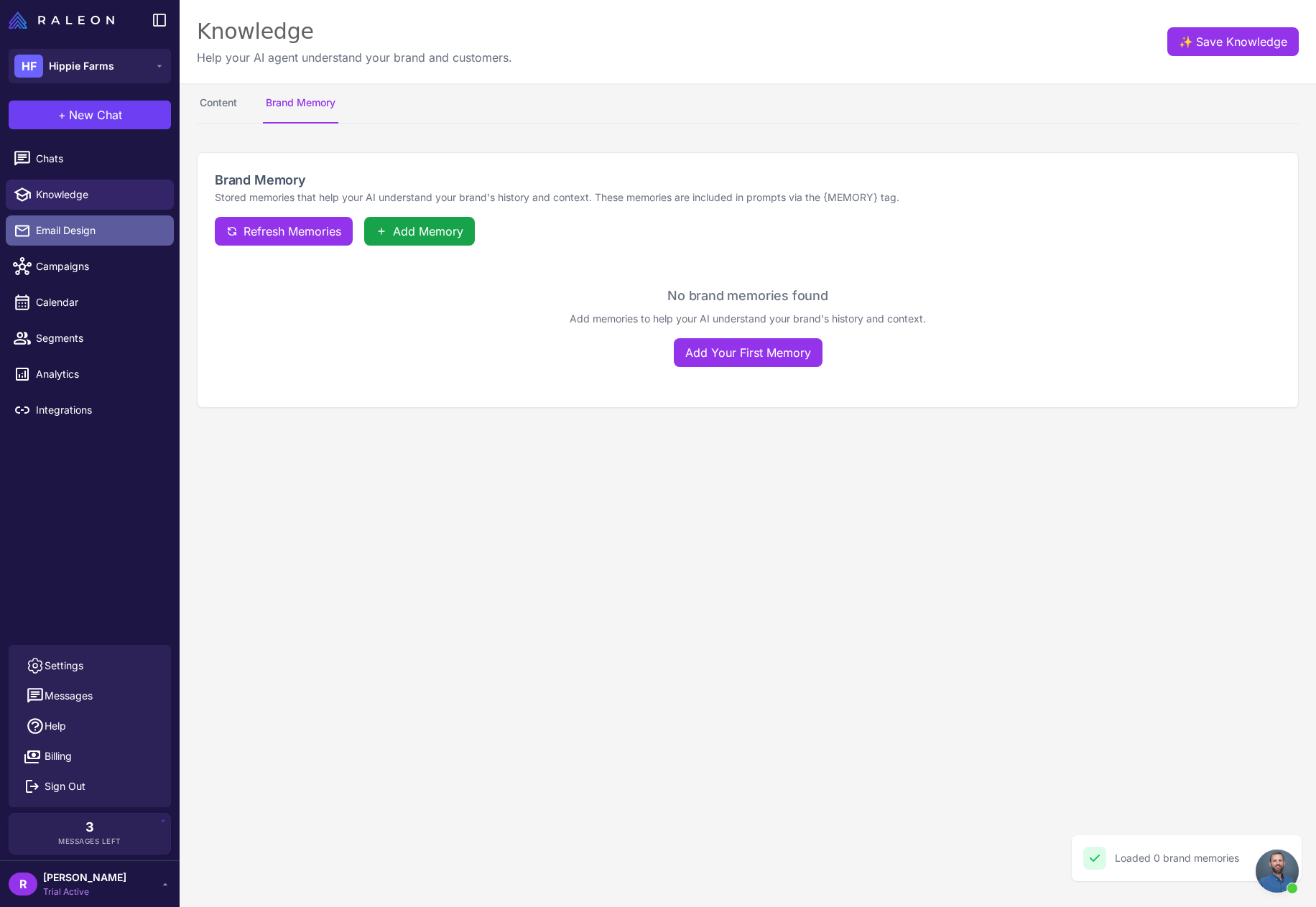
click at [67, 229] on span "Email Design" at bounding box center [99, 231] width 127 height 16
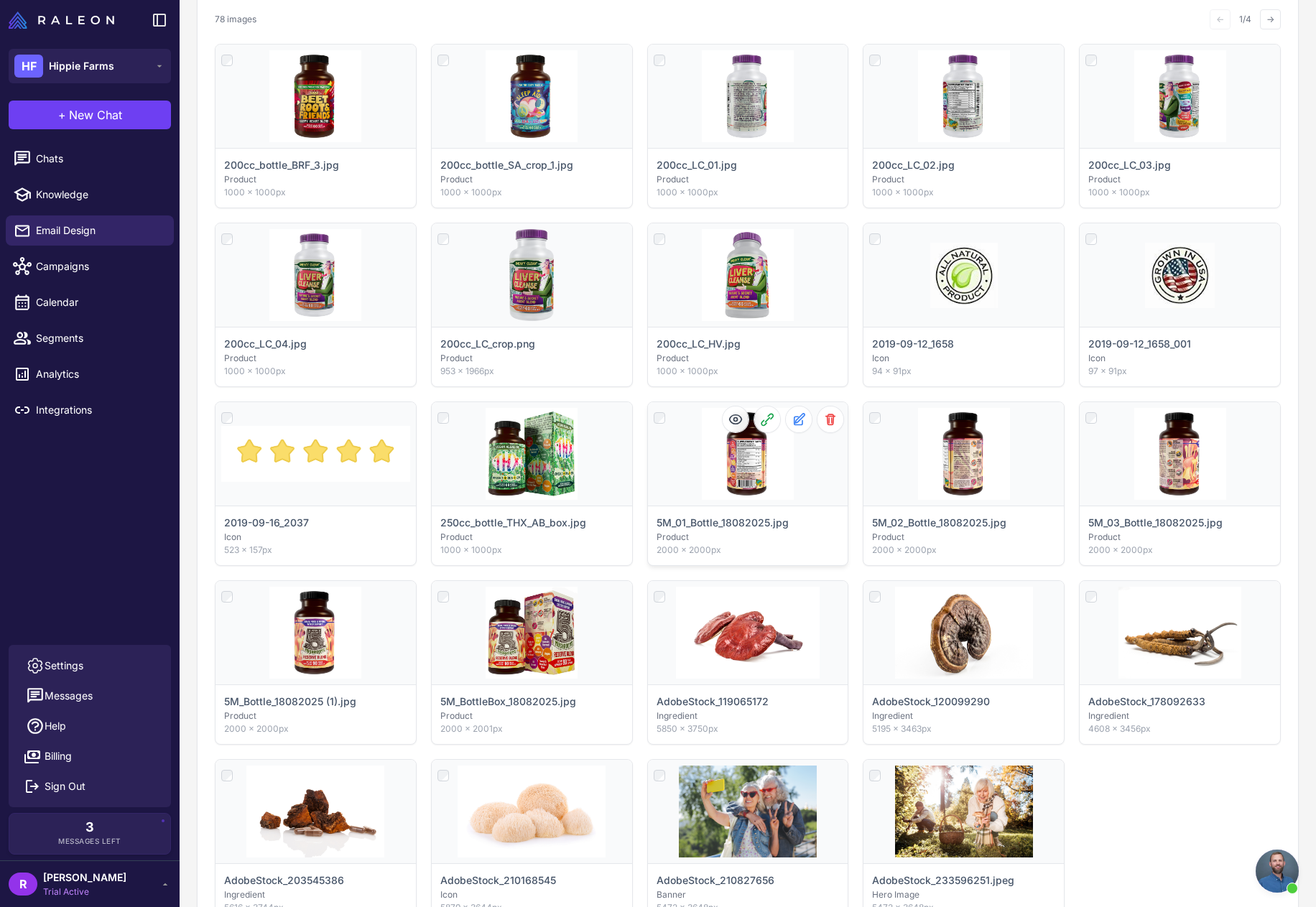
scroll to position [503, 0]
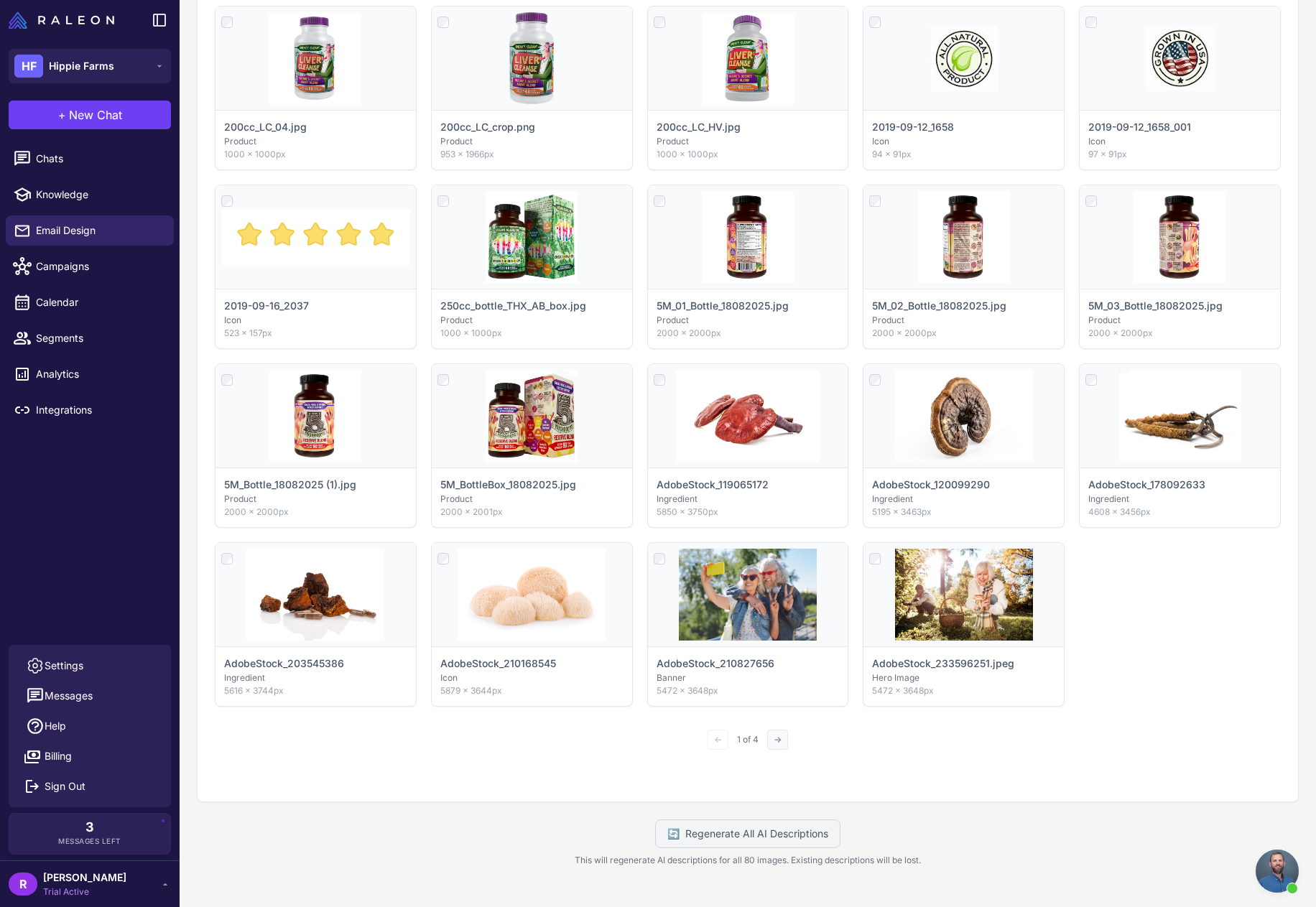
click at [773, 742] on button "→" at bounding box center [778, 739] width 21 height 20
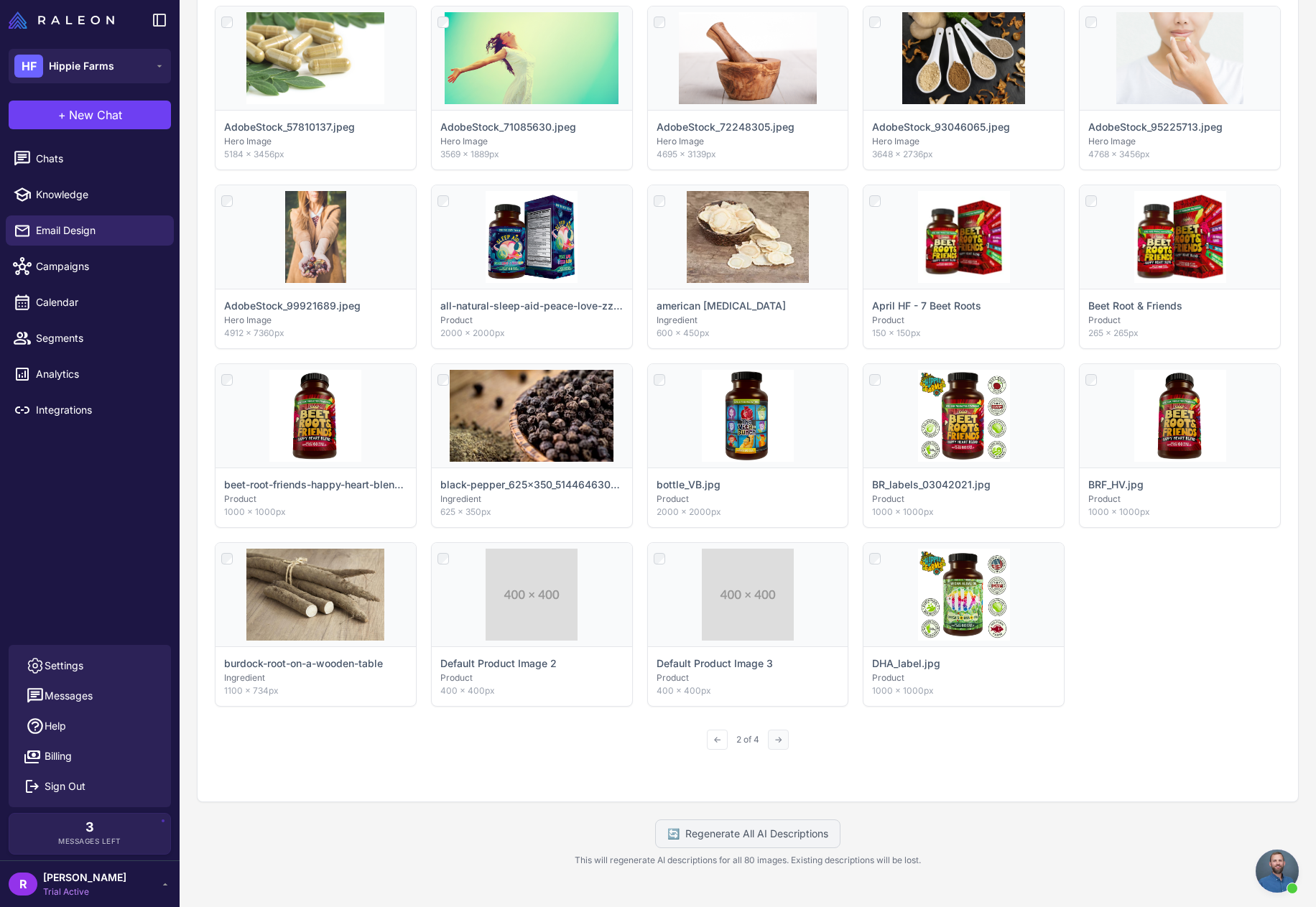
click at [773, 743] on button "→" at bounding box center [778, 739] width 21 height 20
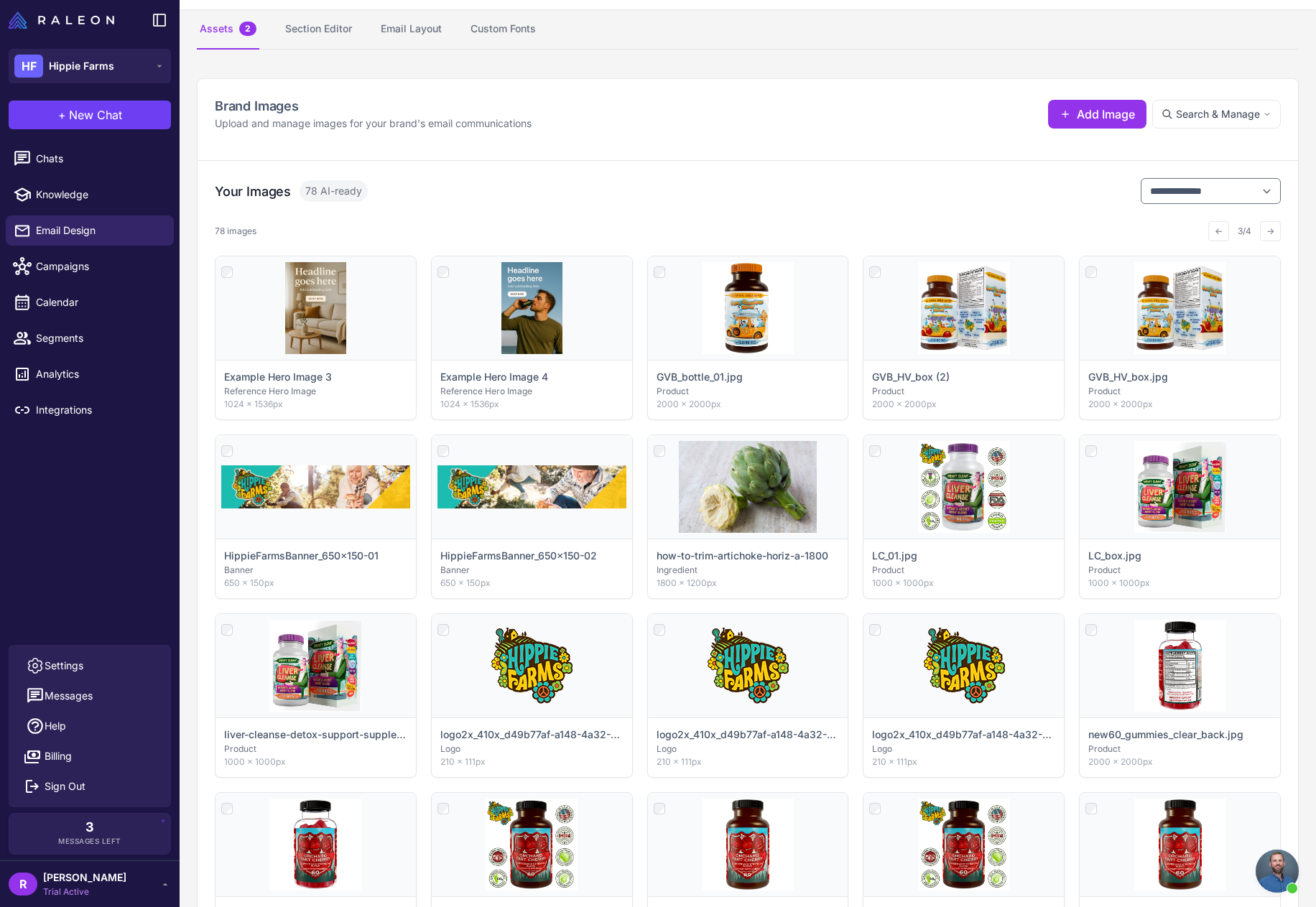
scroll to position [72, 0]
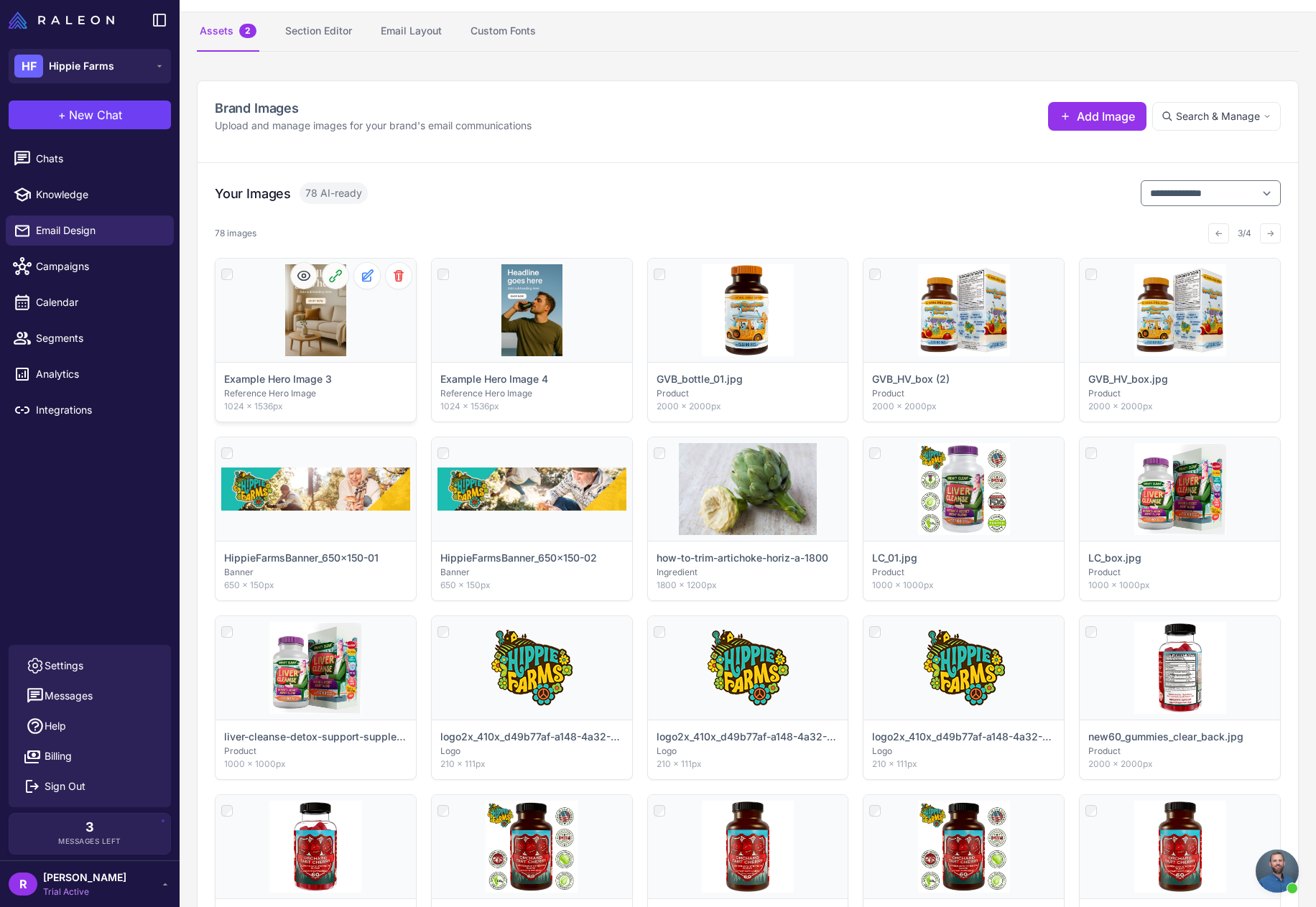
click at [224, 280] on div at bounding box center [227, 273] width 11 height 17
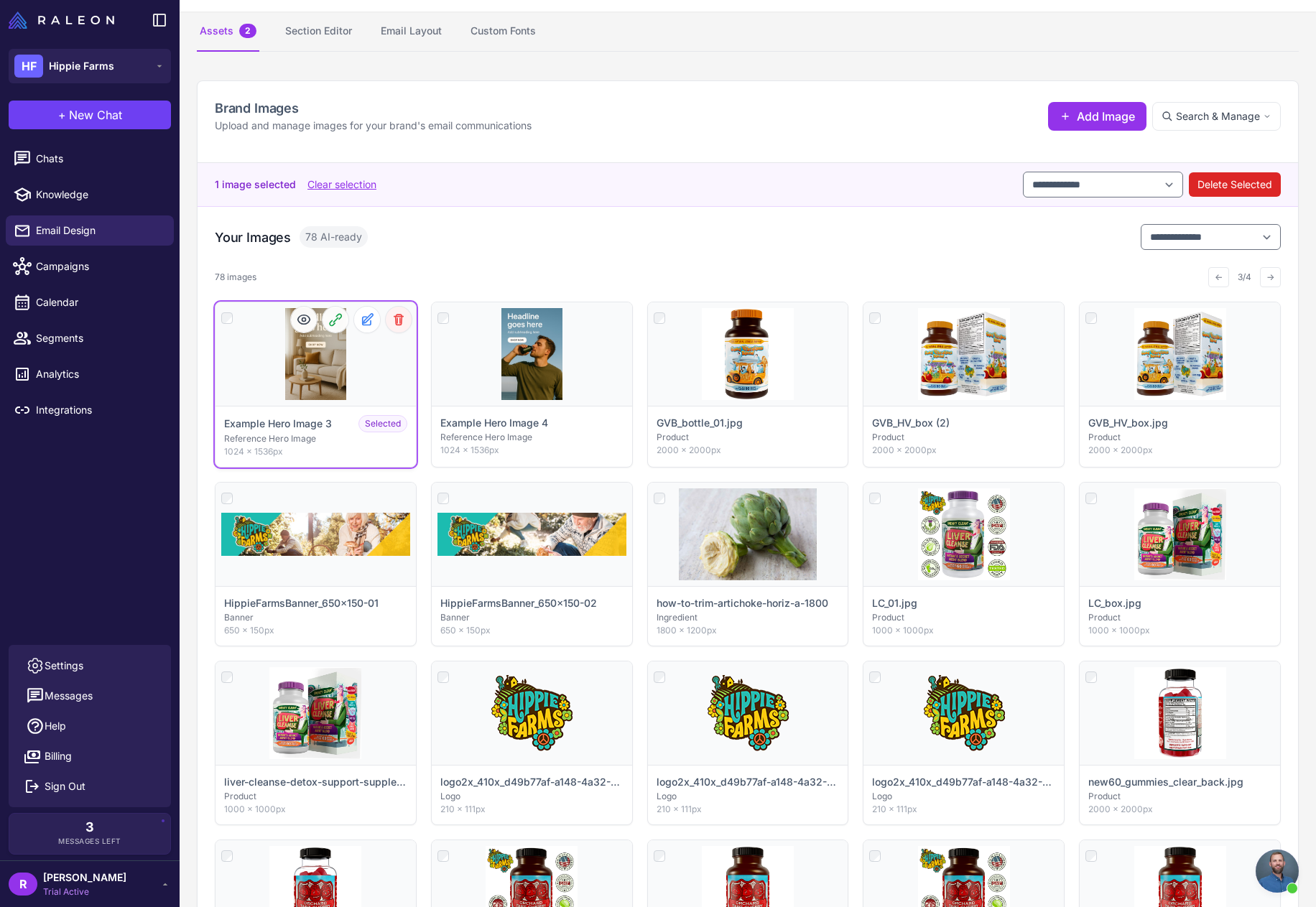
click at [403, 319] on icon at bounding box center [399, 320] width 14 height 14
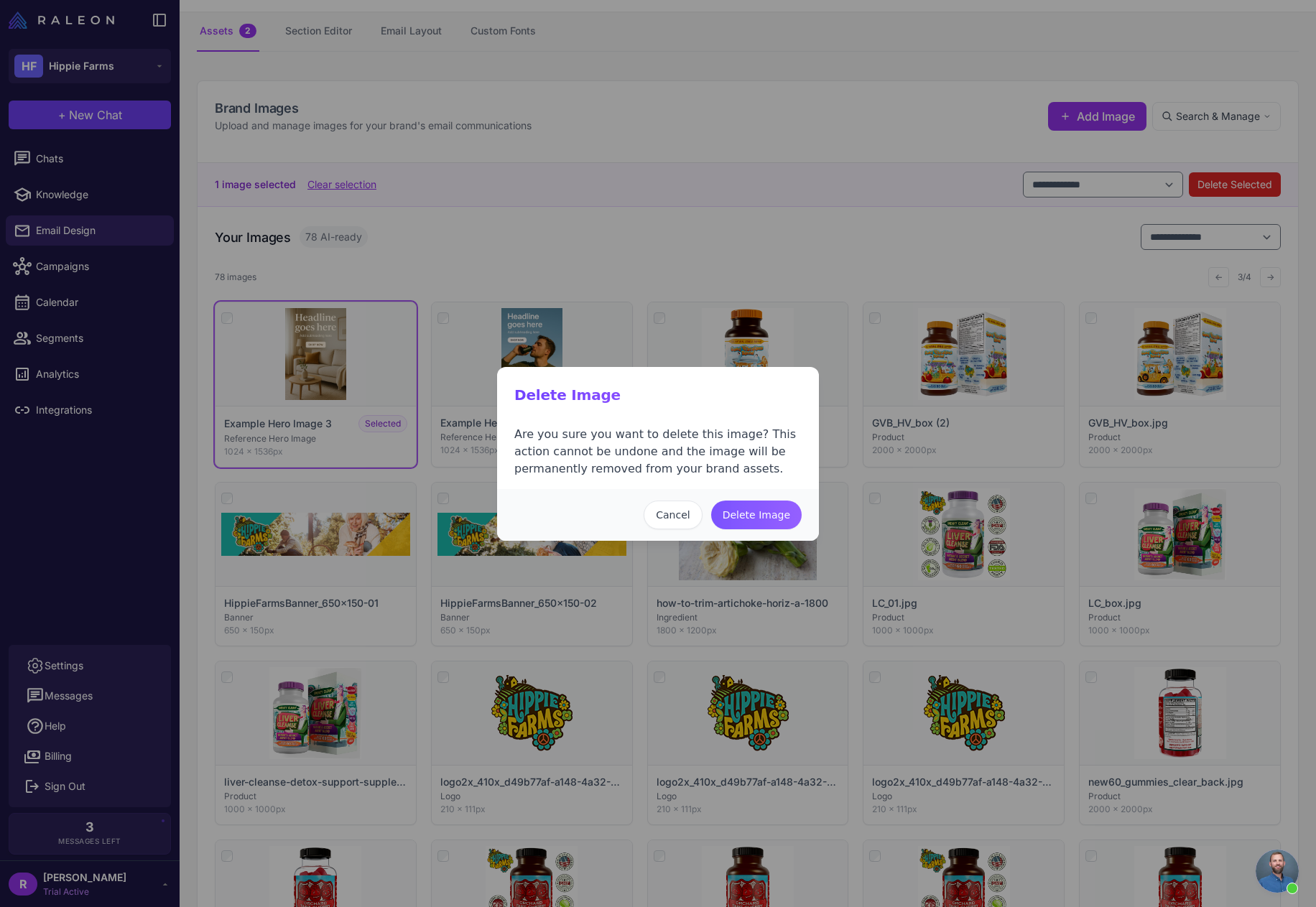
click at [748, 515] on button "Delete Image" at bounding box center [756, 515] width 91 height 29
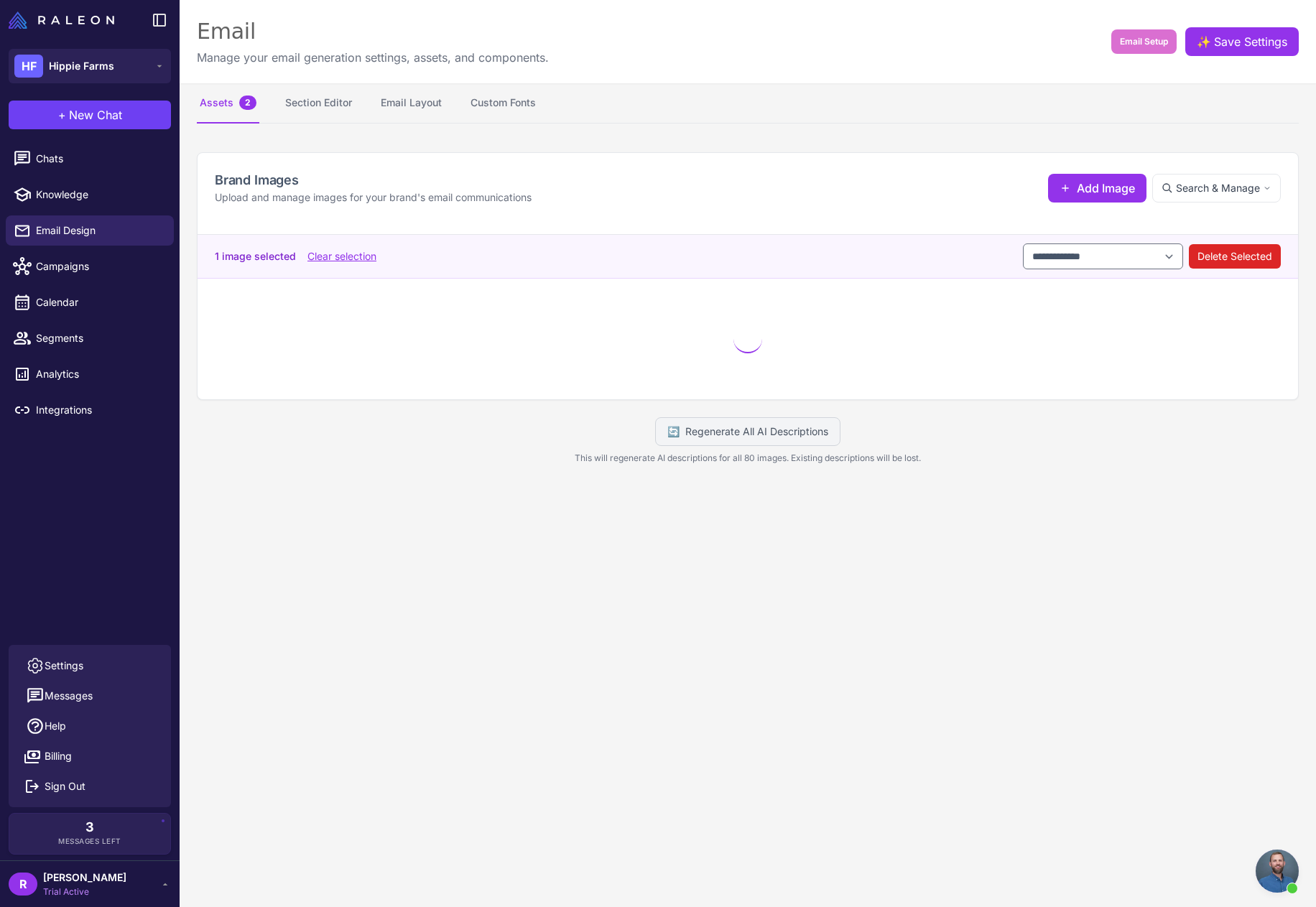
scroll to position [0, 0]
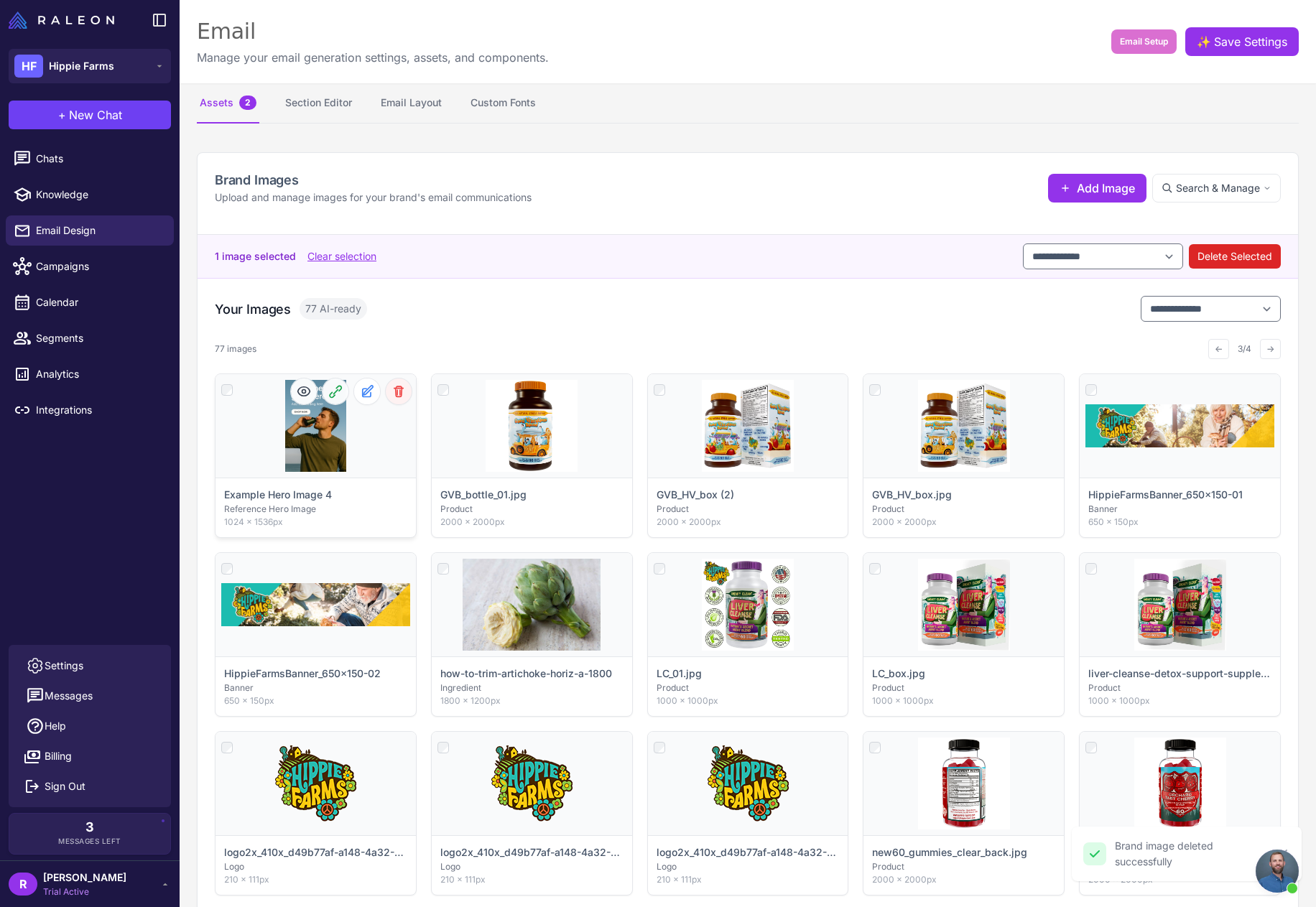
click at [395, 393] on icon at bounding box center [400, 391] width 10 height 10
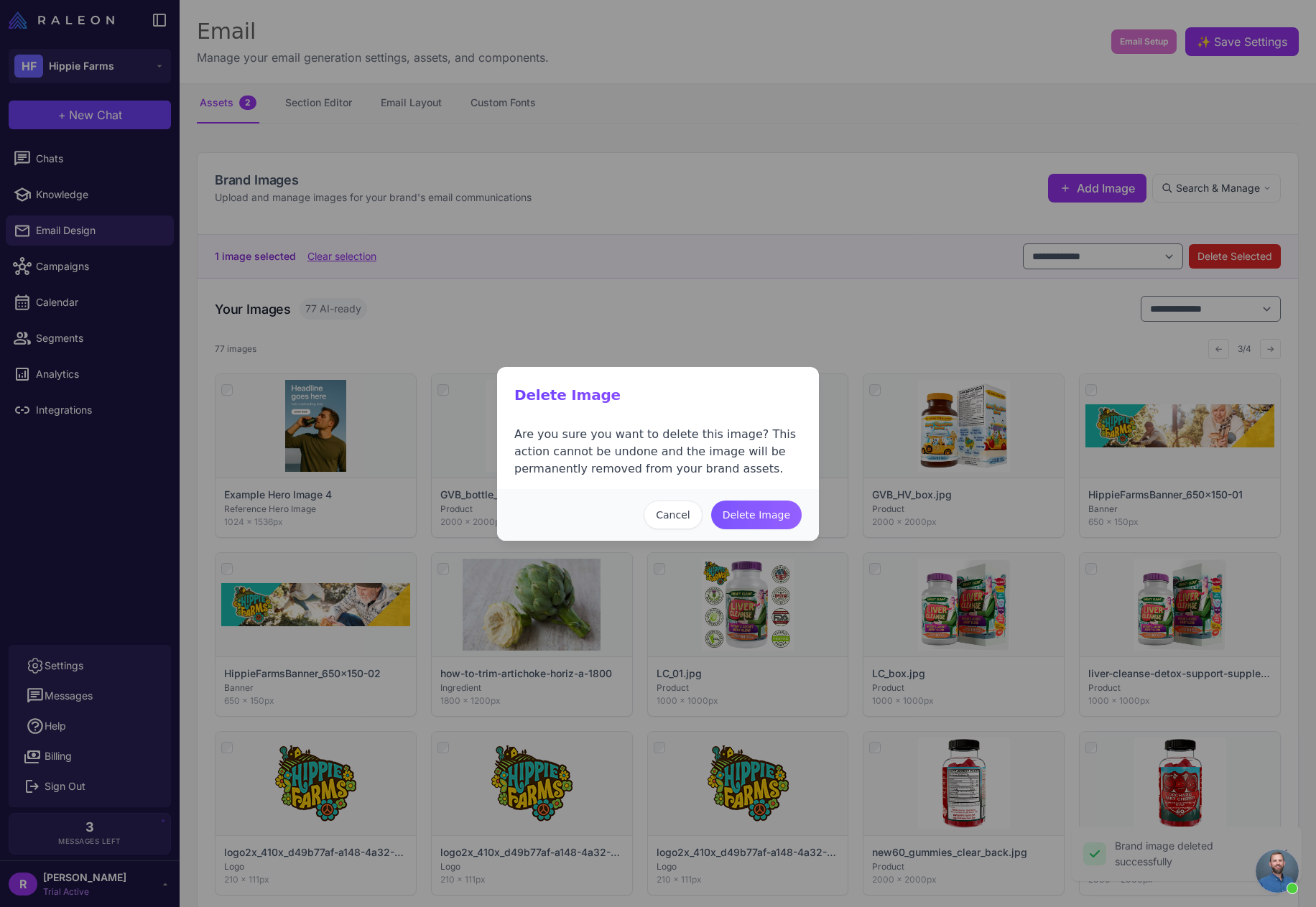
click at [752, 517] on button "Delete Image" at bounding box center [756, 515] width 91 height 29
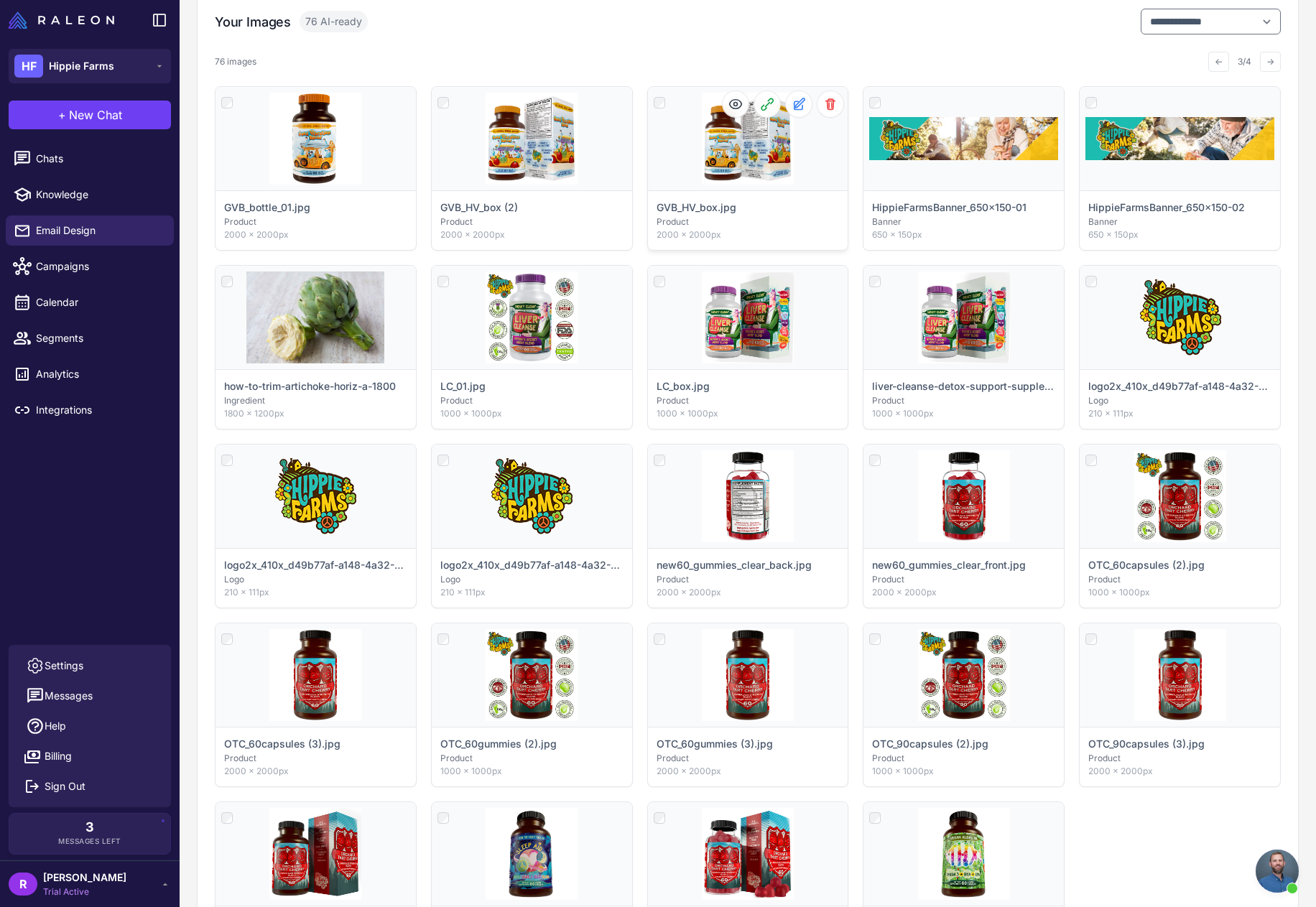
scroll to position [546, 0]
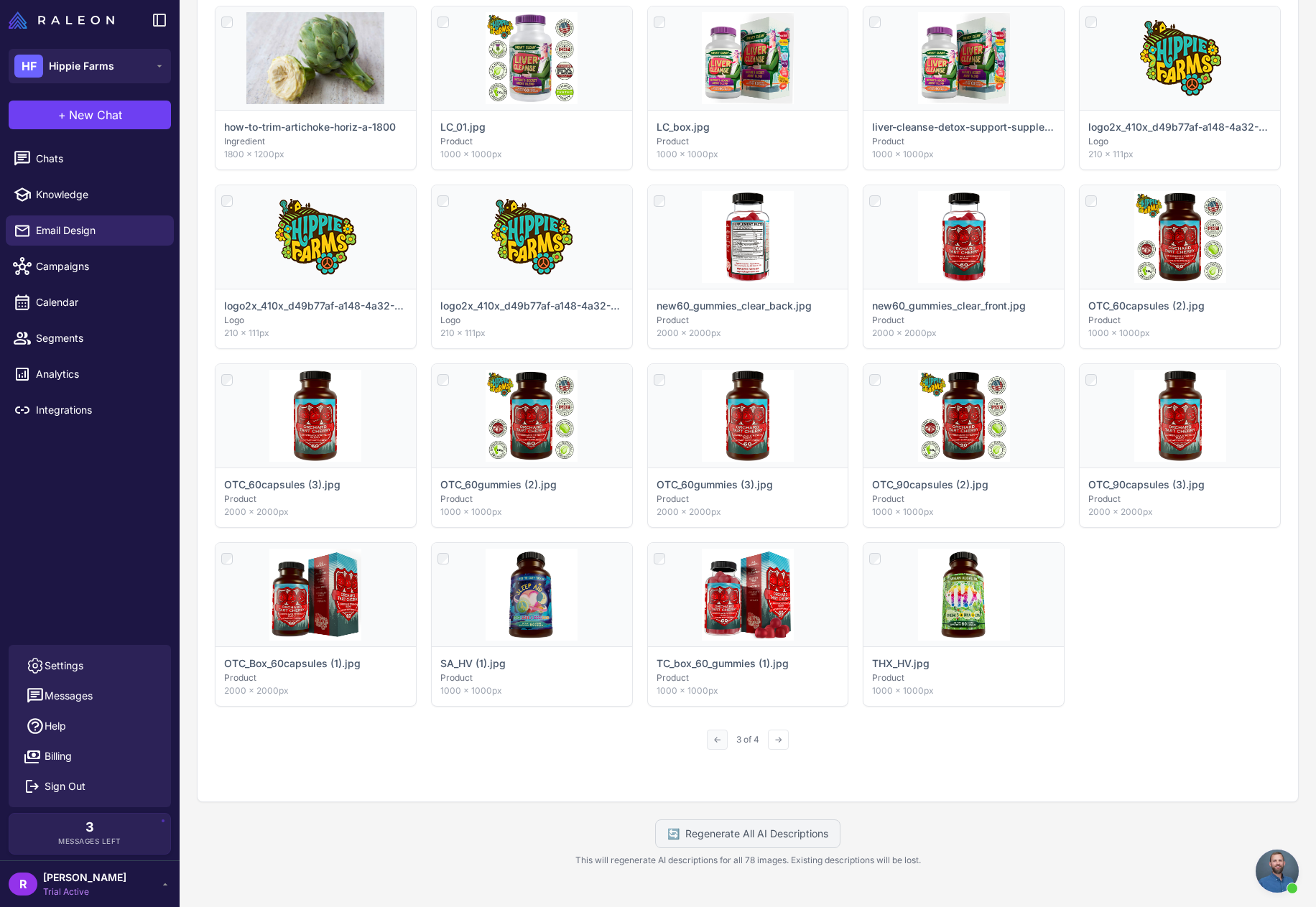
click at [707, 739] on button "←" at bounding box center [717, 739] width 21 height 20
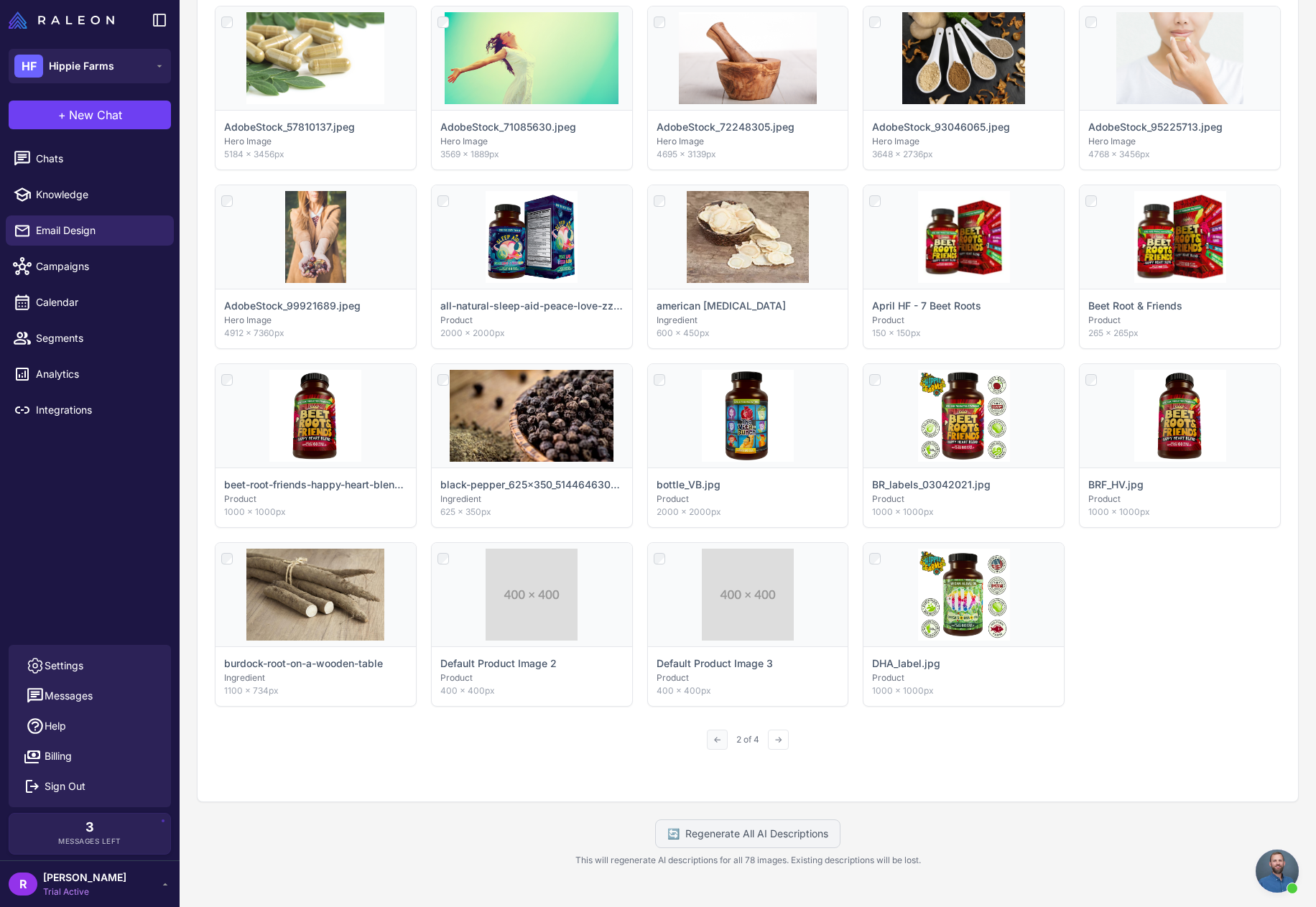
click at [708, 740] on button "←" at bounding box center [717, 739] width 21 height 20
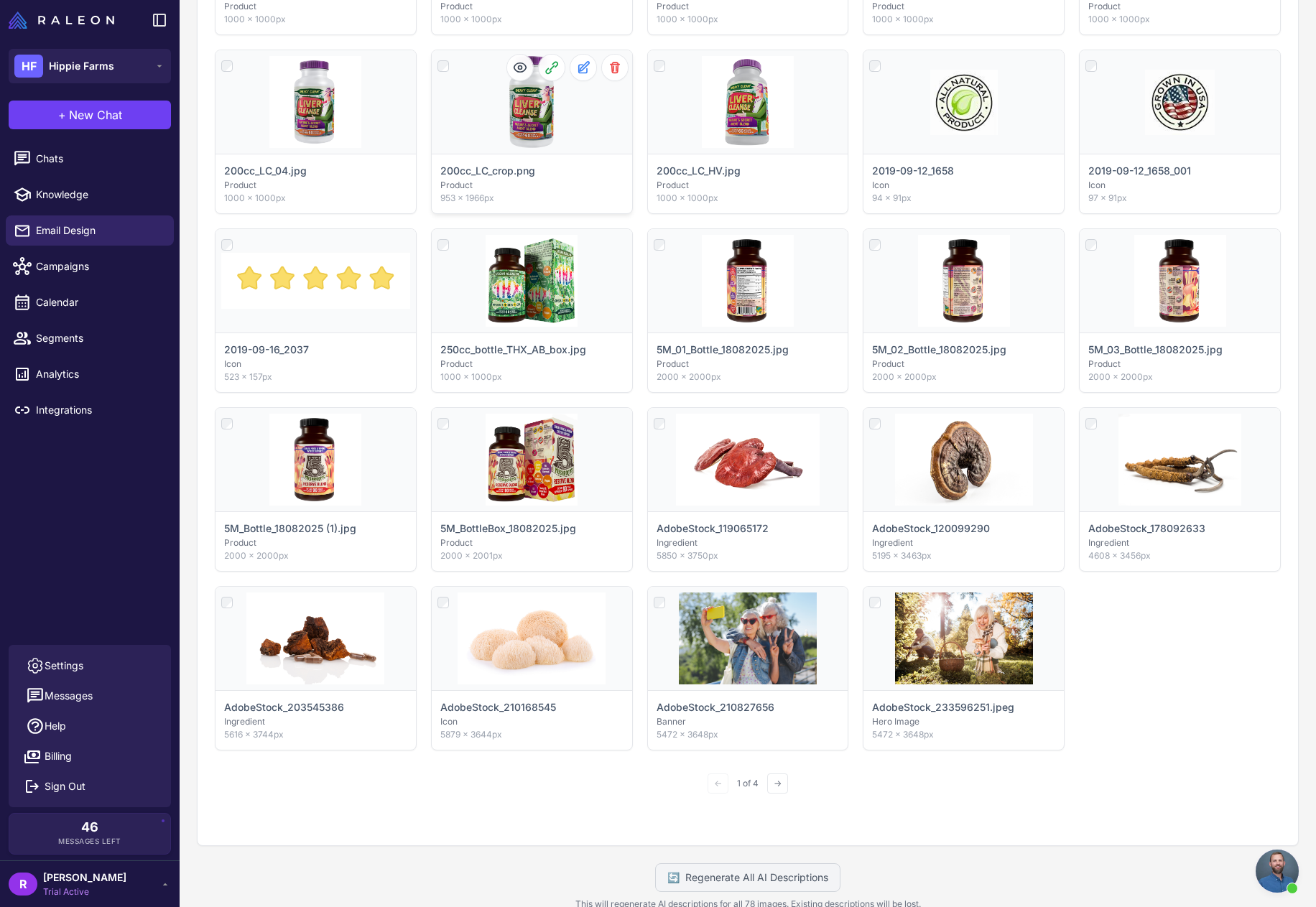
scroll to position [1006, 0]
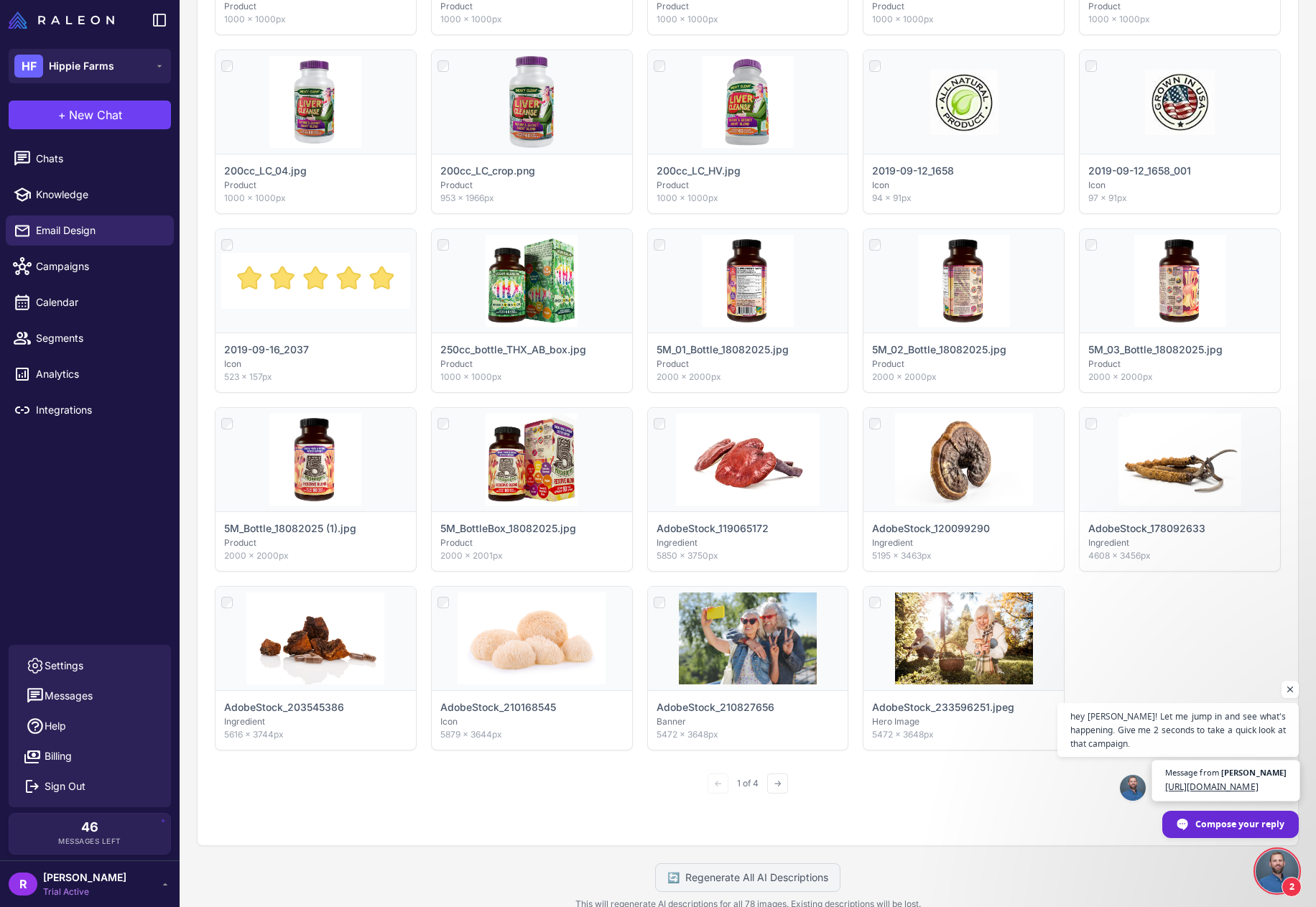
click at [1199, 780] on span "[URL][DOMAIN_NAME]" at bounding box center [1226, 787] width 122 height 13
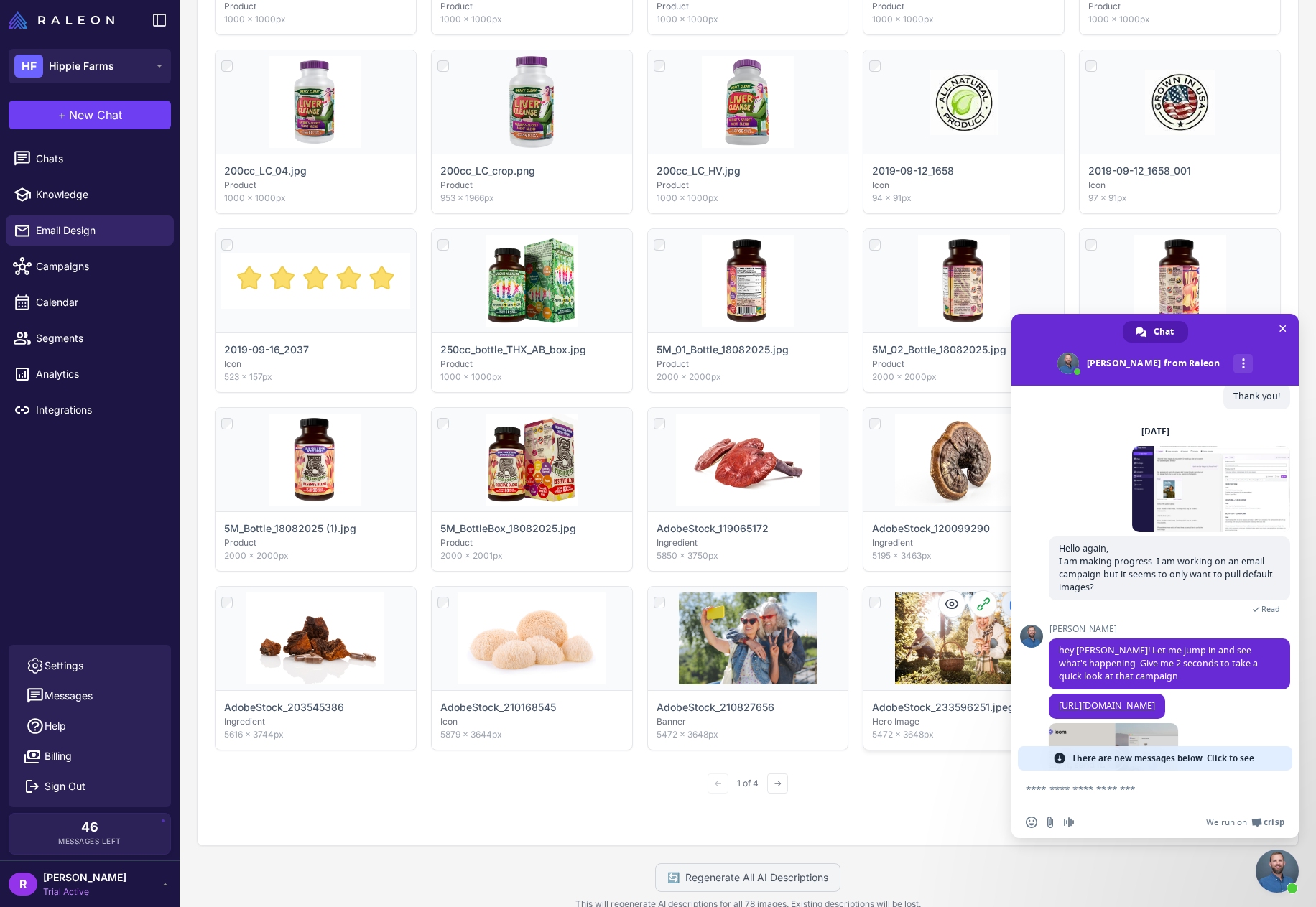
scroll to position [1165, 0]
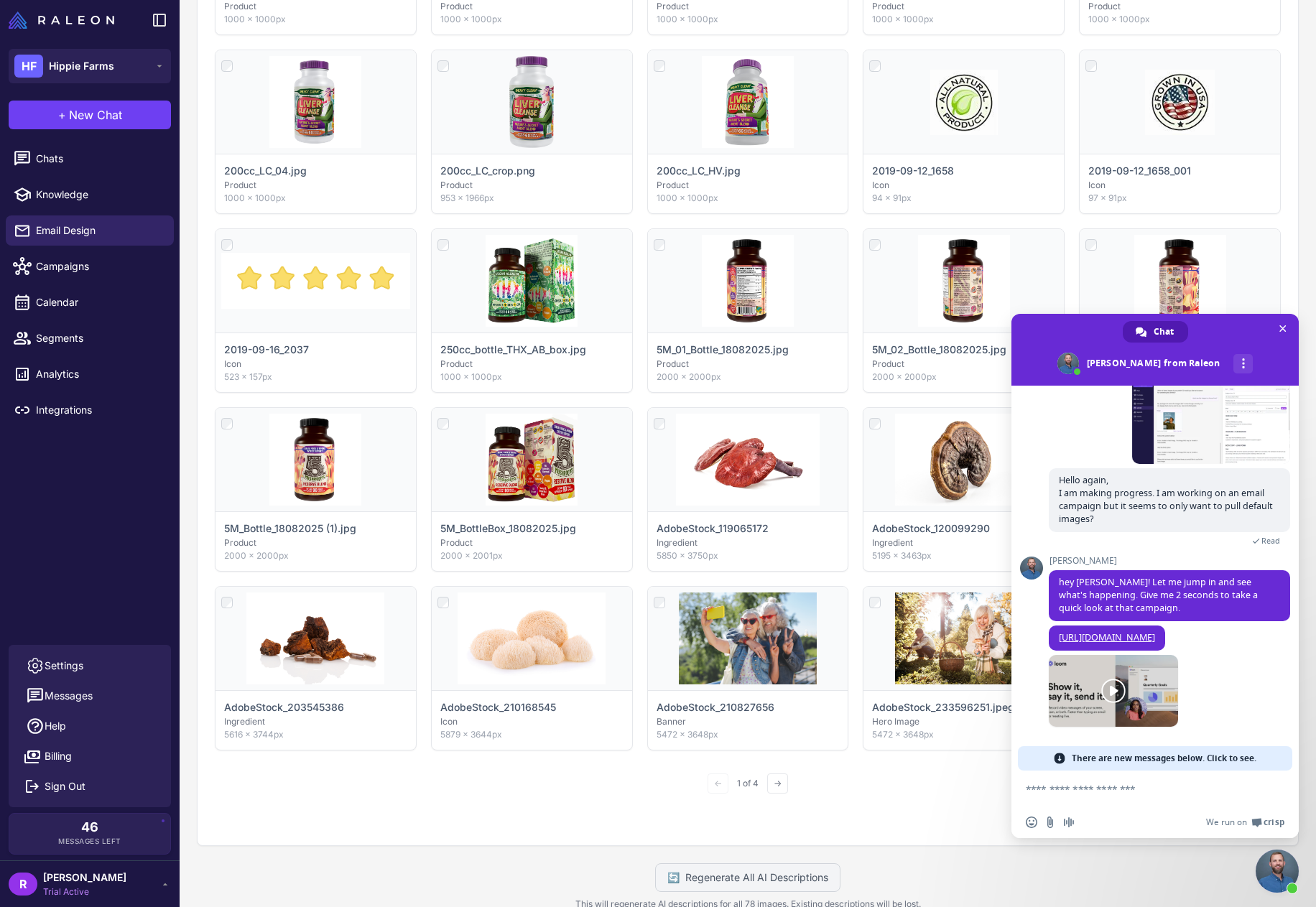
click at [1159, 687] on link at bounding box center [1114, 691] width 130 height 72
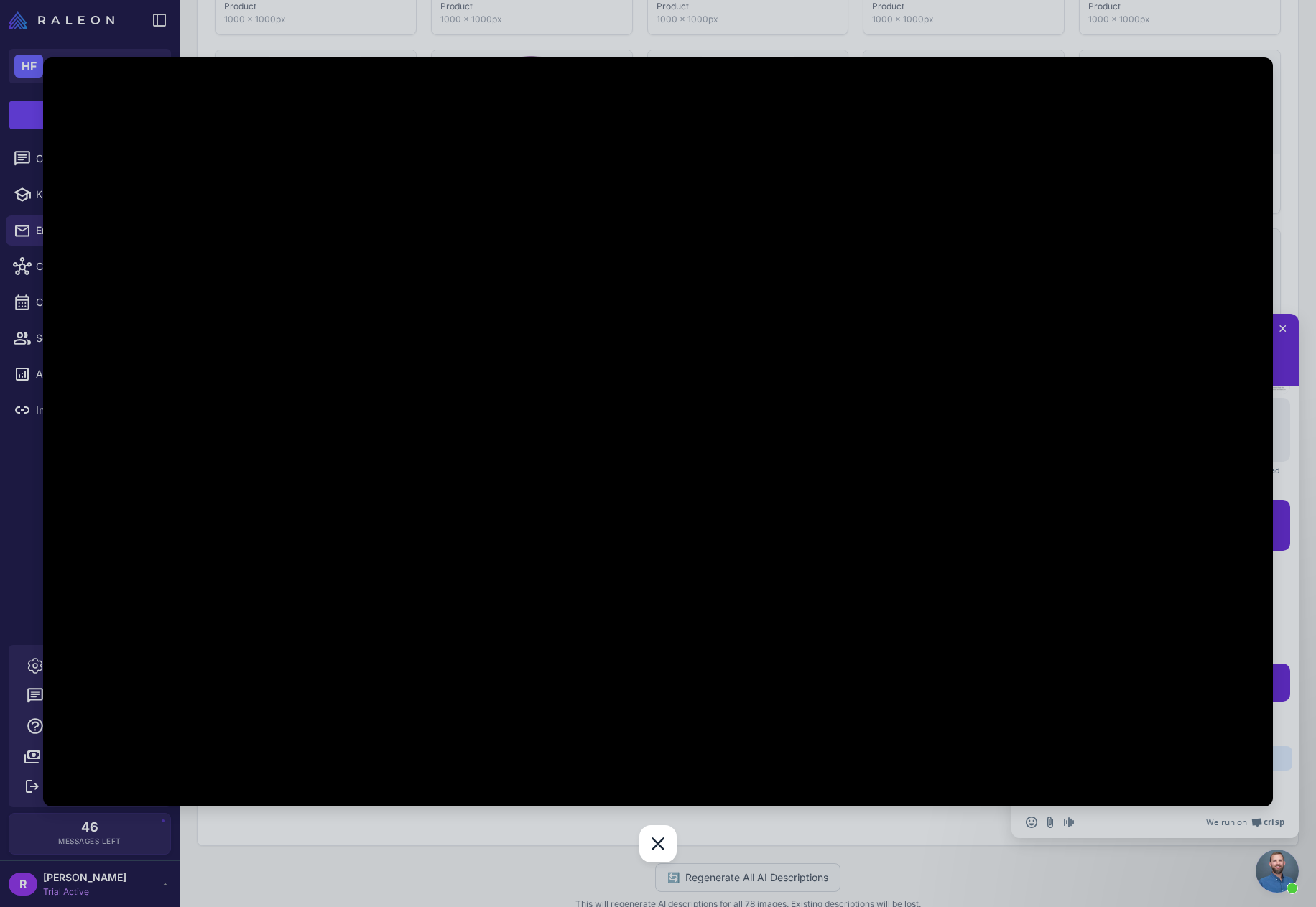
scroll to position [1211, 0]
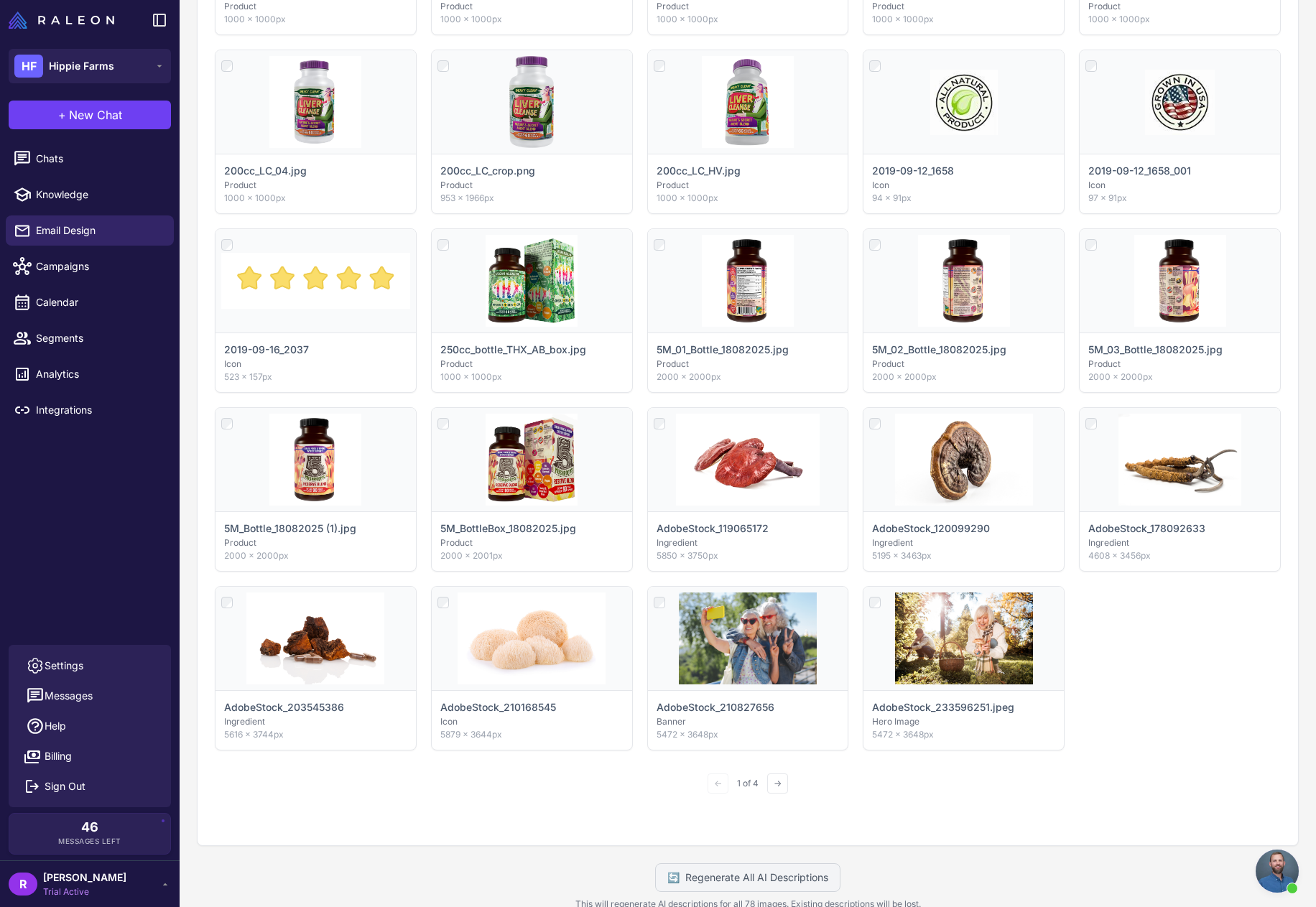
click at [1277, 870] on span "Open chat" at bounding box center [1277, 871] width 43 height 43
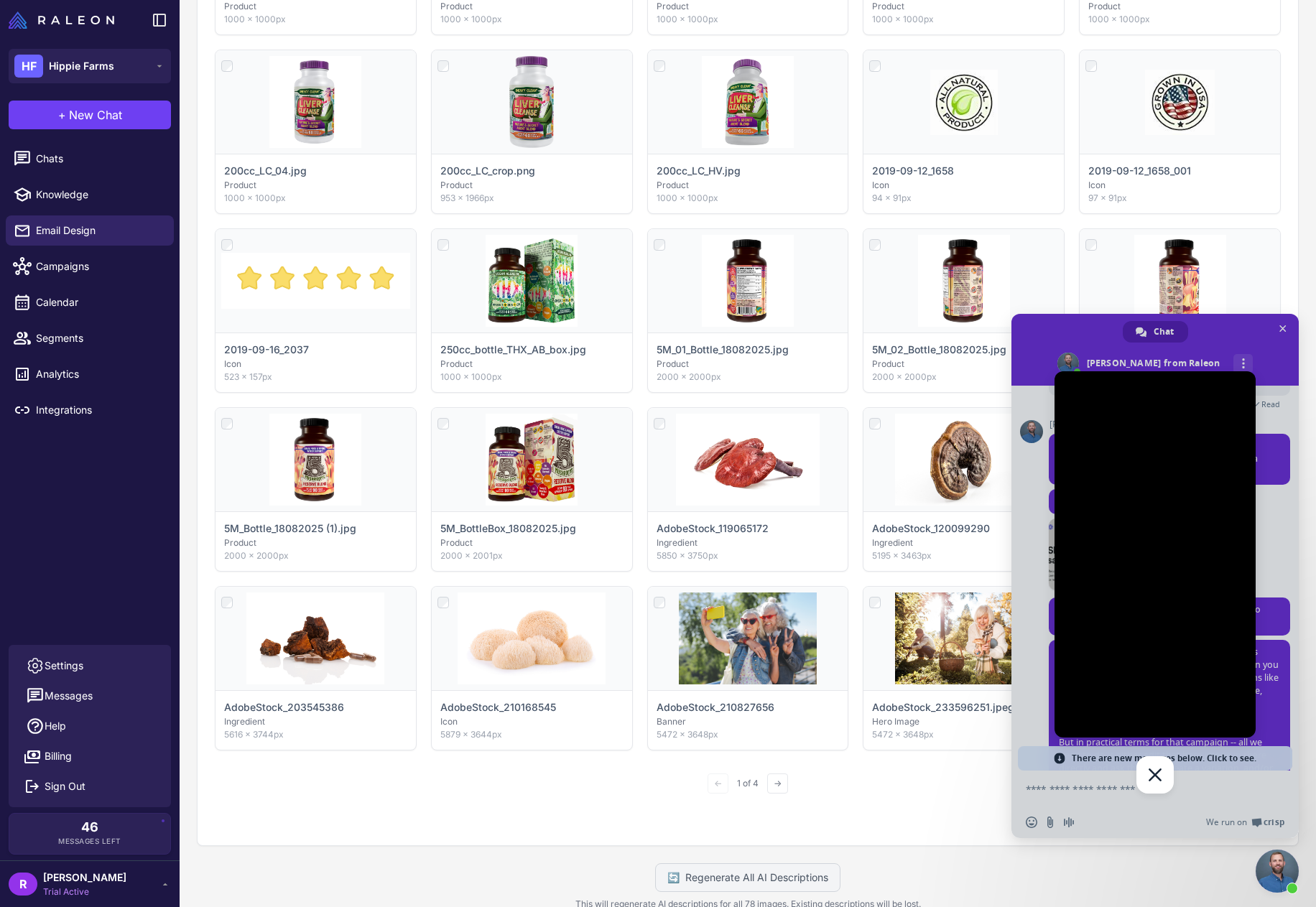
scroll to position [1392, 0]
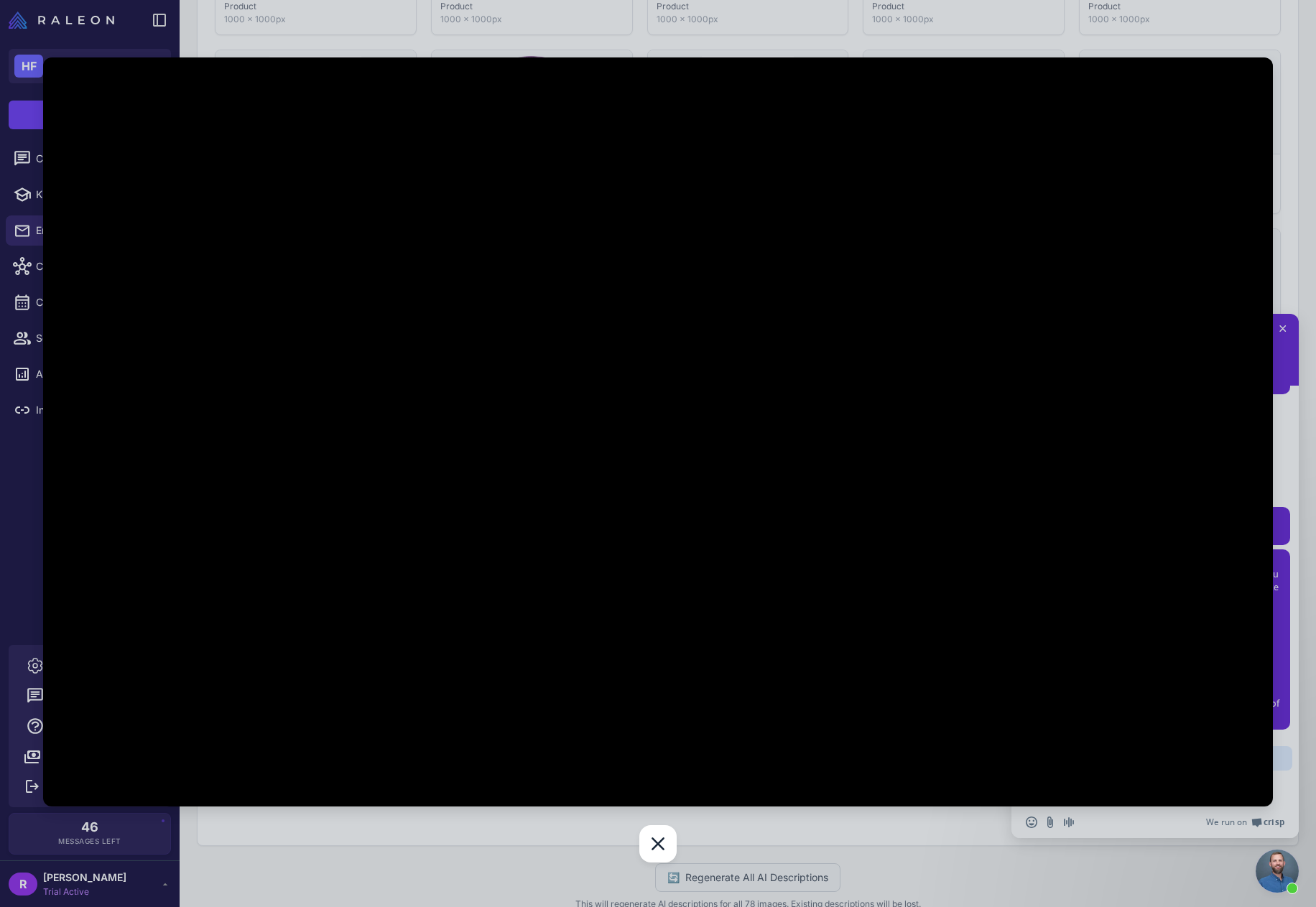
click at [1103, 40] on div at bounding box center [658, 453] width 1316 height 907
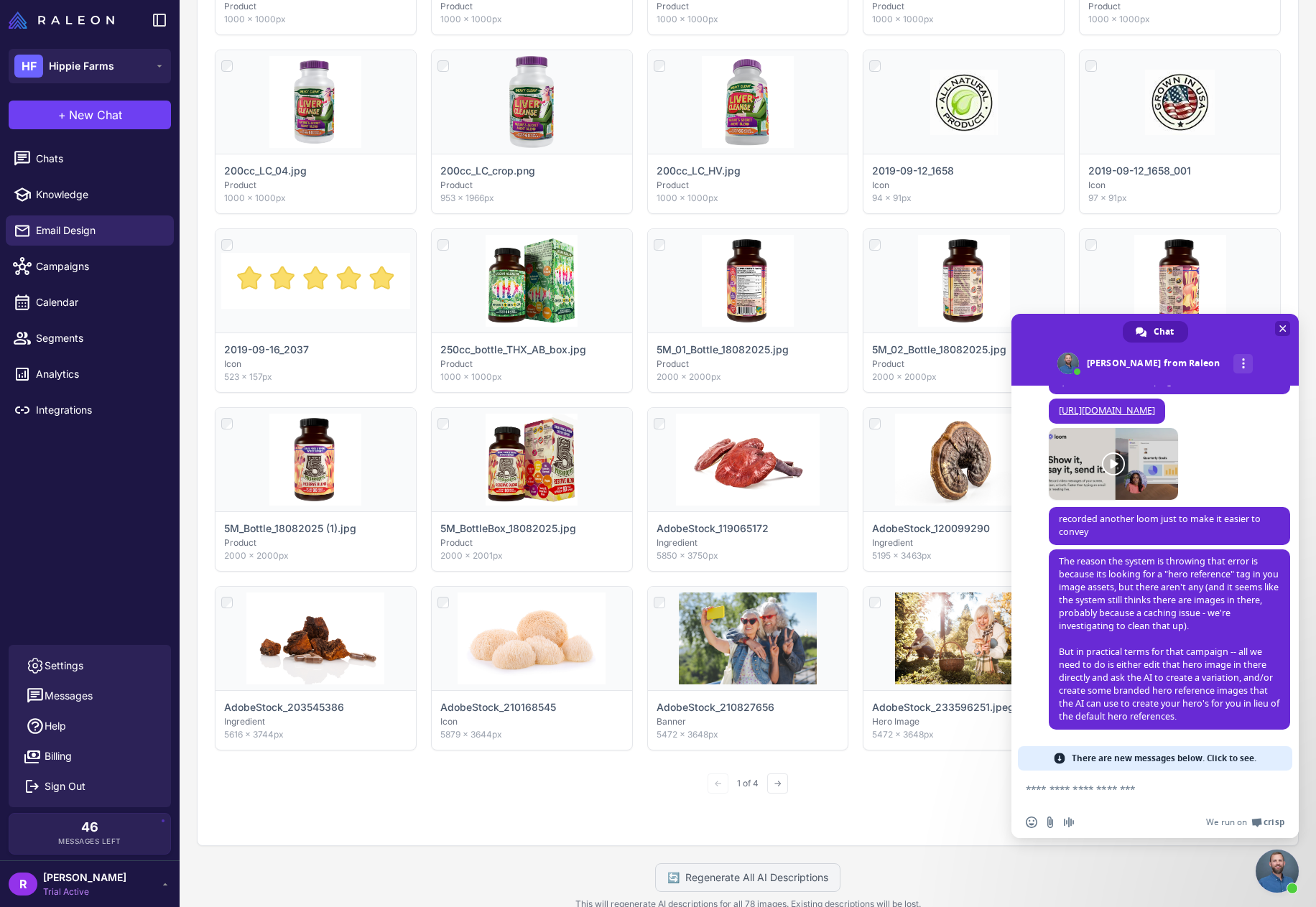
click at [1286, 326] on span "Close chat" at bounding box center [1283, 329] width 15 height 15
